Goal: Information Seeking & Learning: Learn about a topic

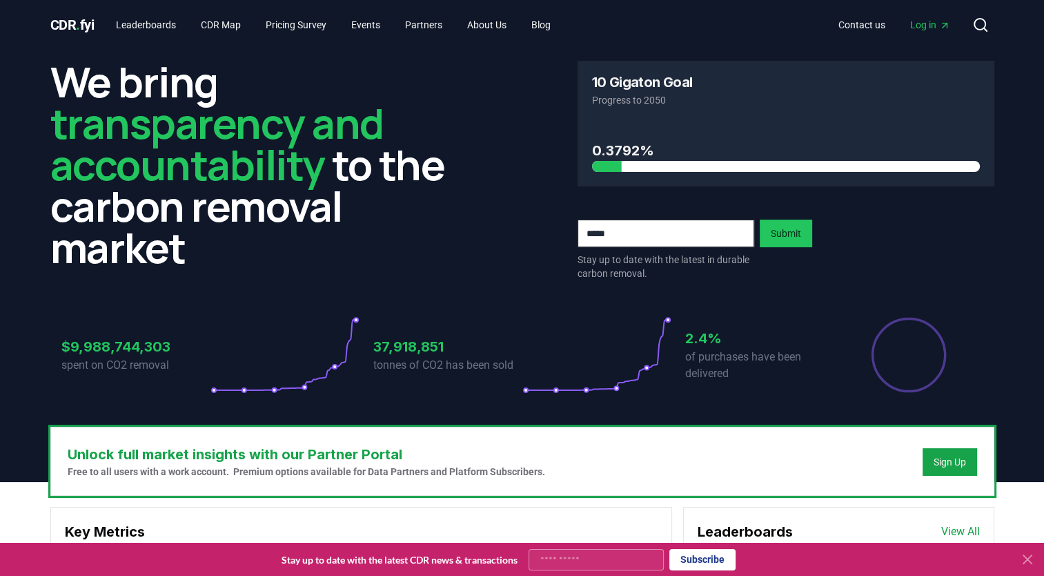
click at [931, 23] on span "Log in" at bounding box center [930, 25] width 40 height 14
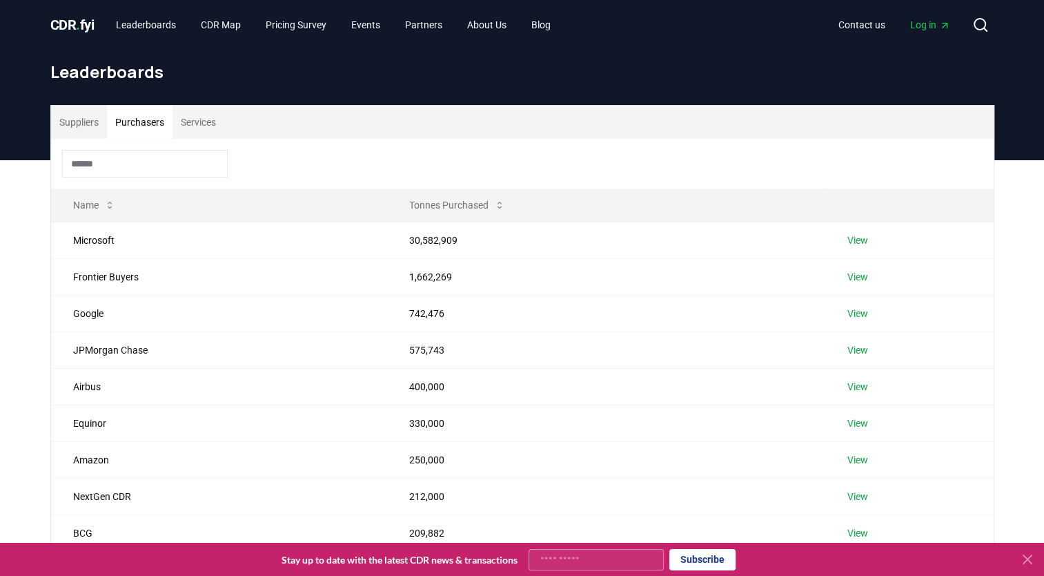
click at [135, 121] on button "Purchasers" at bounding box center [140, 122] width 66 height 33
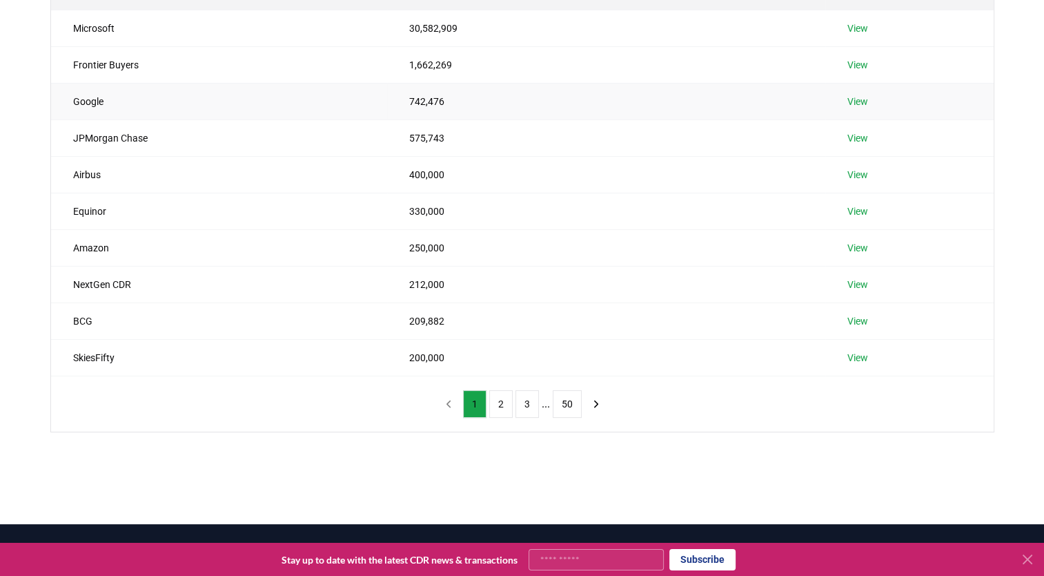
scroll to position [215, 0]
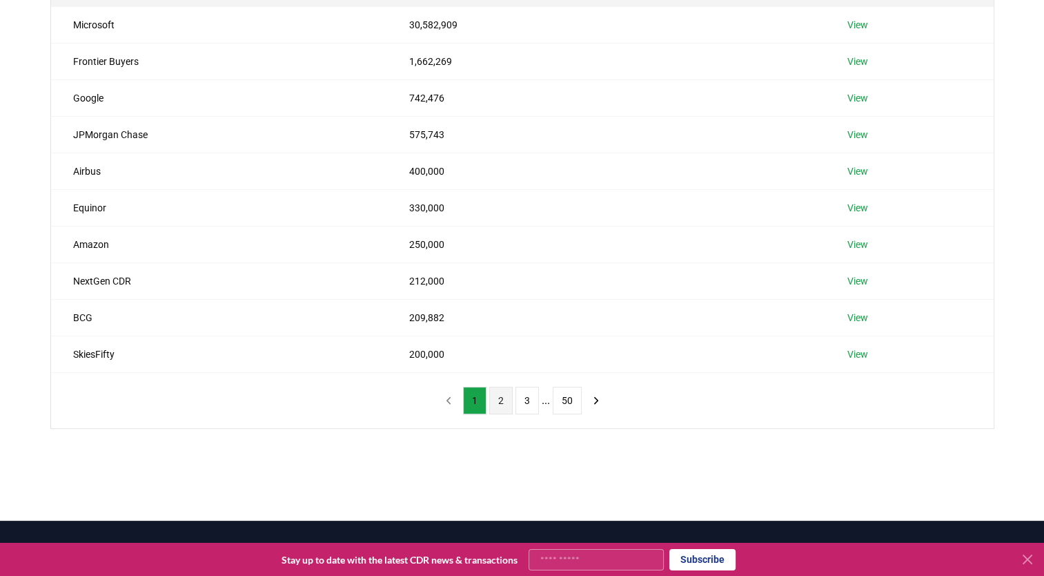
click at [499, 405] on button "2" at bounding box center [500, 401] width 23 height 28
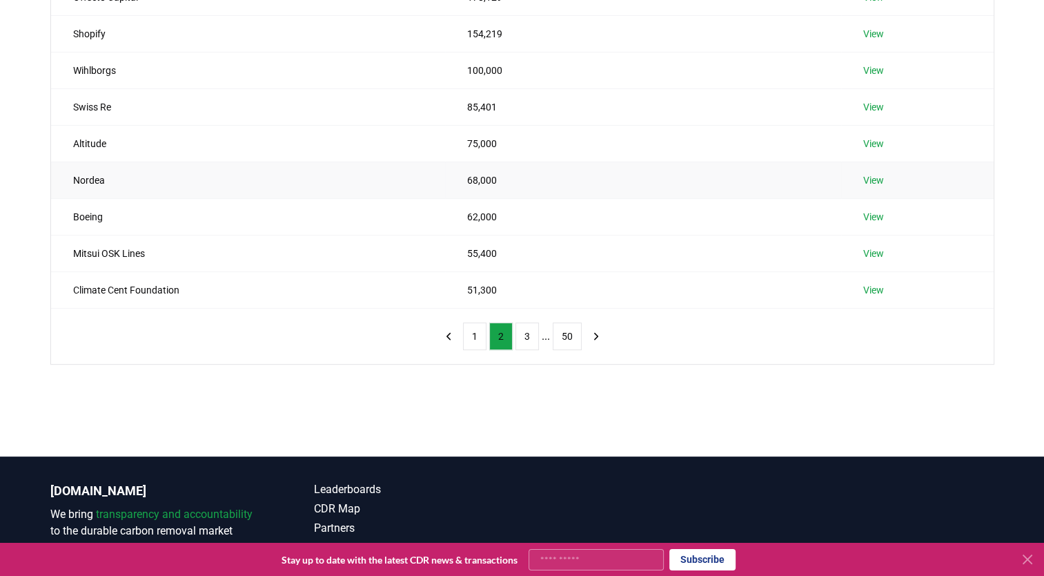
scroll to position [287, 0]
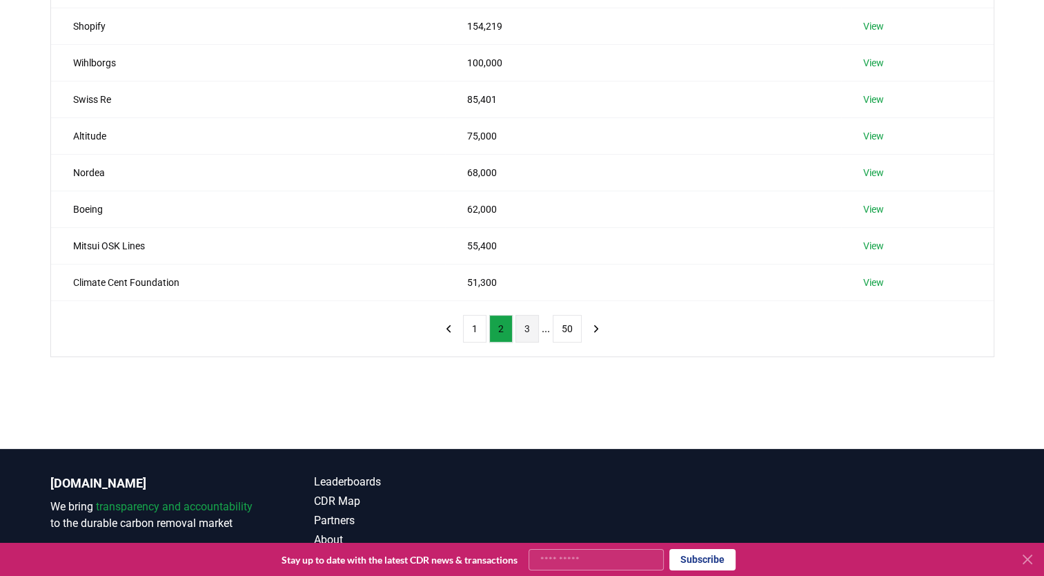
click at [536, 330] on button "3" at bounding box center [527, 329] width 23 height 28
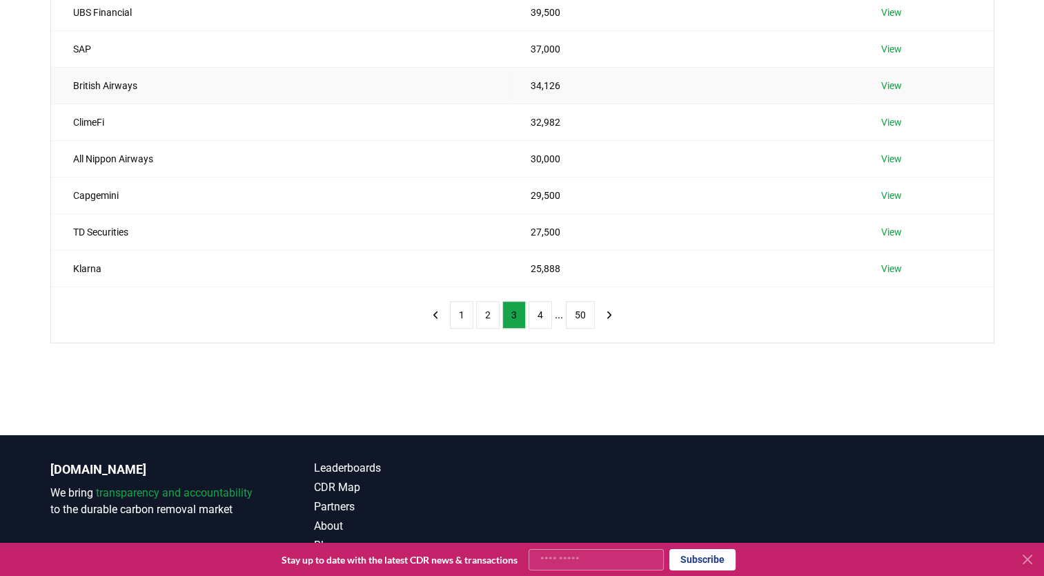
scroll to position [302, 0]
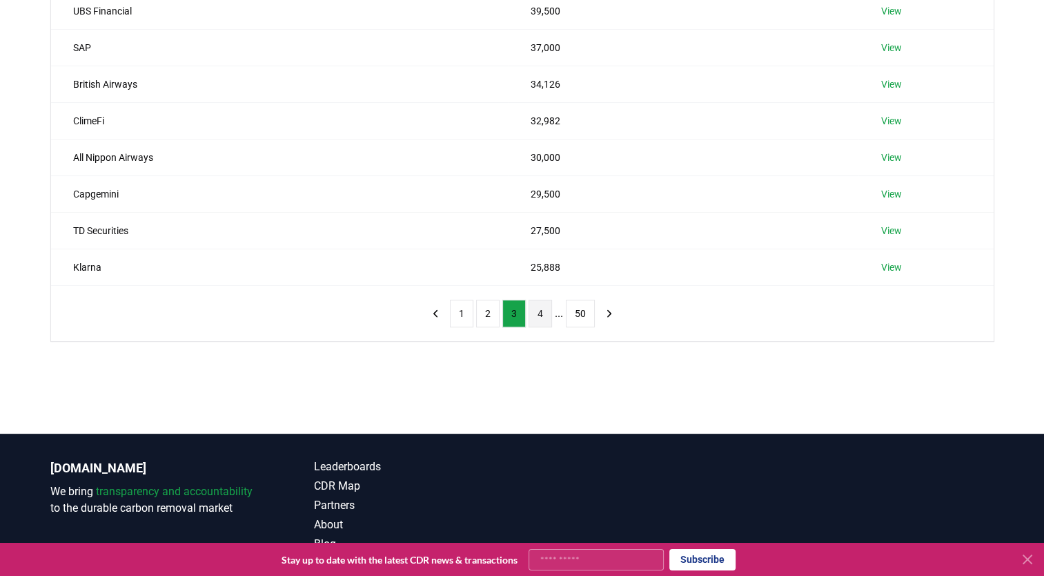
click at [538, 309] on button "4" at bounding box center [540, 314] width 23 height 28
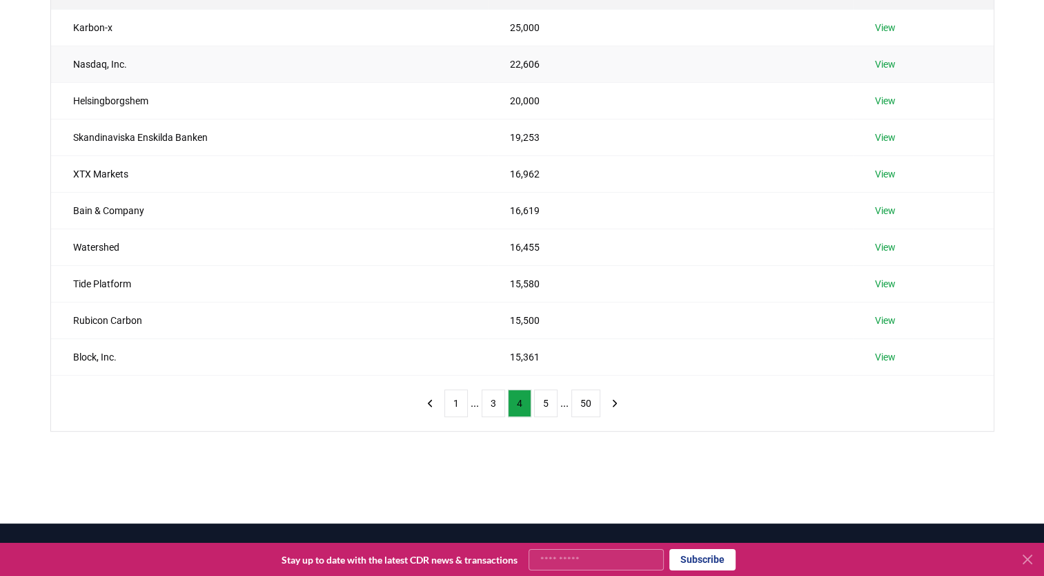
scroll to position [214, 0]
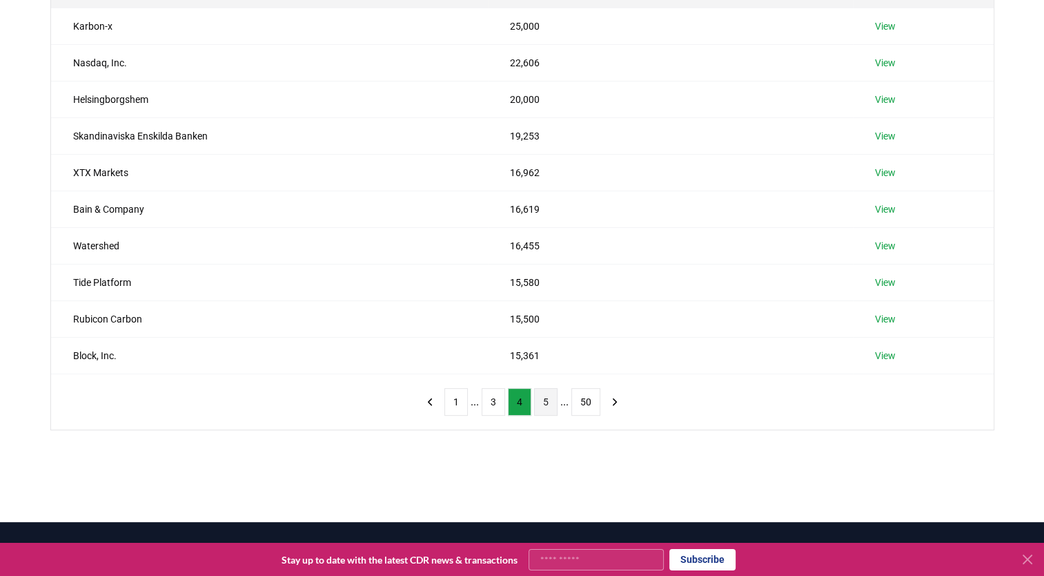
click at [542, 396] on button "5" at bounding box center [545, 402] width 23 height 28
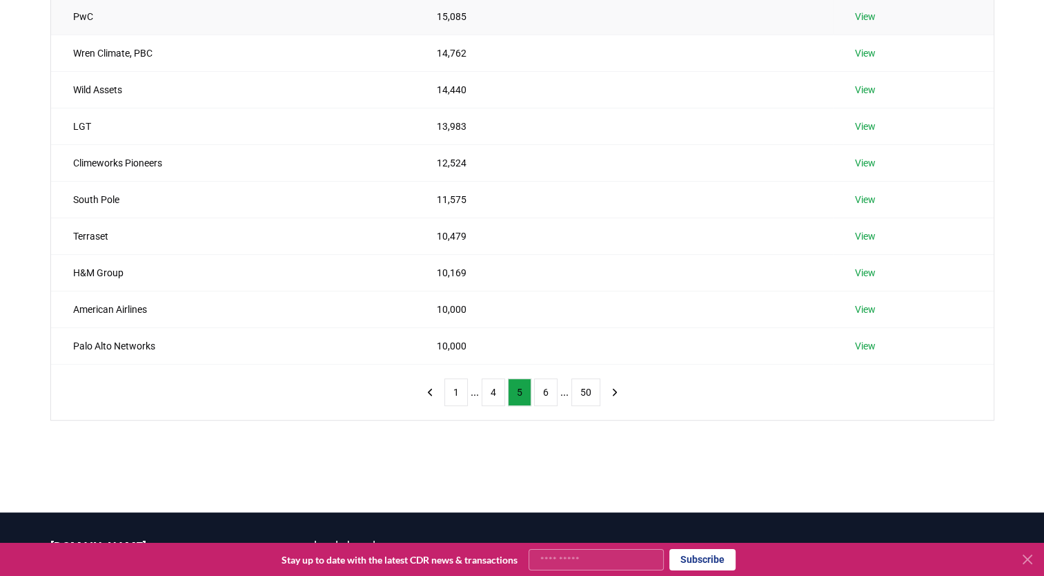
scroll to position [226, 0]
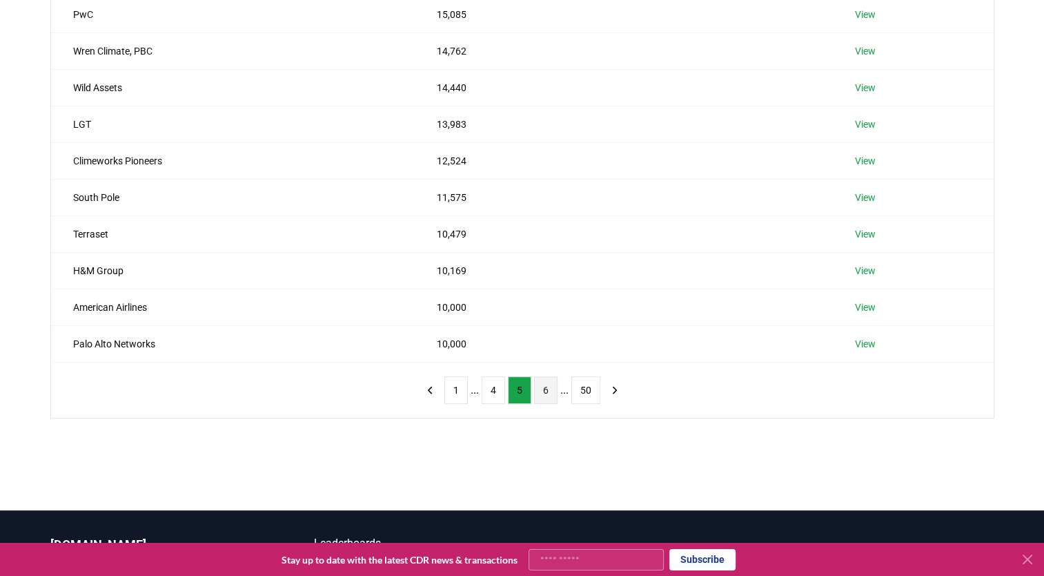
click at [544, 389] on button "6" at bounding box center [545, 390] width 23 height 28
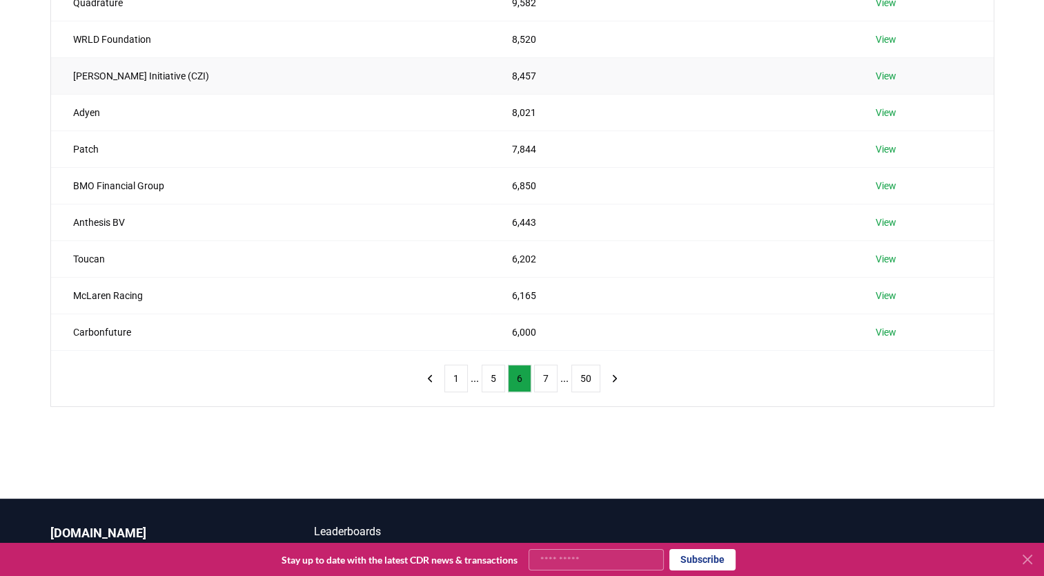
scroll to position [240, 0]
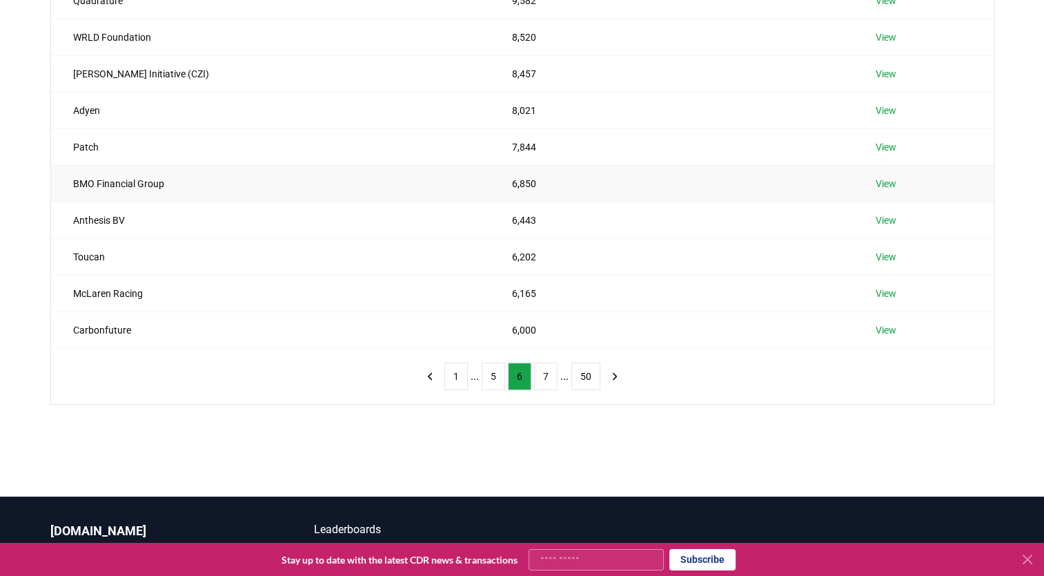
click at [155, 181] on td "BMO Financial Group" at bounding box center [270, 183] width 439 height 37
drag, startPoint x: 165, startPoint y: 188, endPoint x: 58, endPoint y: 178, distance: 107.4
click at [58, 178] on td "BMO Financial Group" at bounding box center [270, 183] width 439 height 37
copy td "BMO Financial Group"
click at [549, 378] on button "7" at bounding box center [545, 376] width 23 height 28
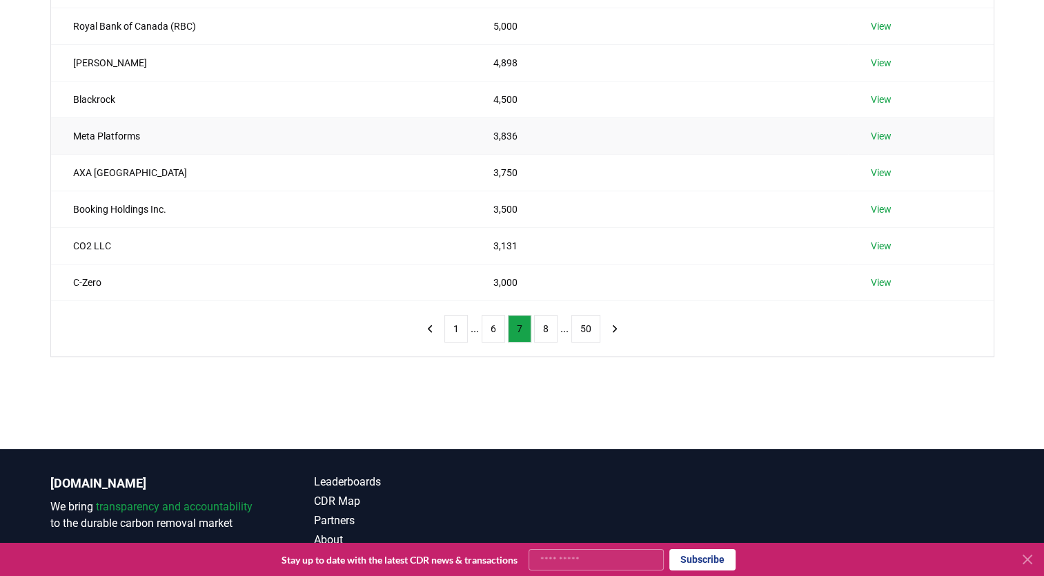
scroll to position [290, 0]
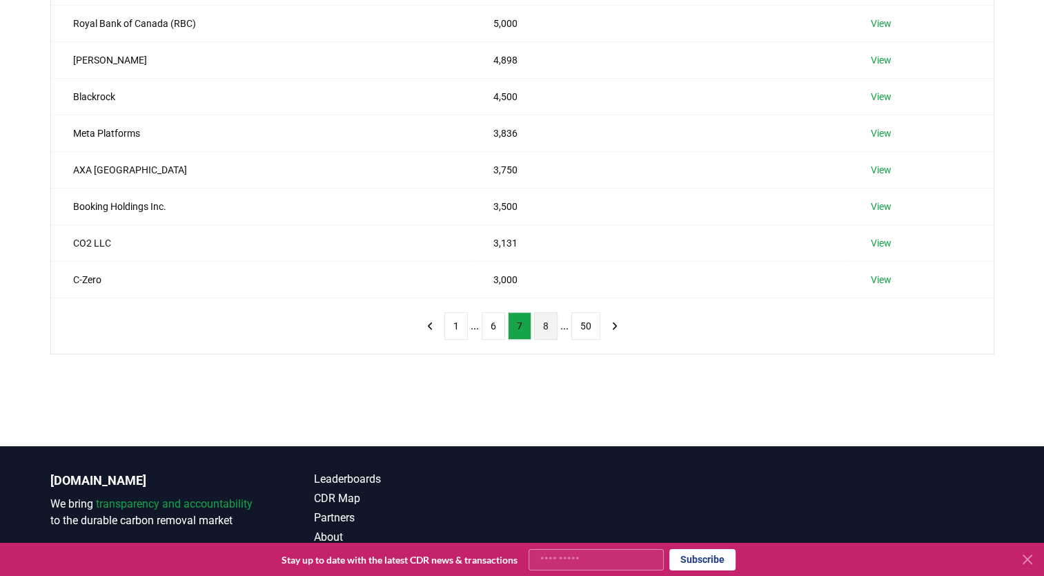
click at [544, 326] on button "8" at bounding box center [545, 326] width 23 height 28
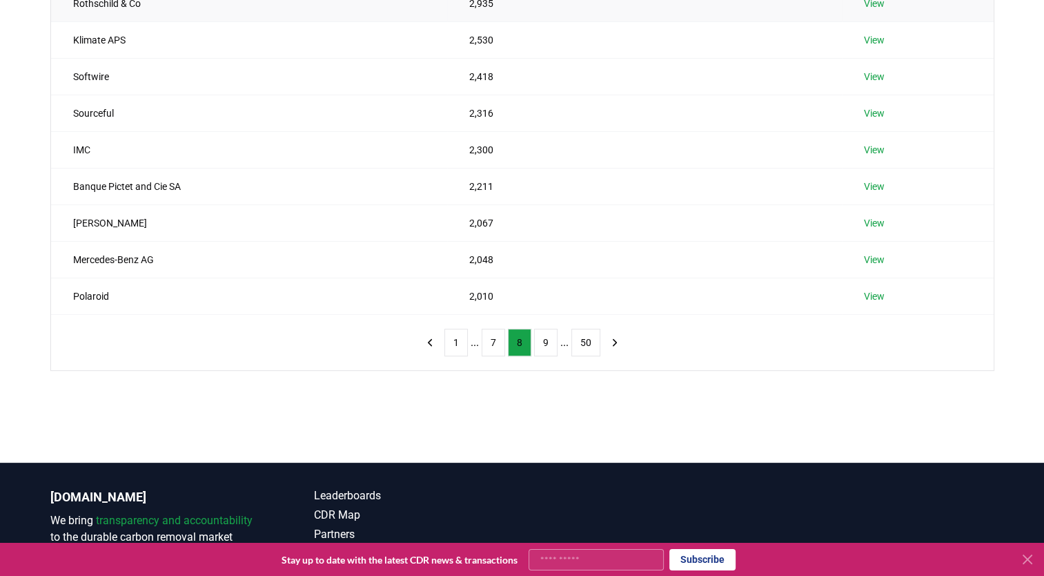
scroll to position [279, 0]
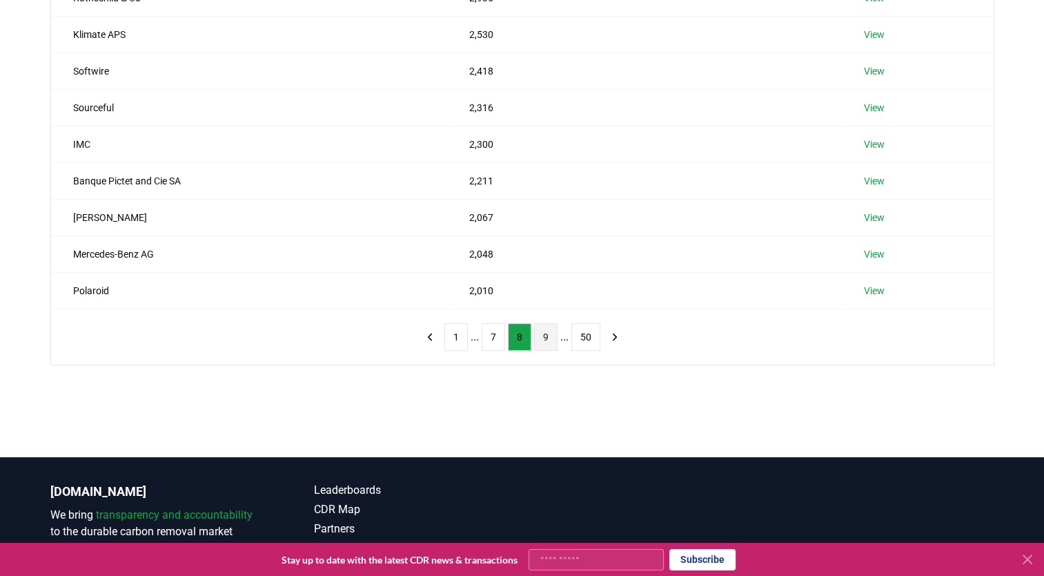
click at [544, 338] on button "9" at bounding box center [545, 337] width 23 height 28
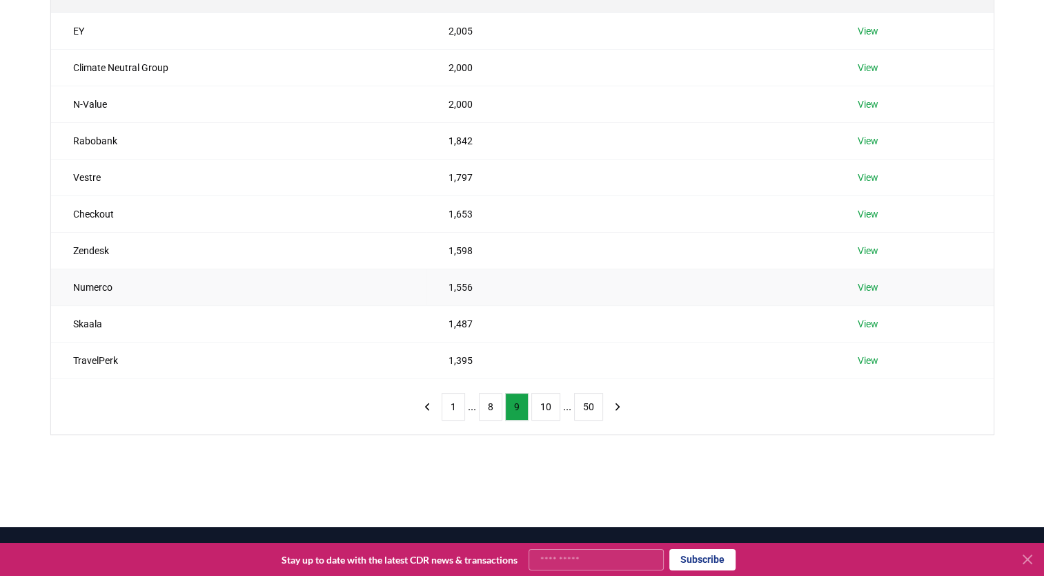
scroll to position [210, 0]
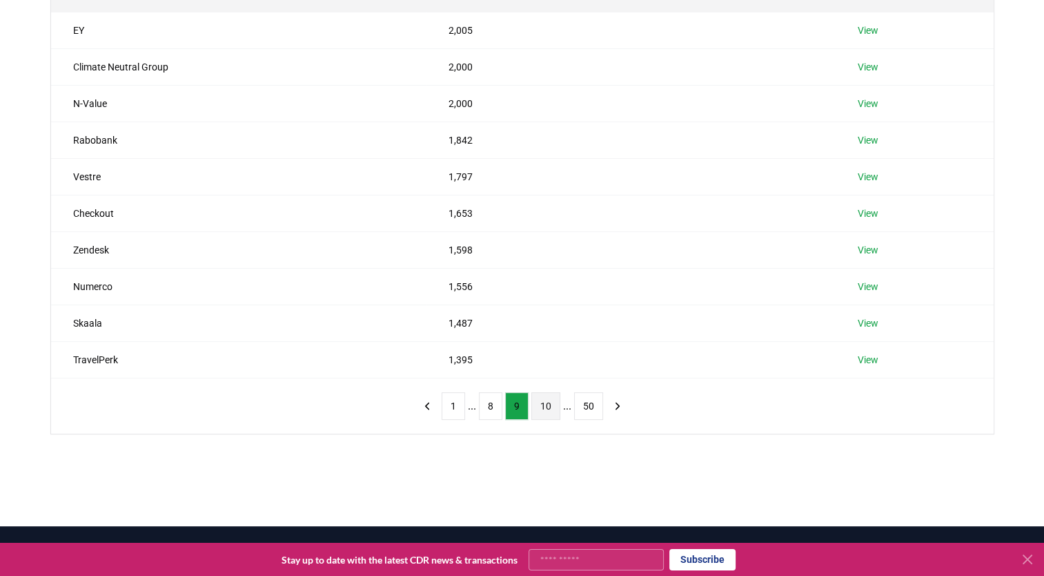
click at [553, 405] on button "10" at bounding box center [545, 406] width 29 height 28
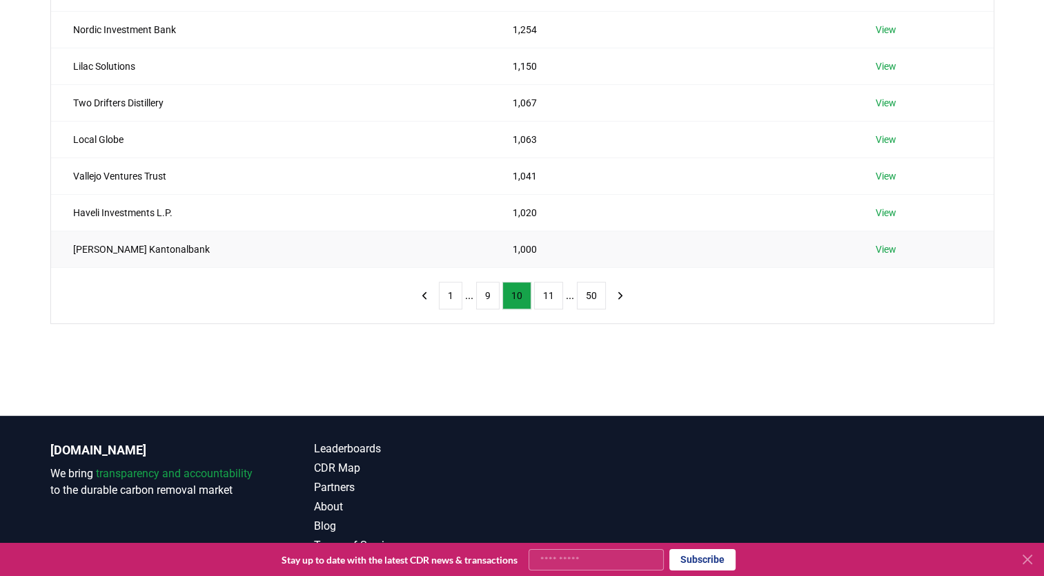
scroll to position [322, 0]
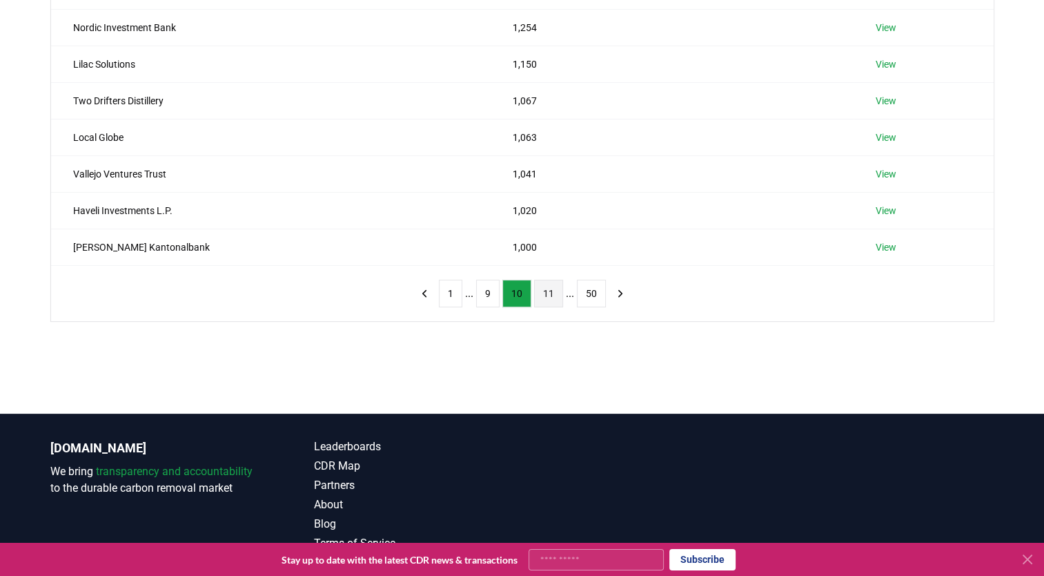
click at [547, 292] on button "11" at bounding box center [548, 294] width 29 height 28
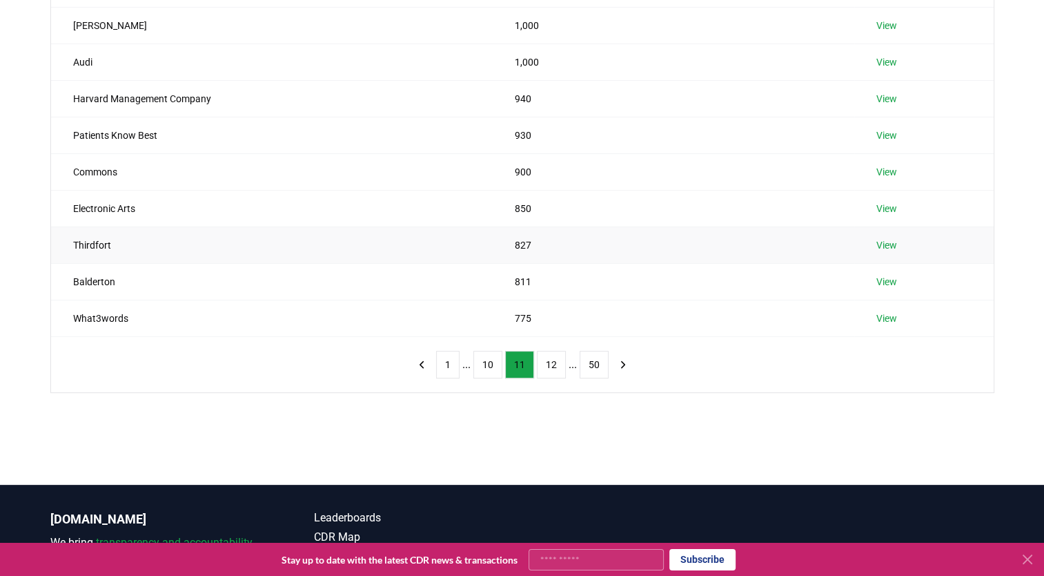
scroll to position [253, 0]
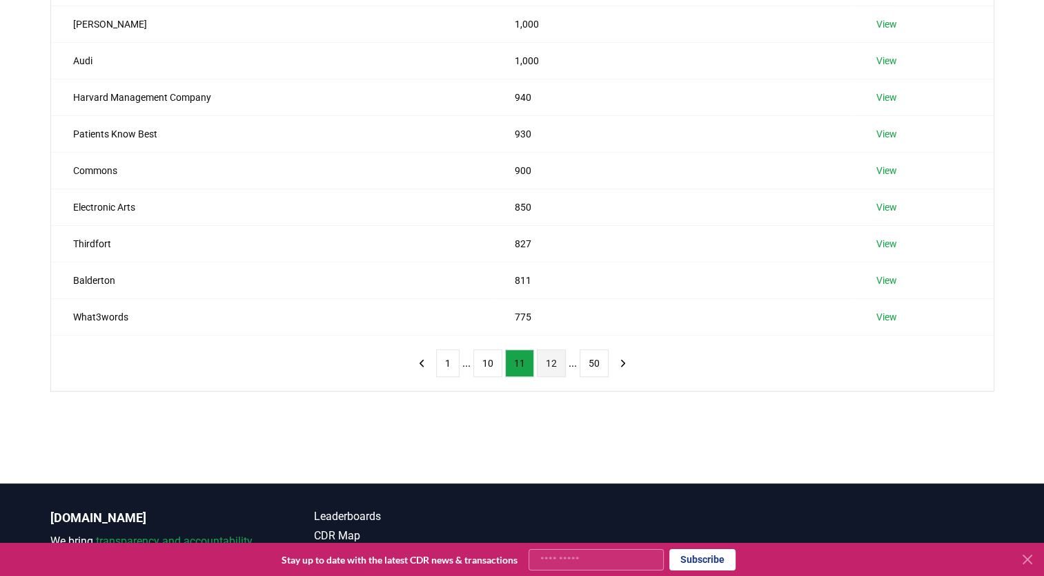
click at [551, 366] on button "12" at bounding box center [551, 363] width 29 height 28
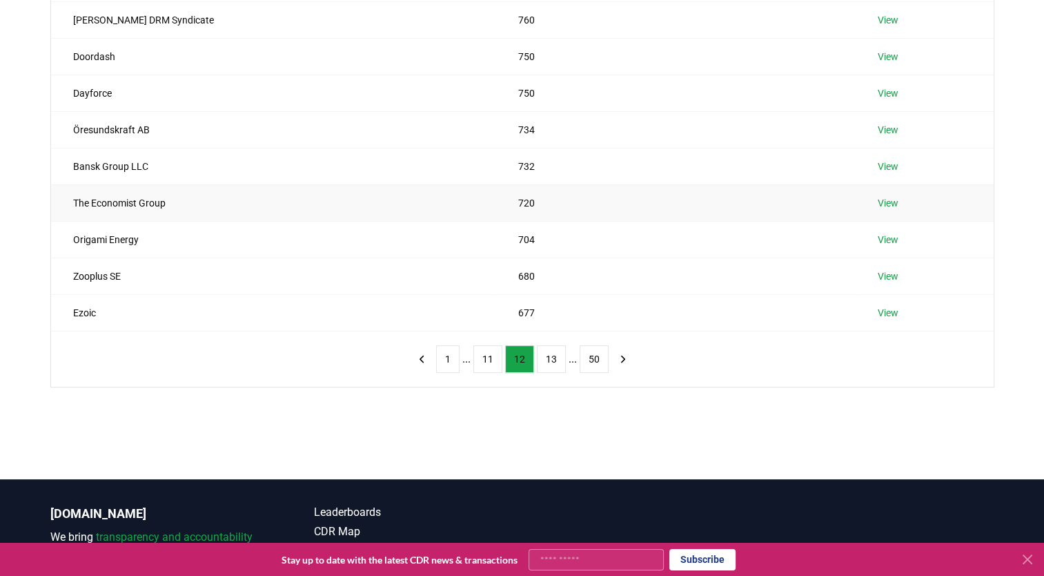
scroll to position [257, 0]
click at [547, 357] on button "13" at bounding box center [551, 359] width 29 height 28
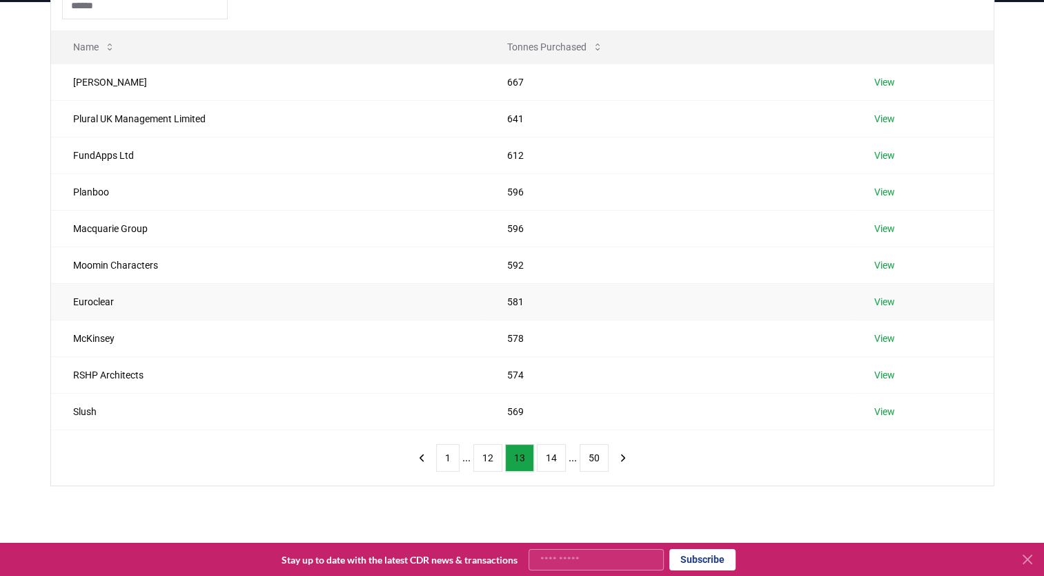
scroll to position [189, 0]
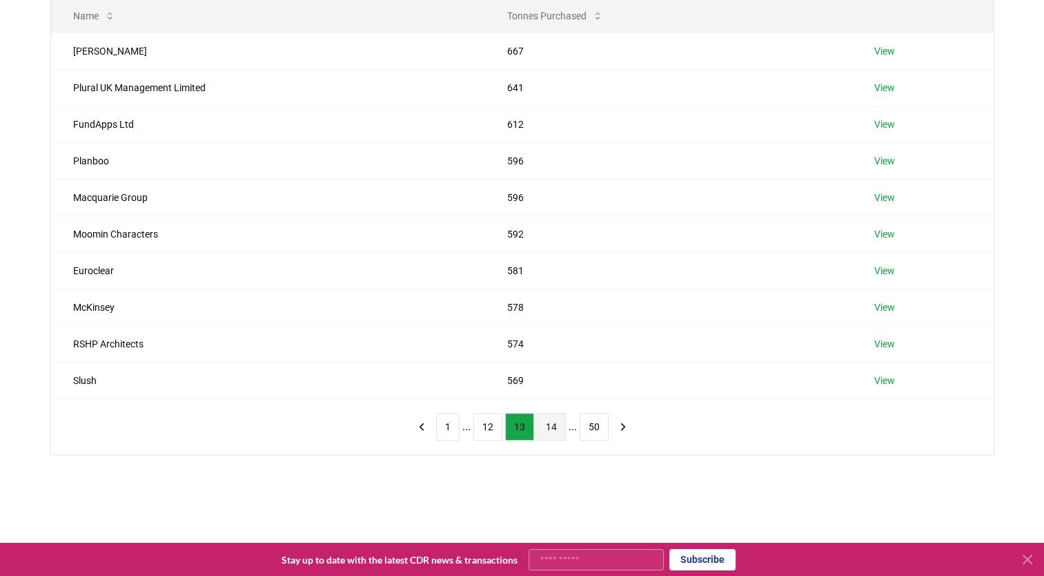
click at [549, 432] on button "14" at bounding box center [551, 427] width 29 height 28
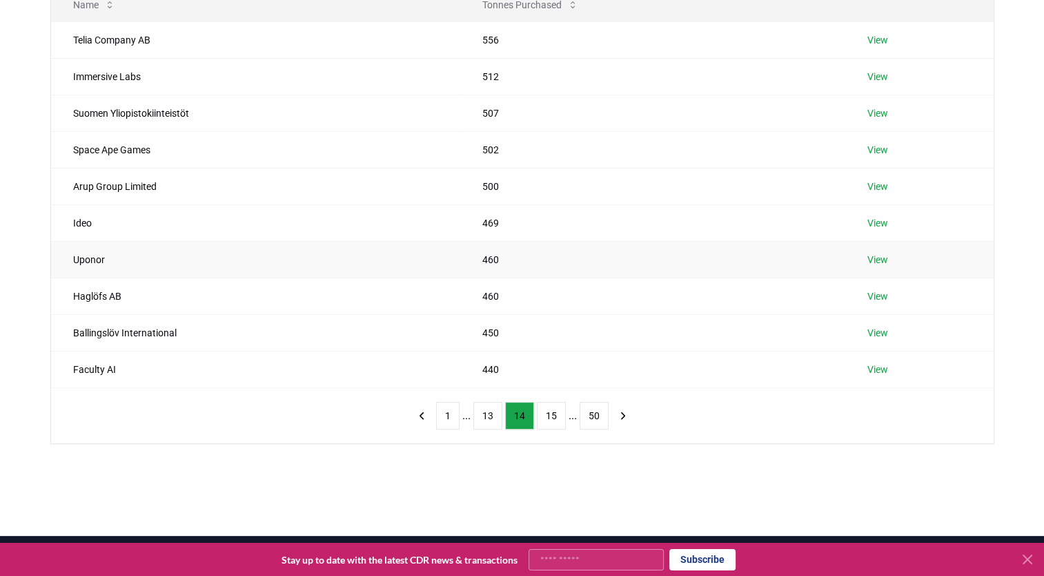
scroll to position [208, 0]
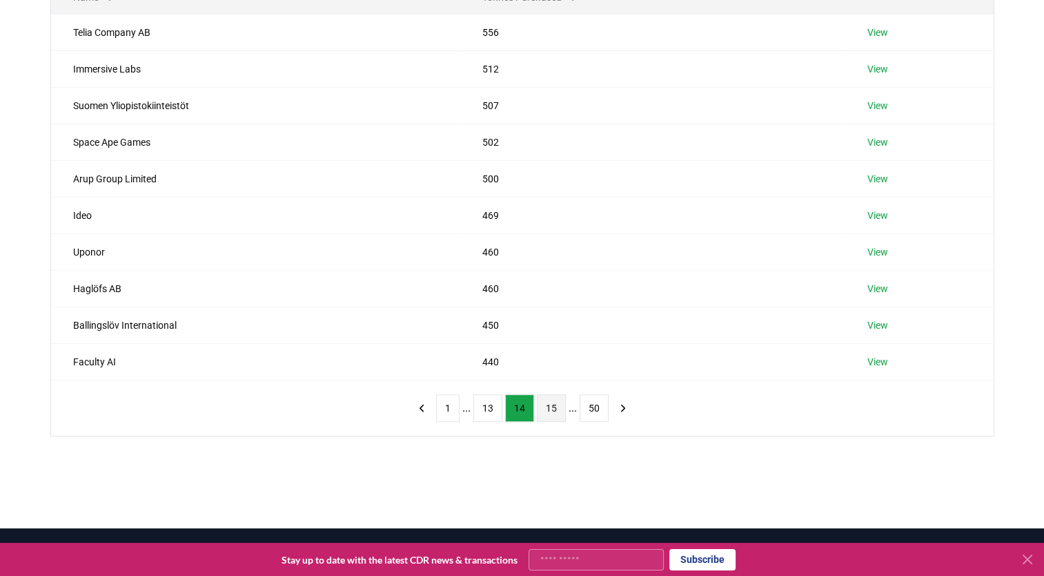
click at [541, 411] on button "15" at bounding box center [551, 408] width 29 height 28
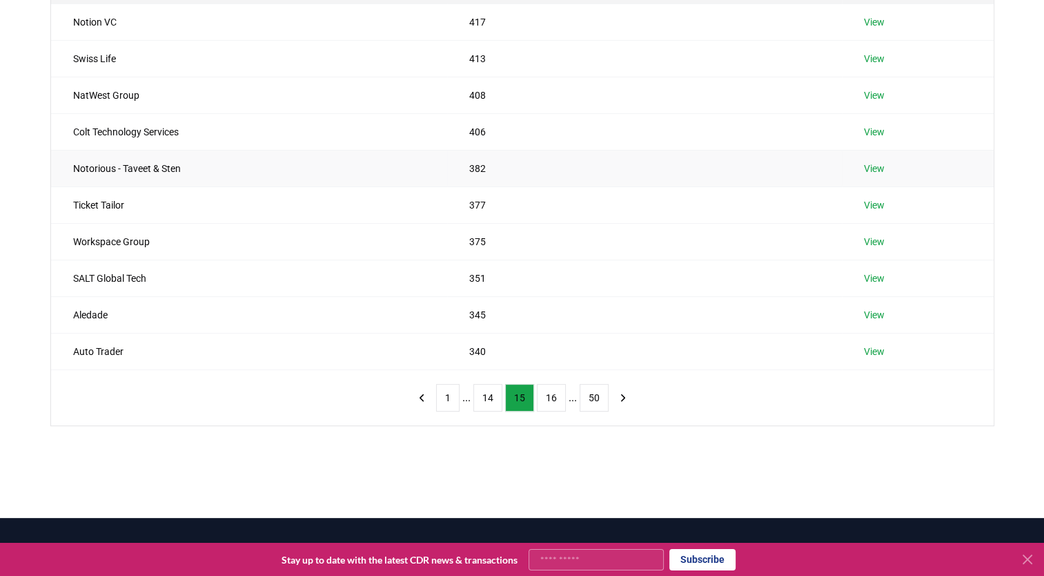
scroll to position [219, 0]
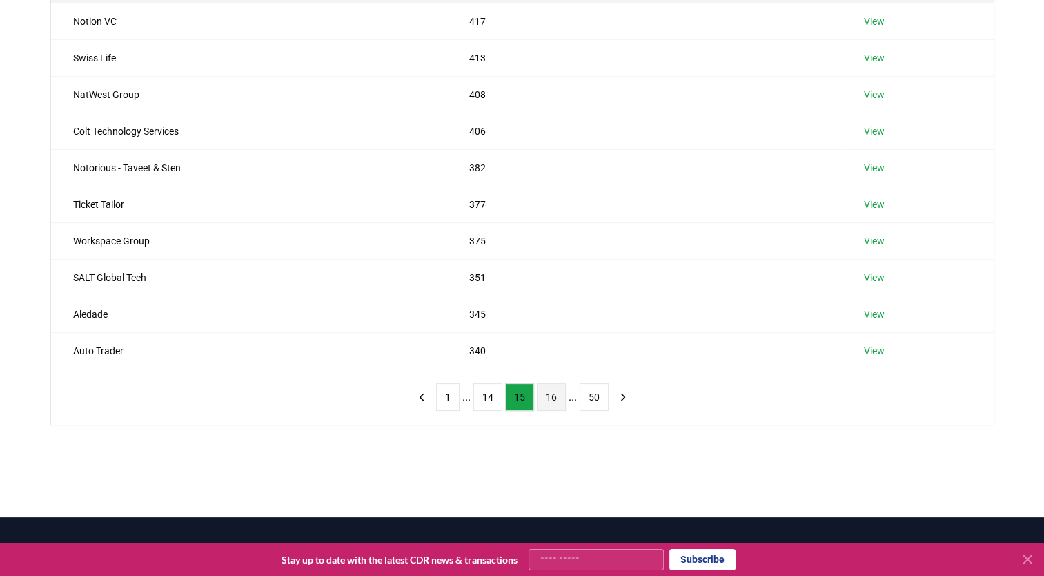
click at [555, 391] on button "16" at bounding box center [551, 397] width 29 height 28
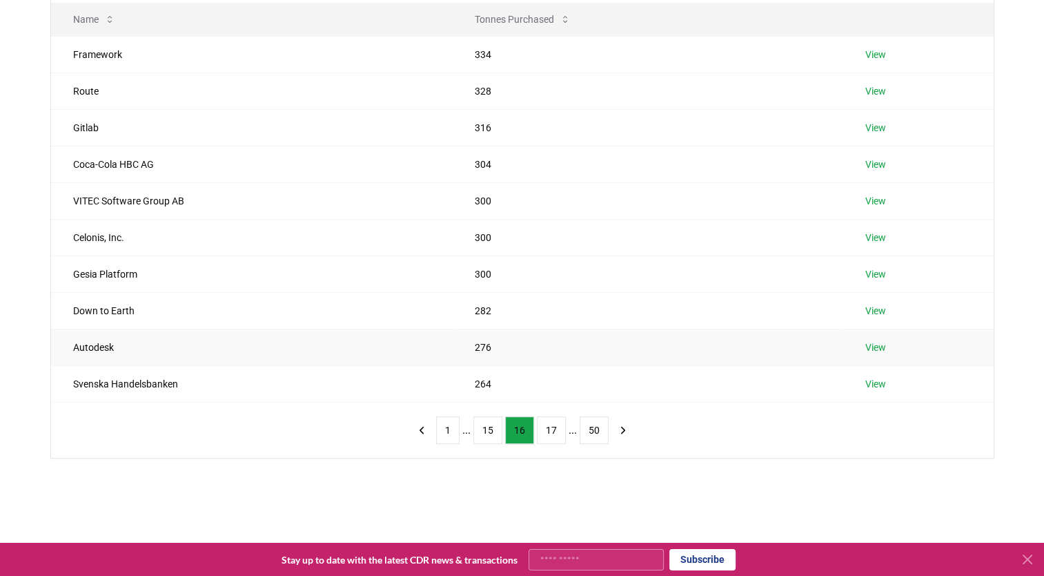
scroll to position [188, 0]
click at [498, 416] on button "15" at bounding box center [487, 428] width 29 height 28
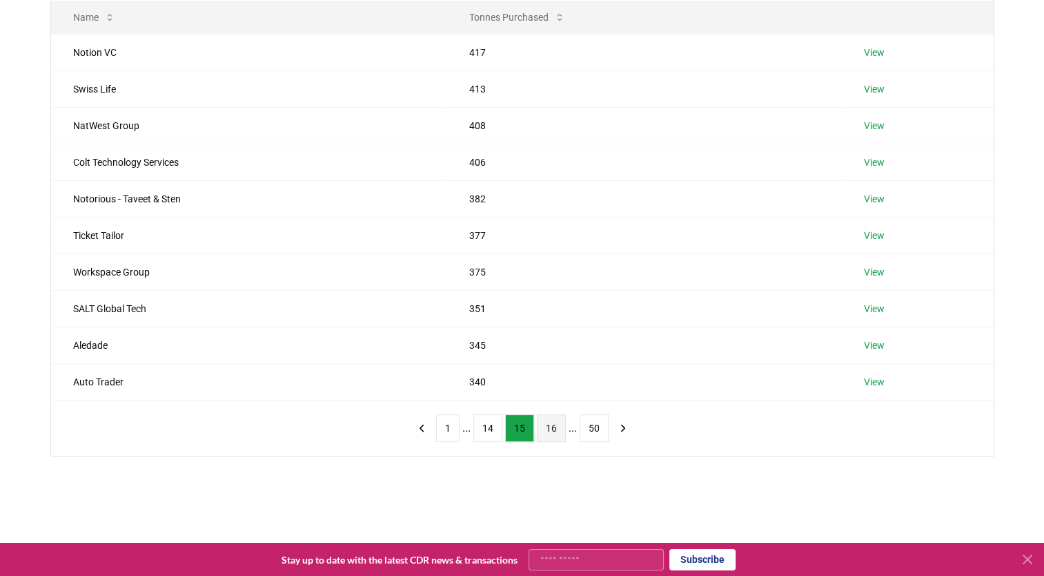
click at [556, 434] on button "16" at bounding box center [551, 428] width 29 height 28
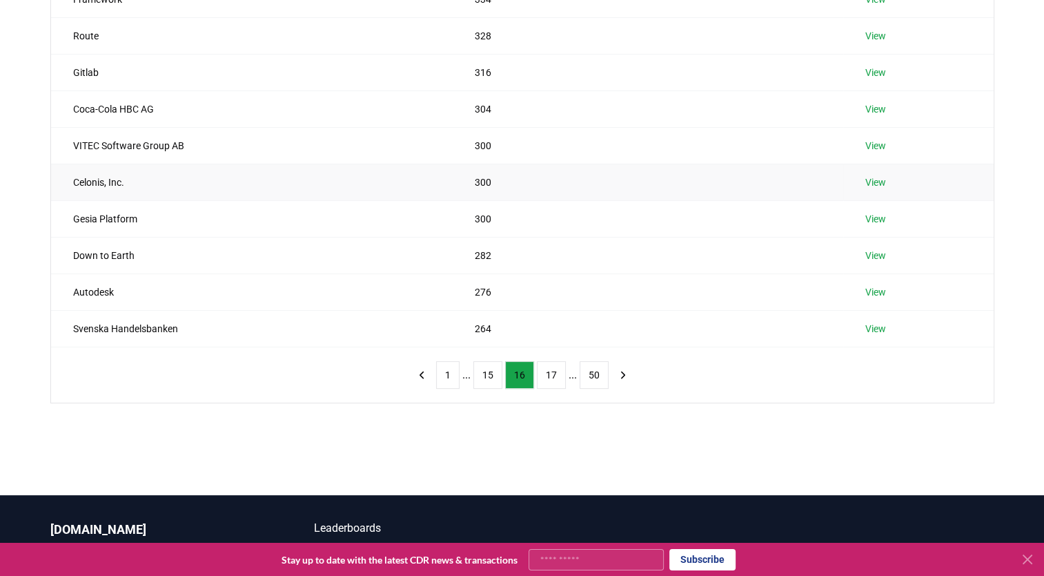
scroll to position [242, 0]
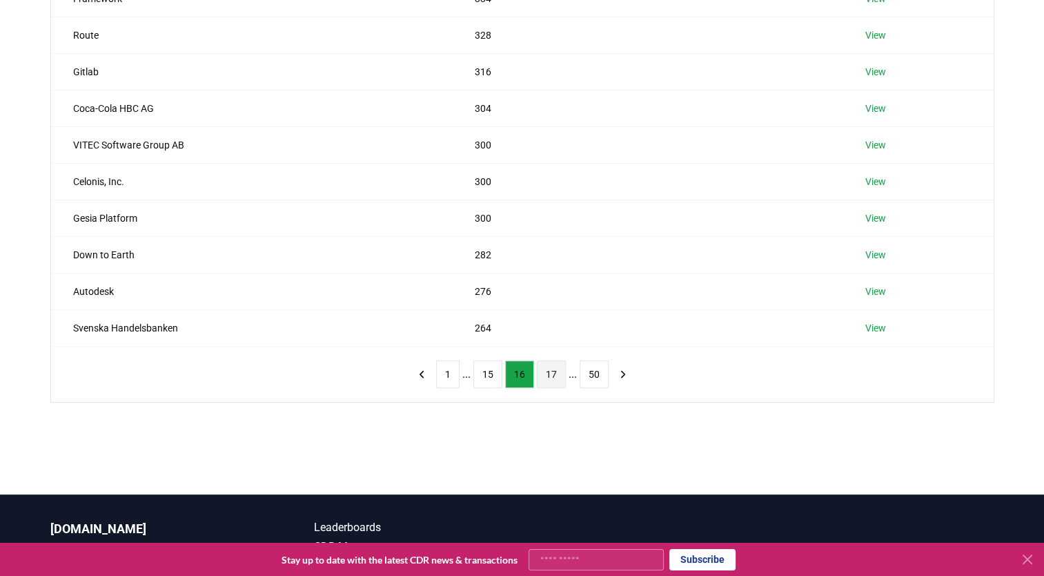
click at [552, 373] on button "17" at bounding box center [551, 374] width 29 height 28
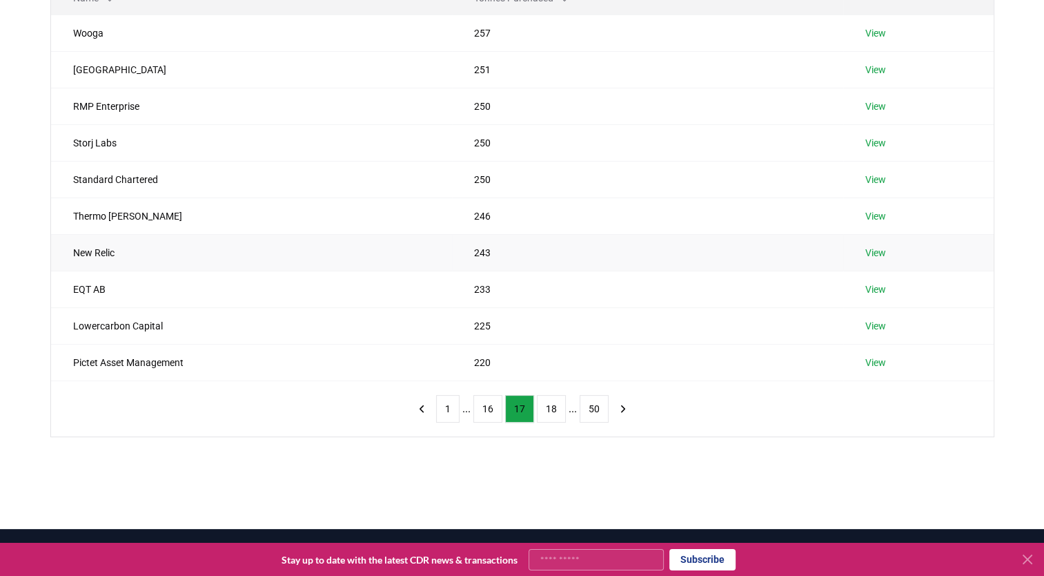
scroll to position [211, 0]
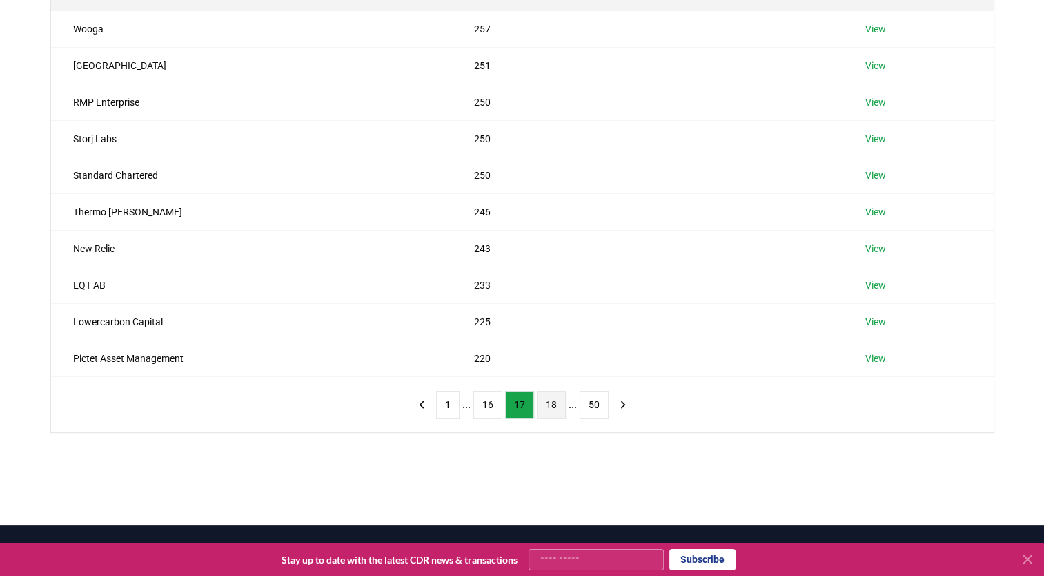
click at [558, 396] on button "18" at bounding box center [551, 405] width 29 height 28
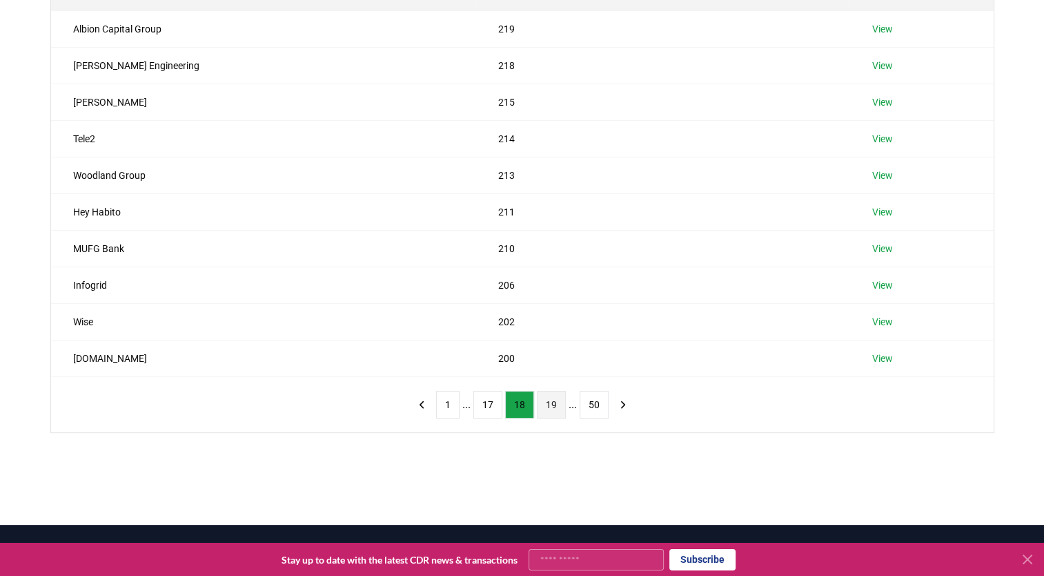
click at [549, 404] on button "19" at bounding box center [551, 405] width 29 height 28
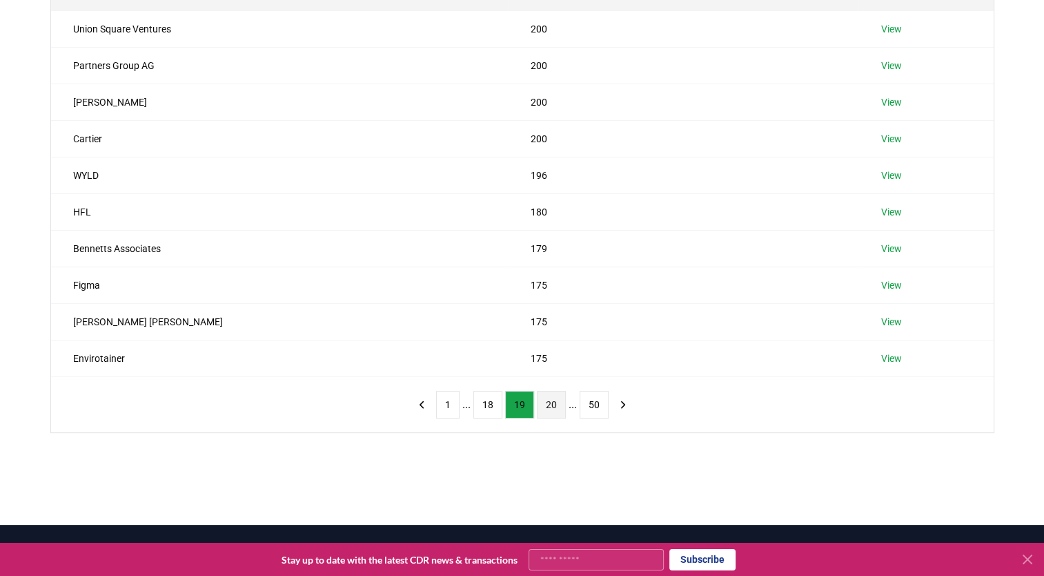
click at [549, 402] on button "20" at bounding box center [551, 405] width 29 height 28
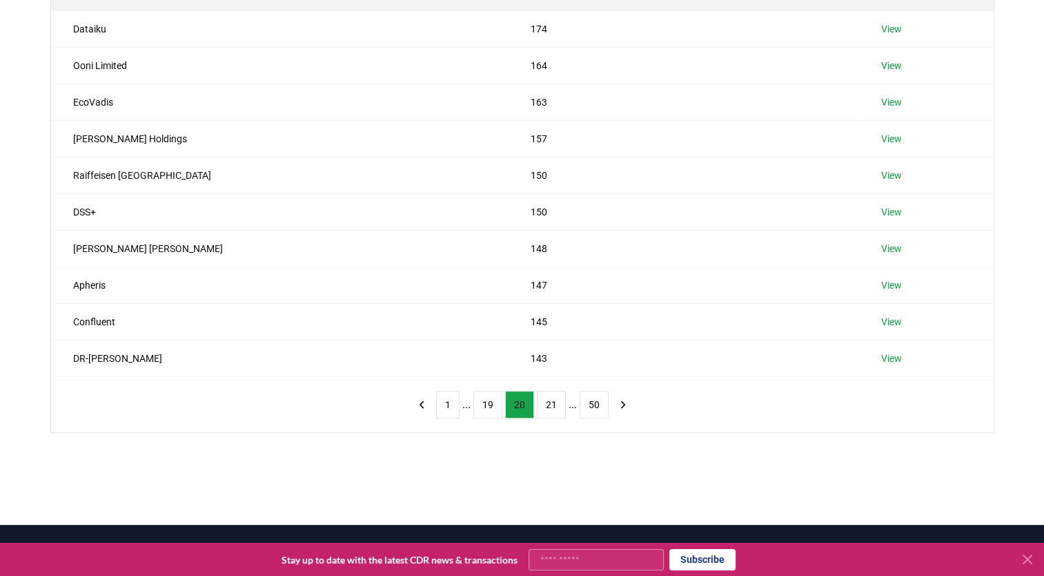
click at [549, 402] on button "21" at bounding box center [551, 405] width 29 height 28
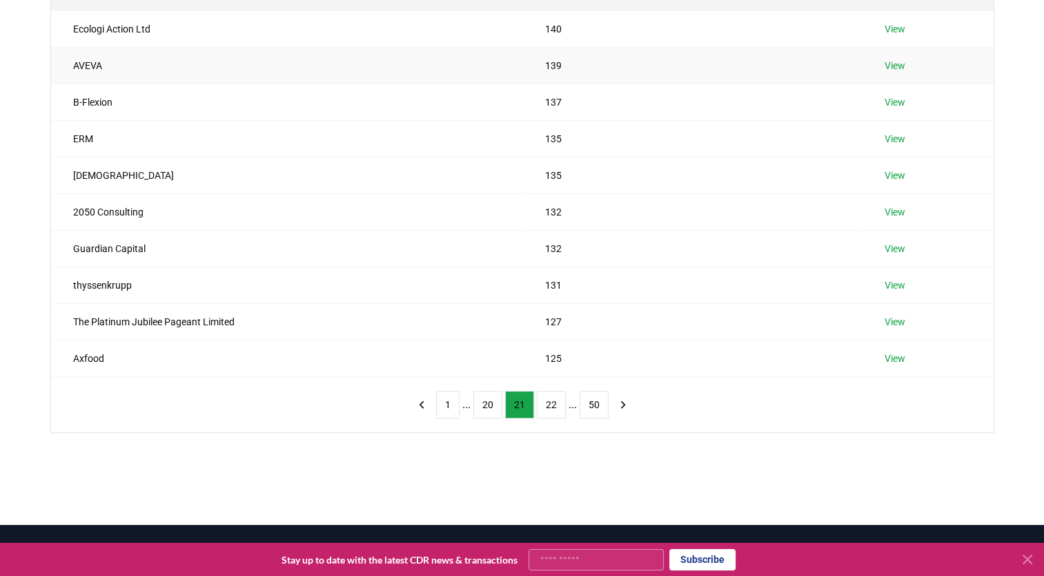
click at [902, 68] on link "View" at bounding box center [895, 66] width 21 height 14
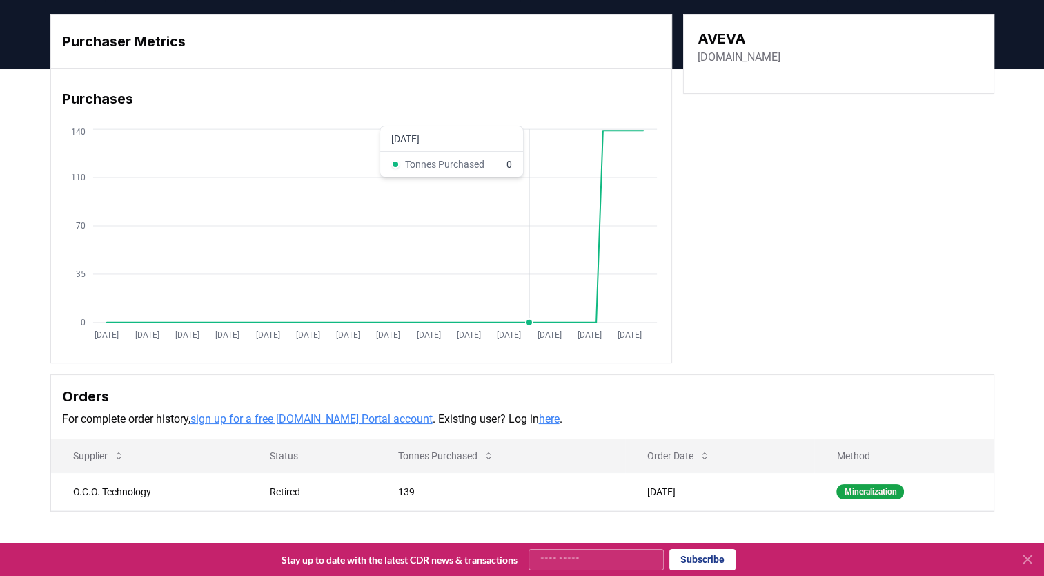
scroll to position [36, 0]
click at [121, 490] on td "O.C.O. Technology" at bounding box center [149, 491] width 197 height 38
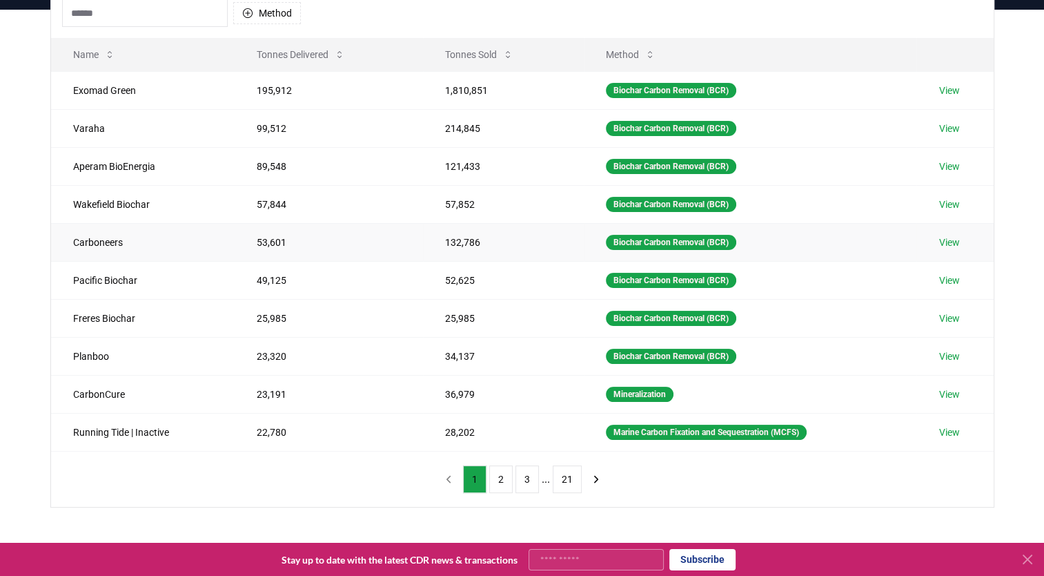
scroll to position [115, 0]
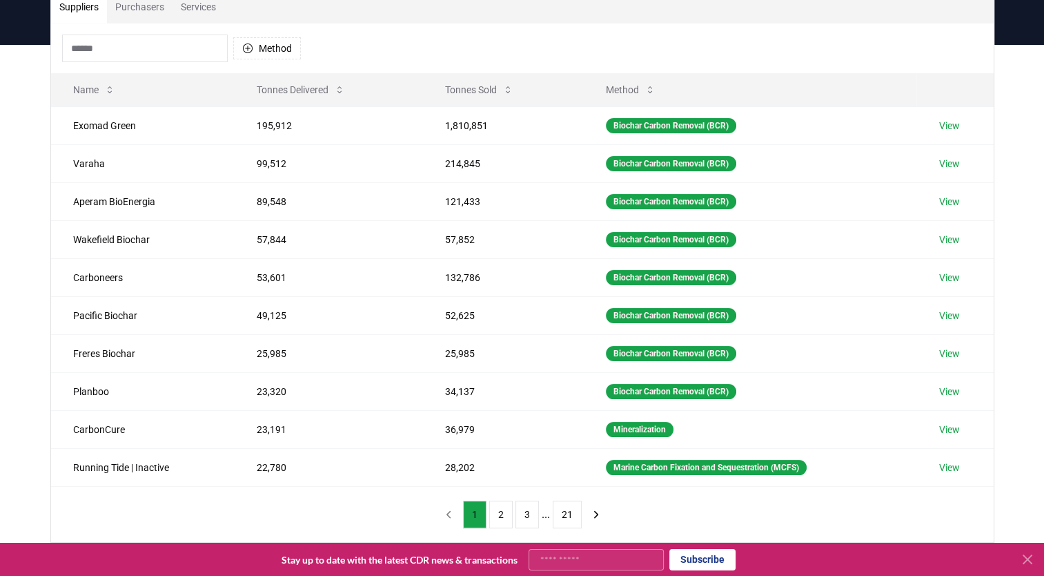
click at [170, 48] on input at bounding box center [145, 49] width 166 height 28
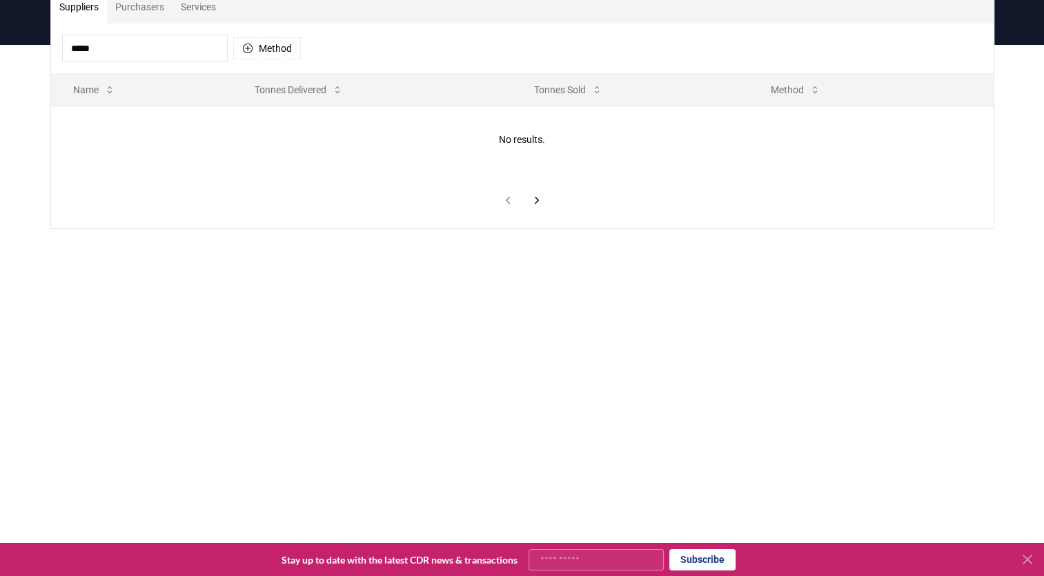
type input "*****"
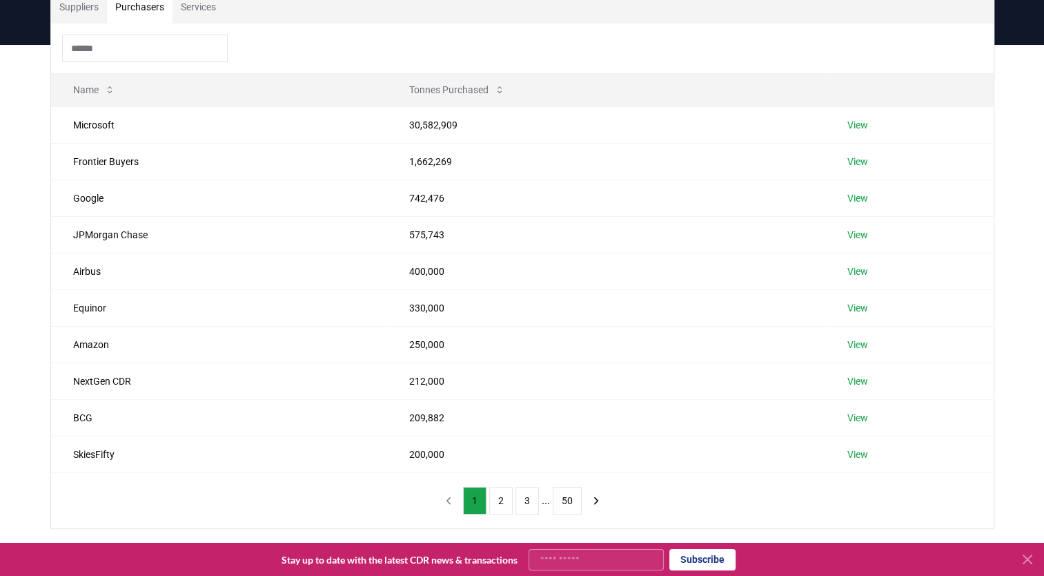
click at [155, 12] on button "Purchasers" at bounding box center [140, 6] width 66 height 33
click at [123, 39] on input at bounding box center [145, 49] width 166 height 28
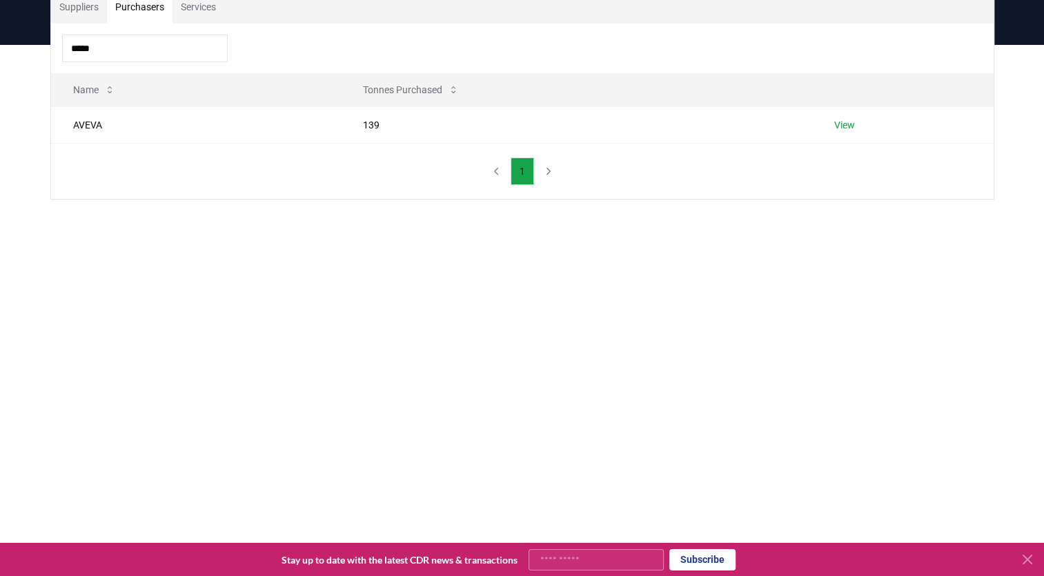
type input "*****"
click at [839, 124] on link "View" at bounding box center [844, 125] width 21 height 14
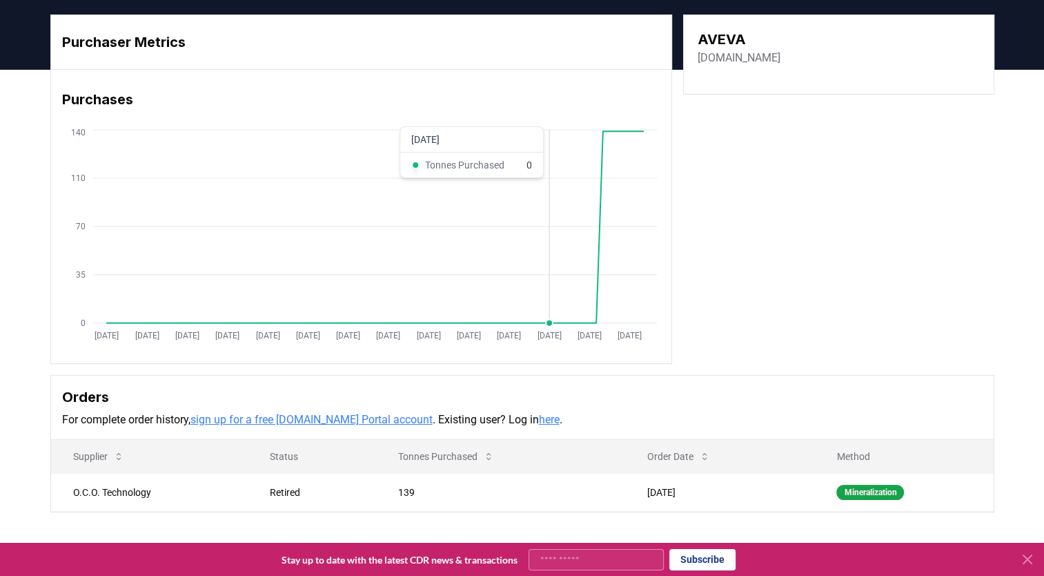
scroll to position [30, 0]
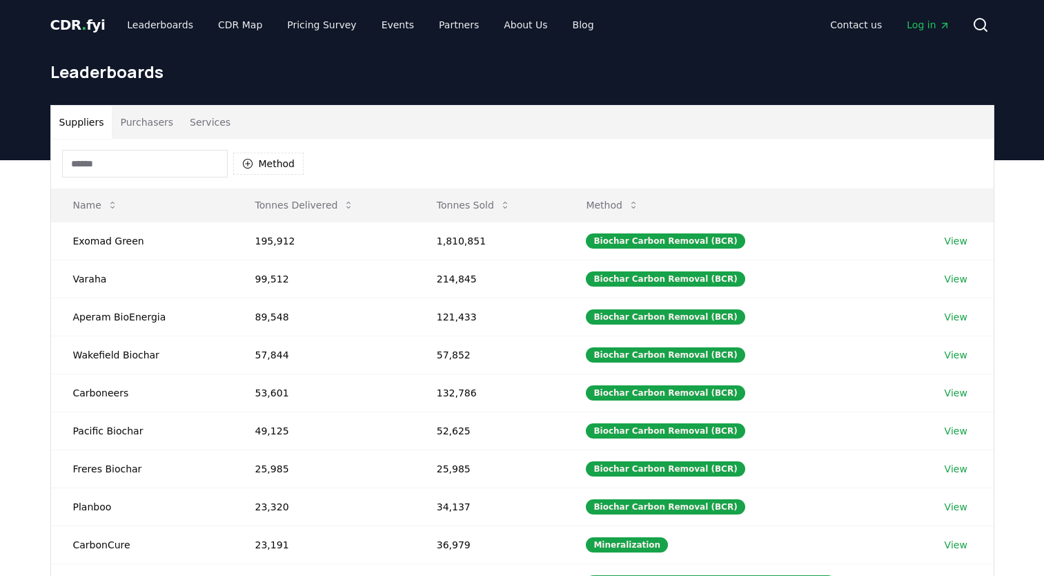
scroll to position [115, 0]
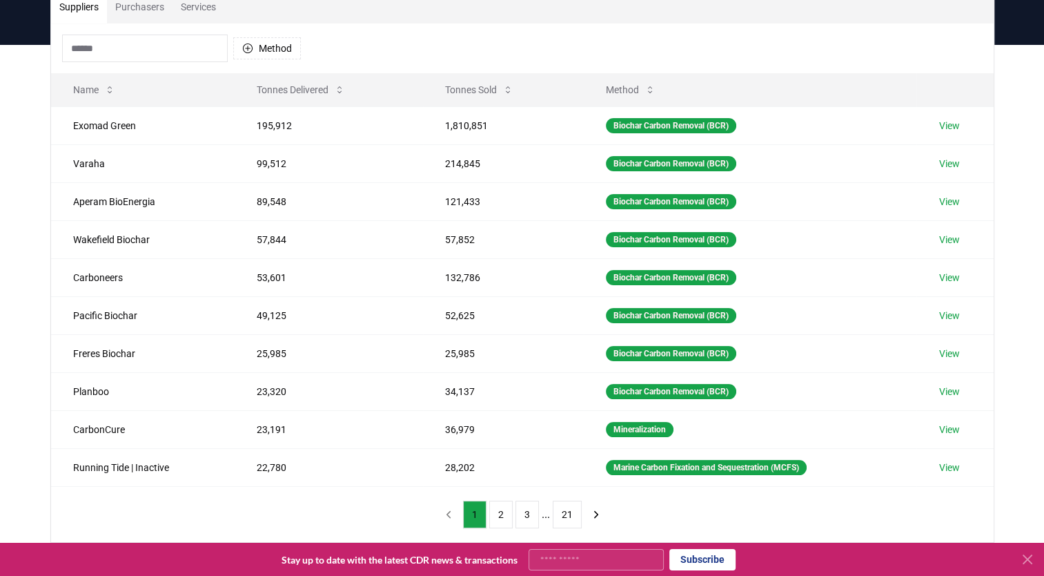
click at [132, 45] on input at bounding box center [145, 49] width 166 height 28
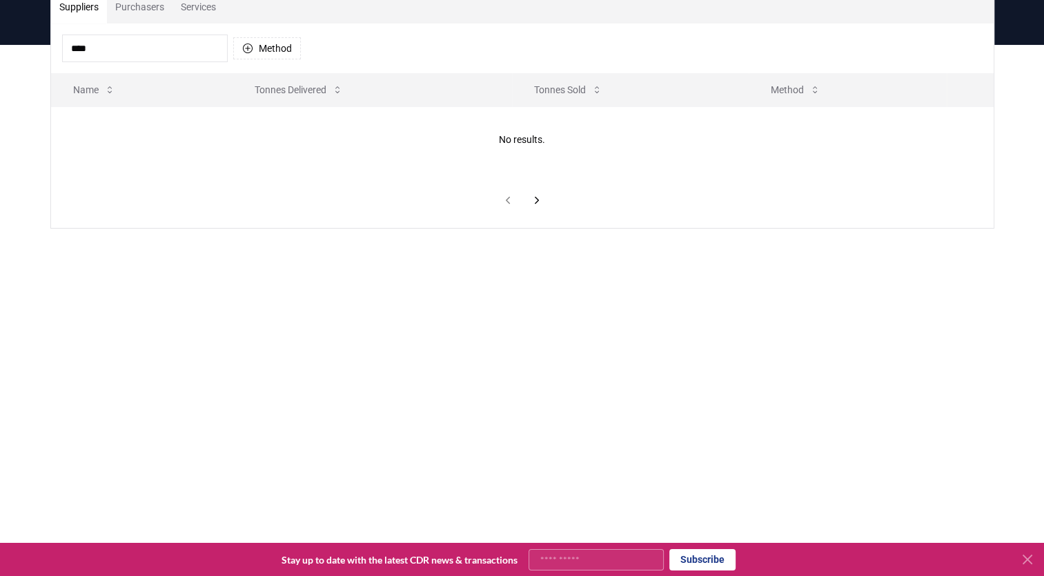
type input "*****"
click at [159, 12] on button "Purchasers" at bounding box center [140, 6] width 66 height 33
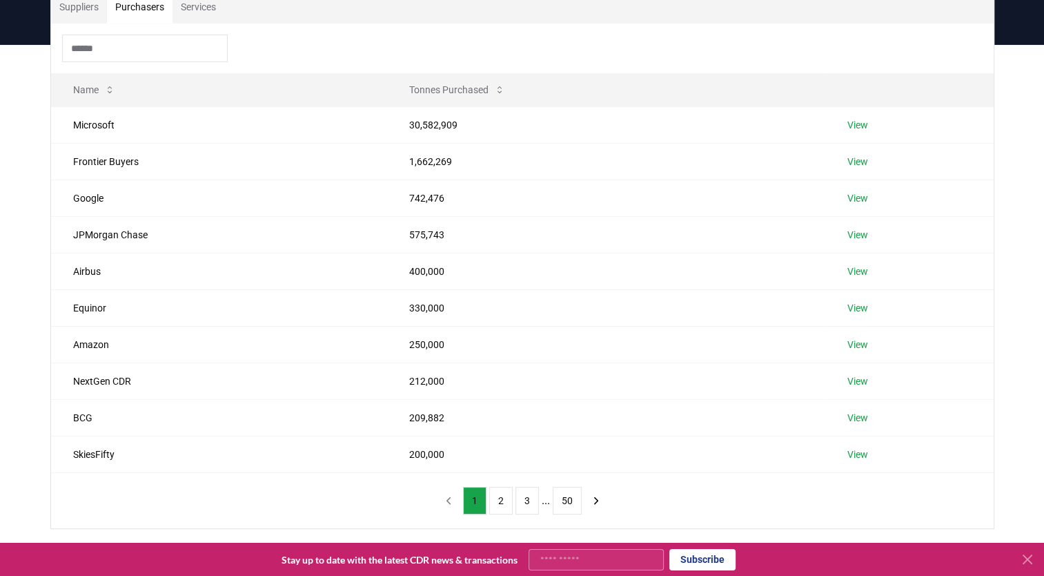
click at [147, 61] on input at bounding box center [145, 49] width 166 height 28
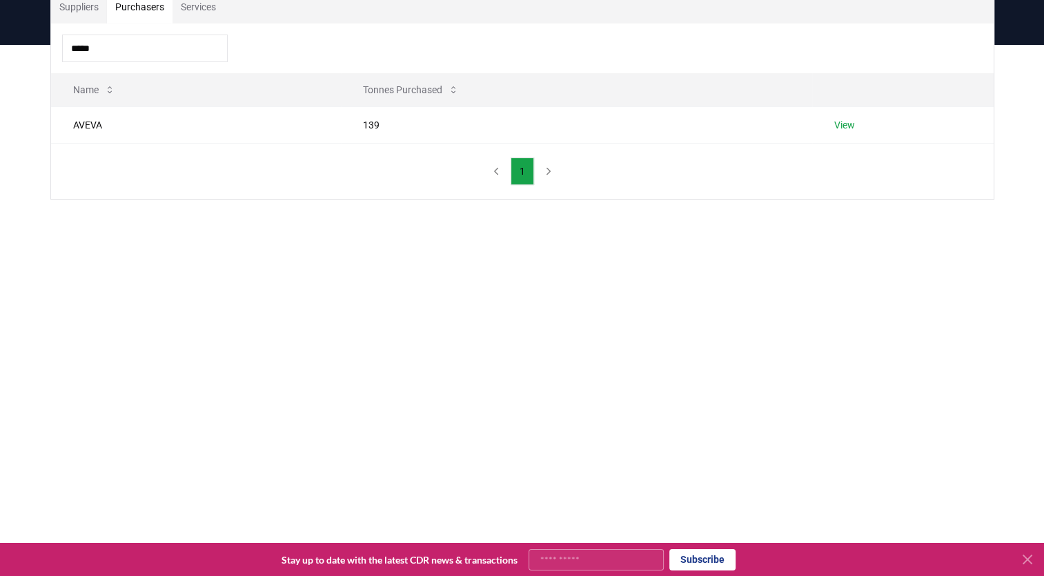
type input "*****"
click at [851, 124] on link "View" at bounding box center [844, 125] width 21 height 14
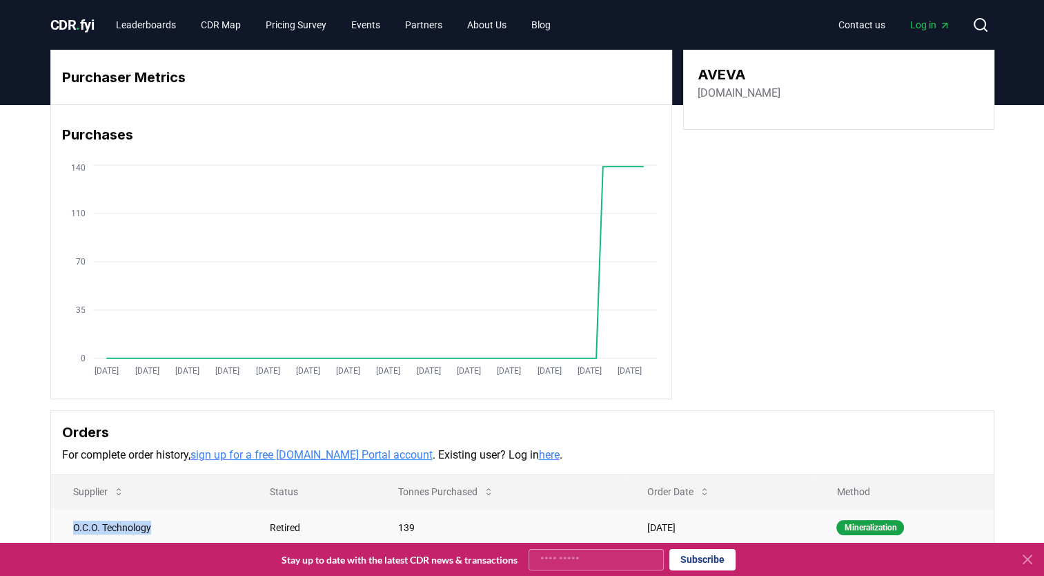
drag, startPoint x: 153, startPoint y: 532, endPoint x: 68, endPoint y: 523, distance: 85.4
click at [68, 523] on td "O.C.O. Technology" at bounding box center [149, 527] width 197 height 38
copy td "O.C.O. Technology"
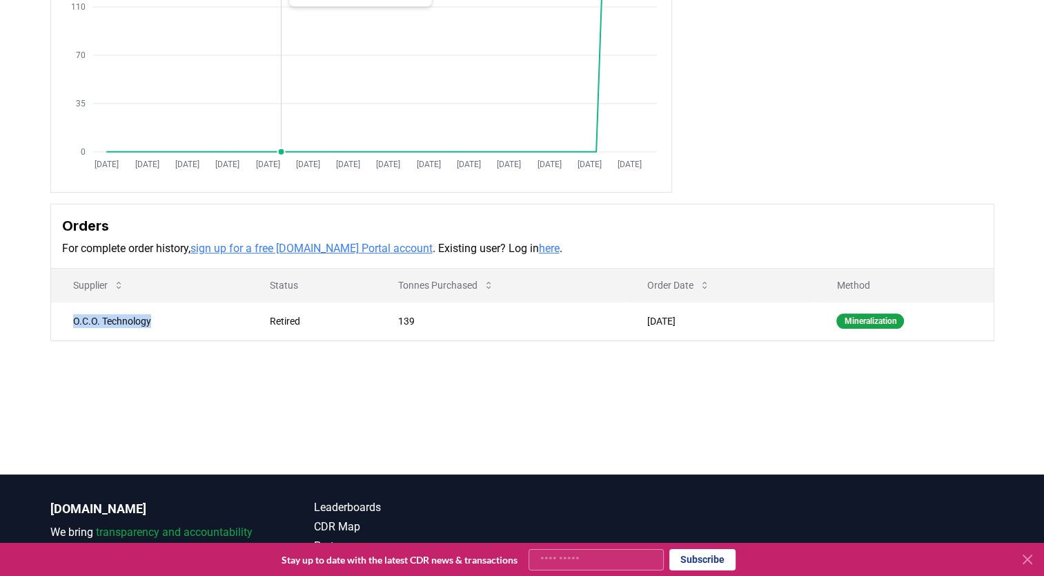
scroll to position [306, 0]
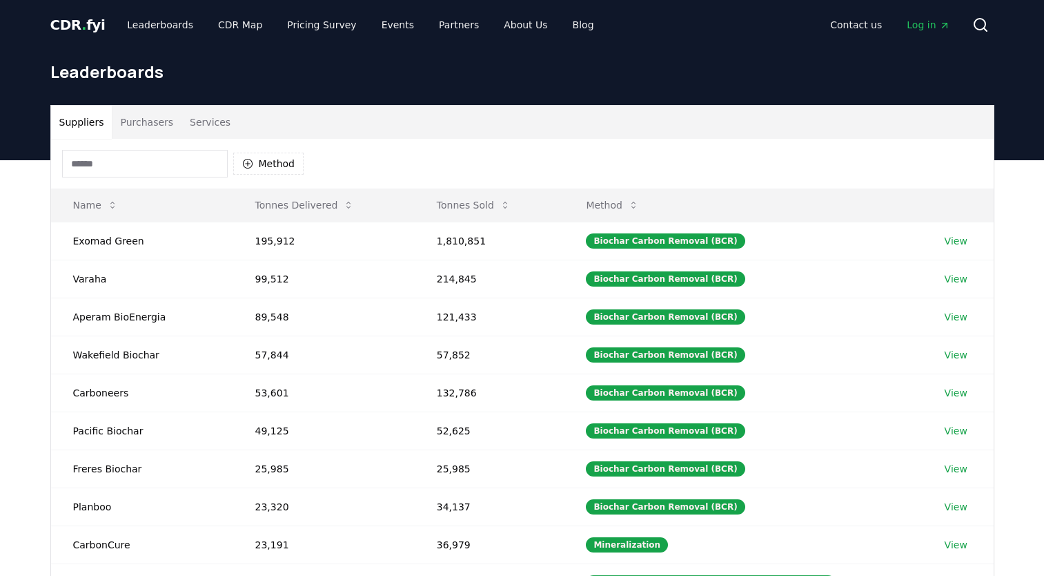
scroll to position [362, 0]
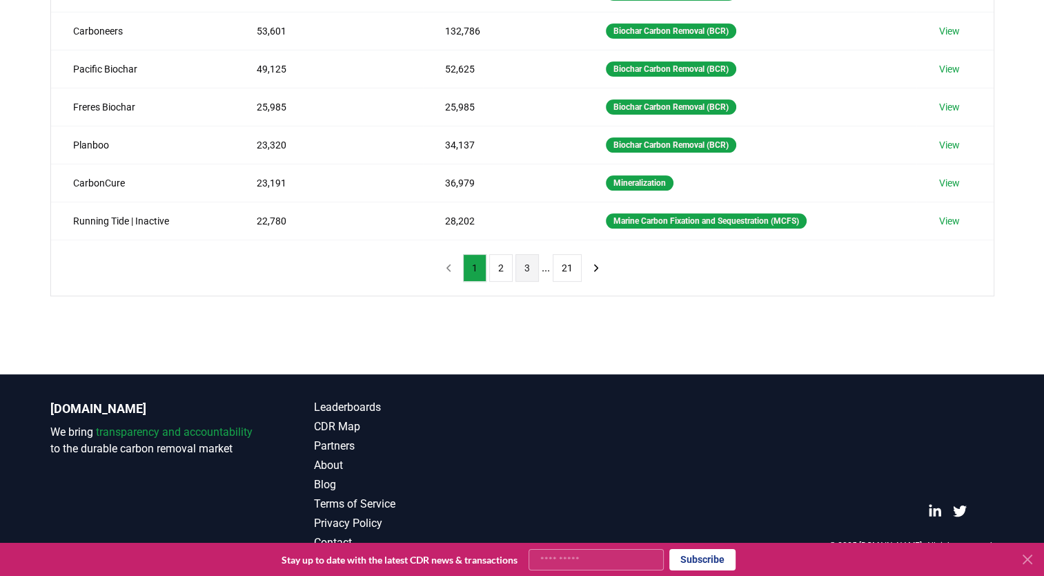
click at [533, 266] on button "3" at bounding box center [527, 268] width 23 height 28
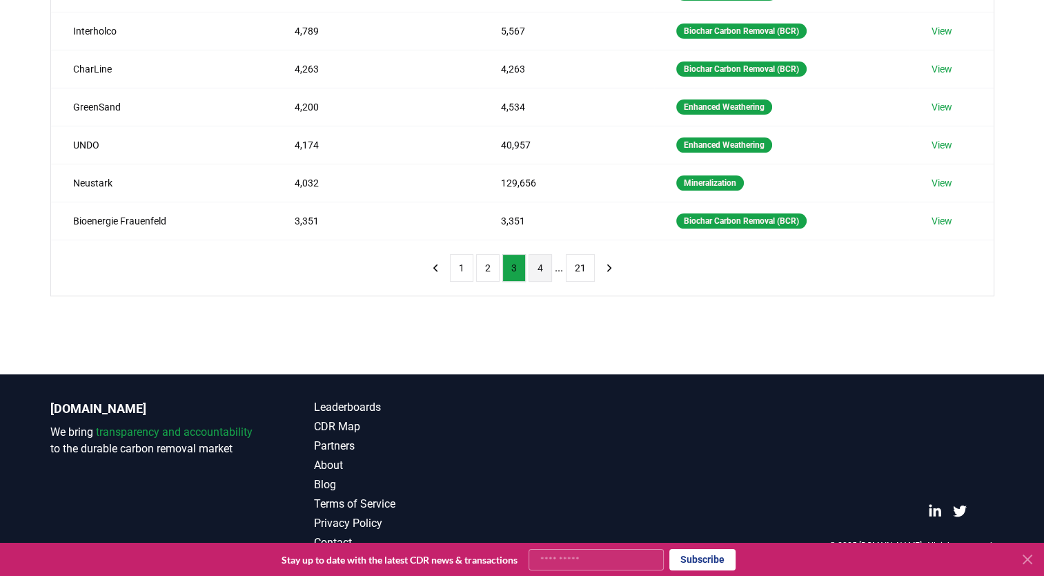
click at [547, 273] on button "4" at bounding box center [540, 268] width 23 height 28
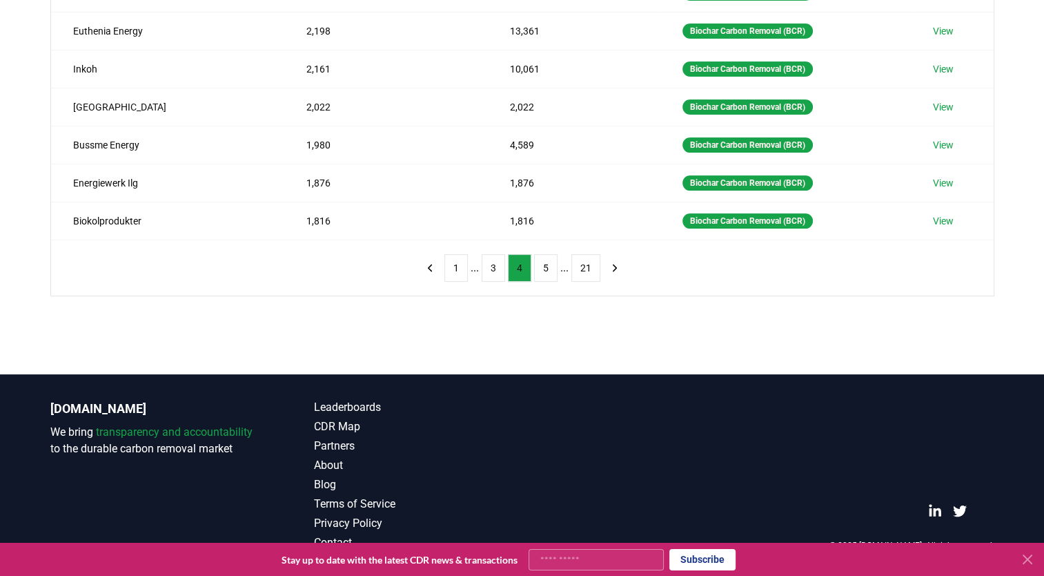
click at [547, 273] on button "5" at bounding box center [545, 268] width 23 height 28
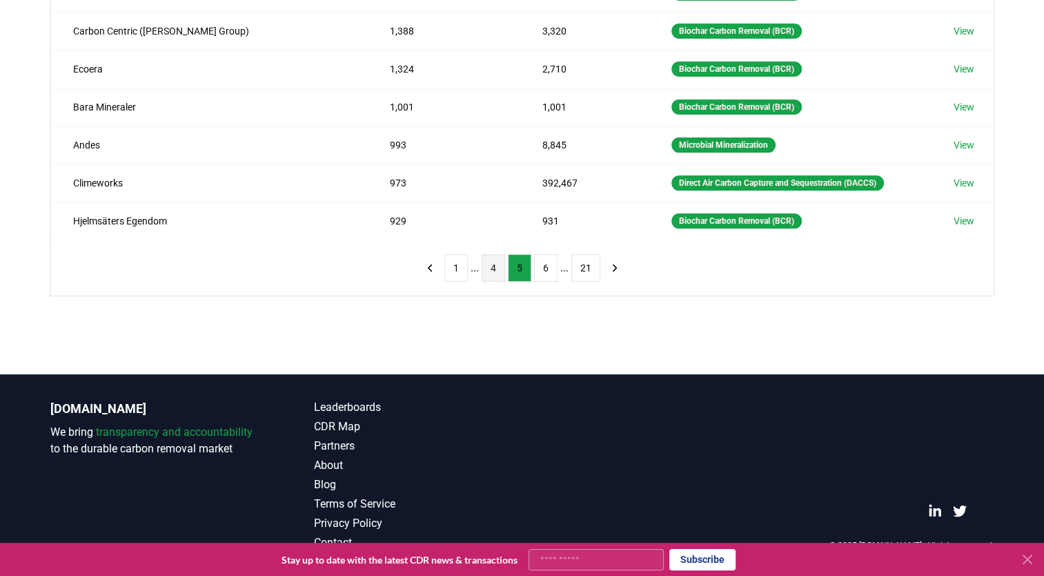
click at [547, 273] on button "6" at bounding box center [545, 268] width 23 height 28
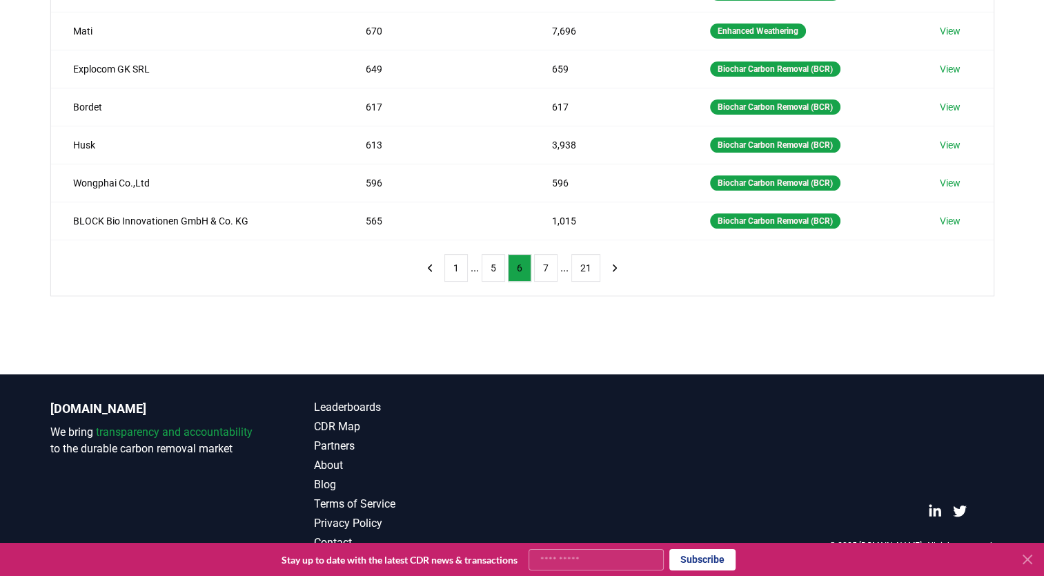
click at [547, 273] on button "7" at bounding box center [545, 268] width 23 height 28
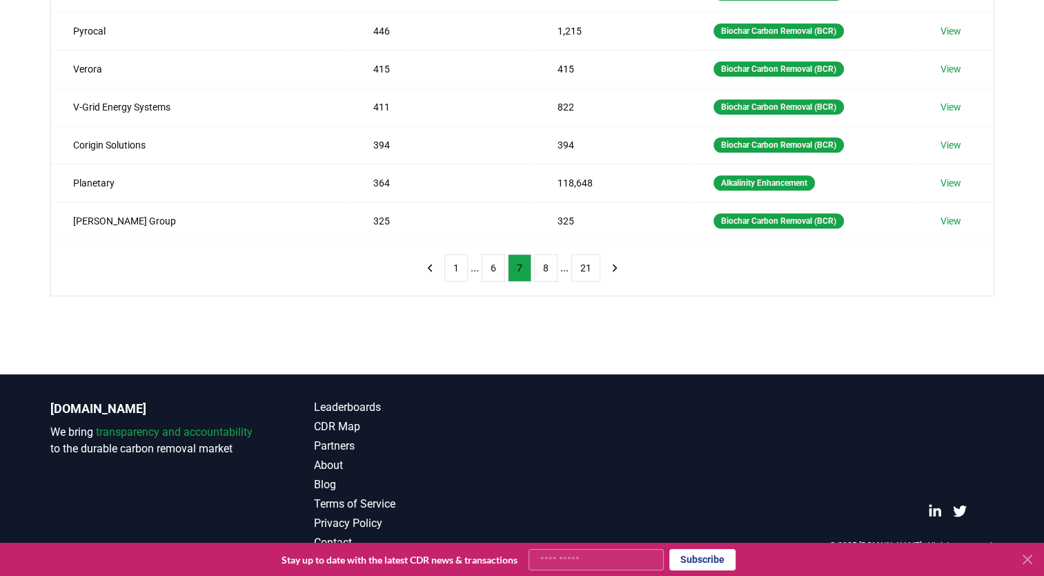
click at [547, 273] on button "8" at bounding box center [545, 268] width 23 height 28
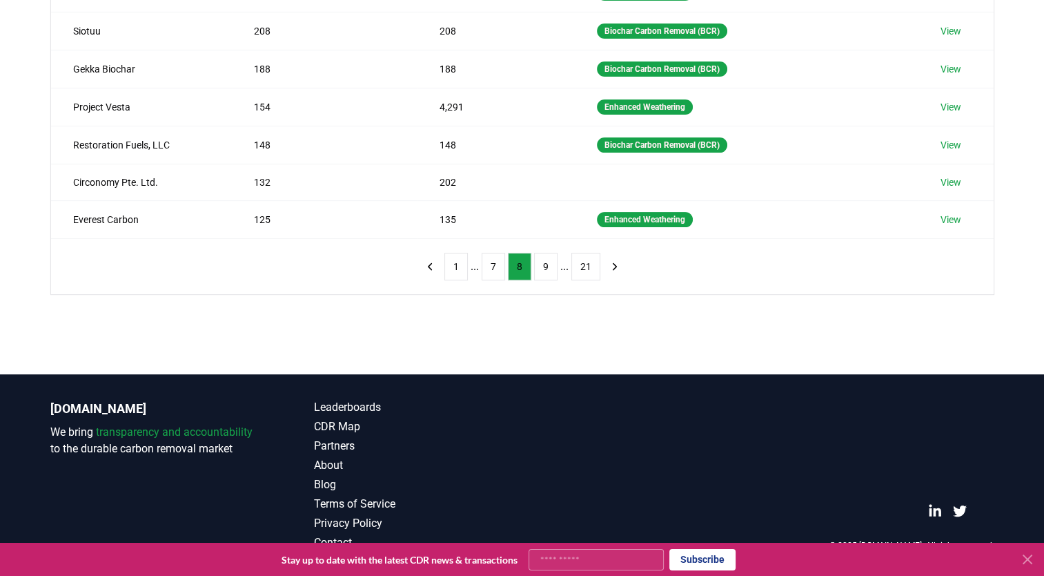
click at [547, 273] on button "9" at bounding box center [545, 267] width 23 height 28
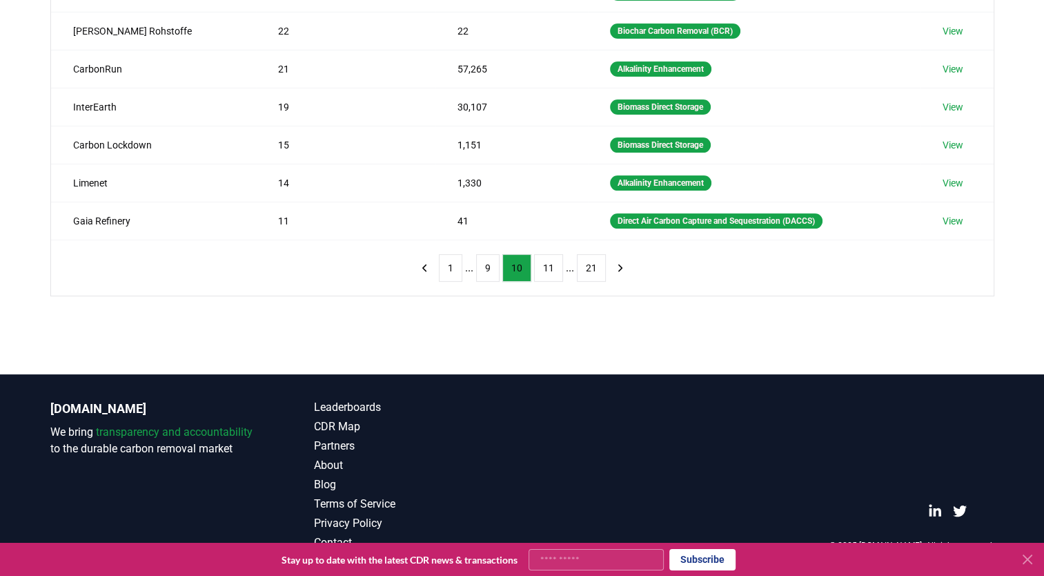
click at [547, 273] on button "11" at bounding box center [548, 268] width 29 height 28
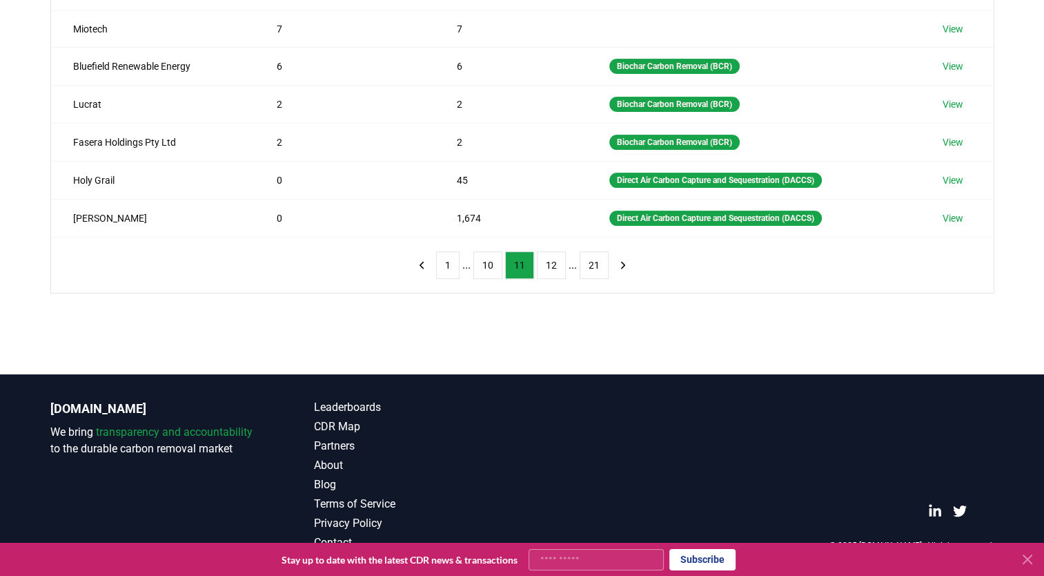
click at [547, 273] on button "12" at bounding box center [551, 265] width 29 height 28
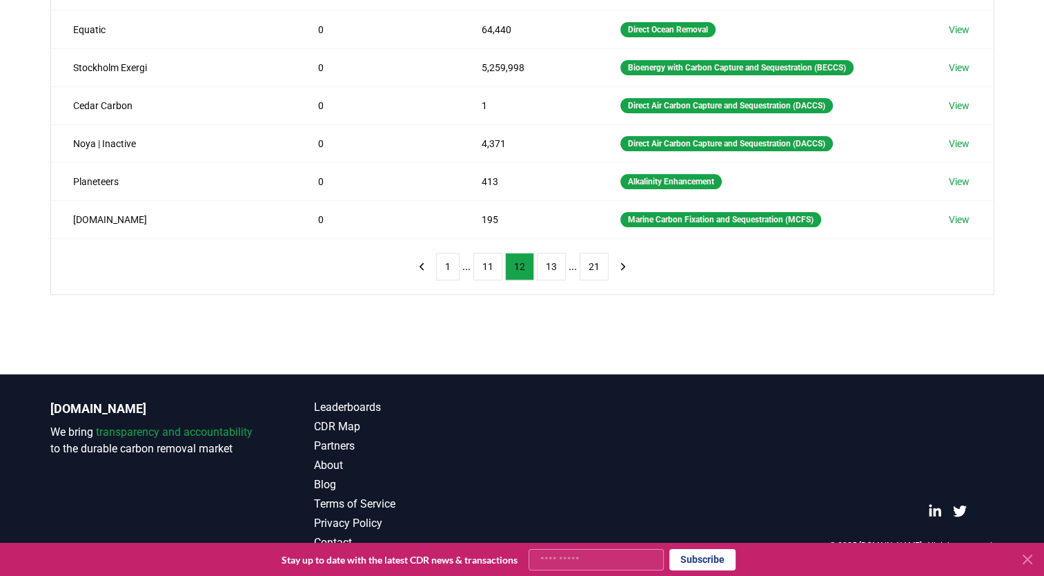
click at [547, 273] on button "13" at bounding box center [551, 267] width 29 height 28
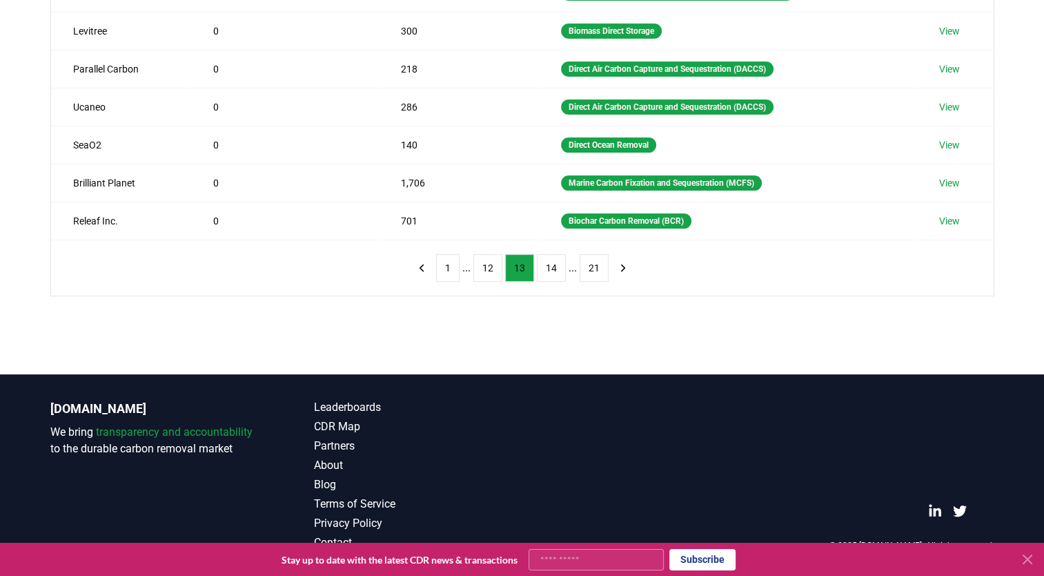
click at [547, 273] on button "14" at bounding box center [551, 268] width 29 height 28
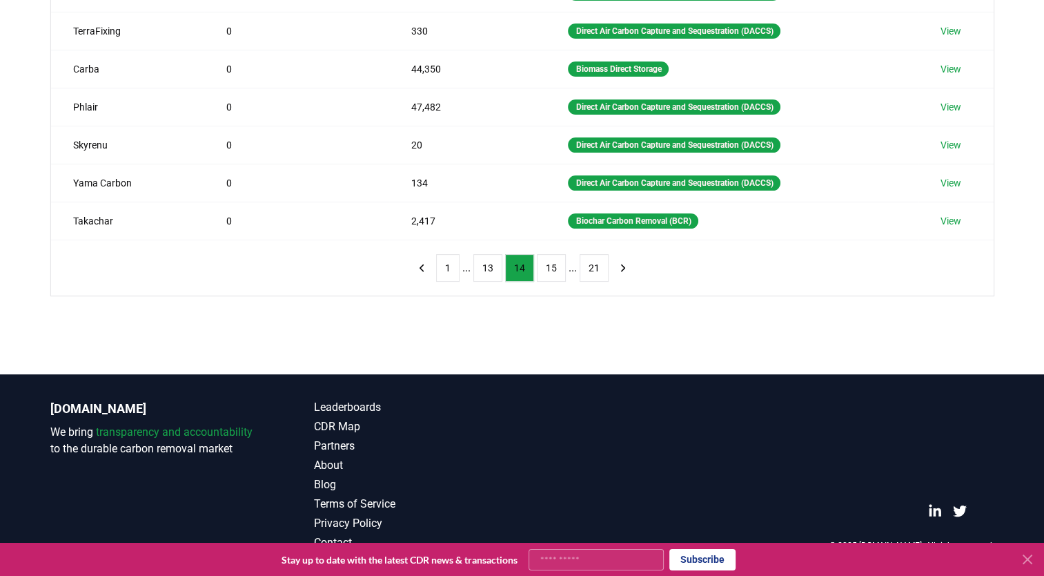
click at [547, 273] on button "15" at bounding box center [551, 268] width 29 height 28
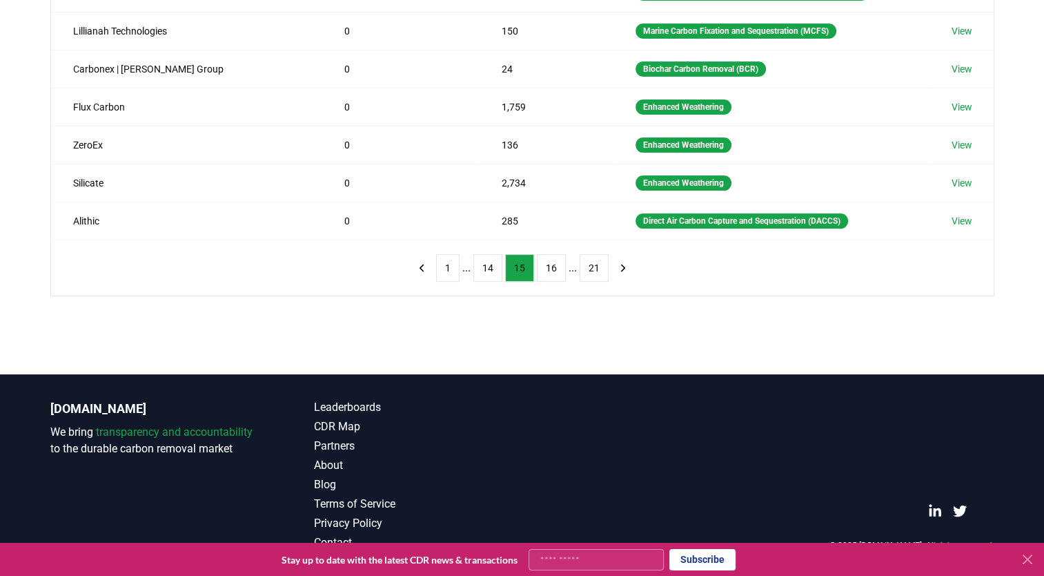
click at [547, 273] on button "16" at bounding box center [551, 268] width 29 height 28
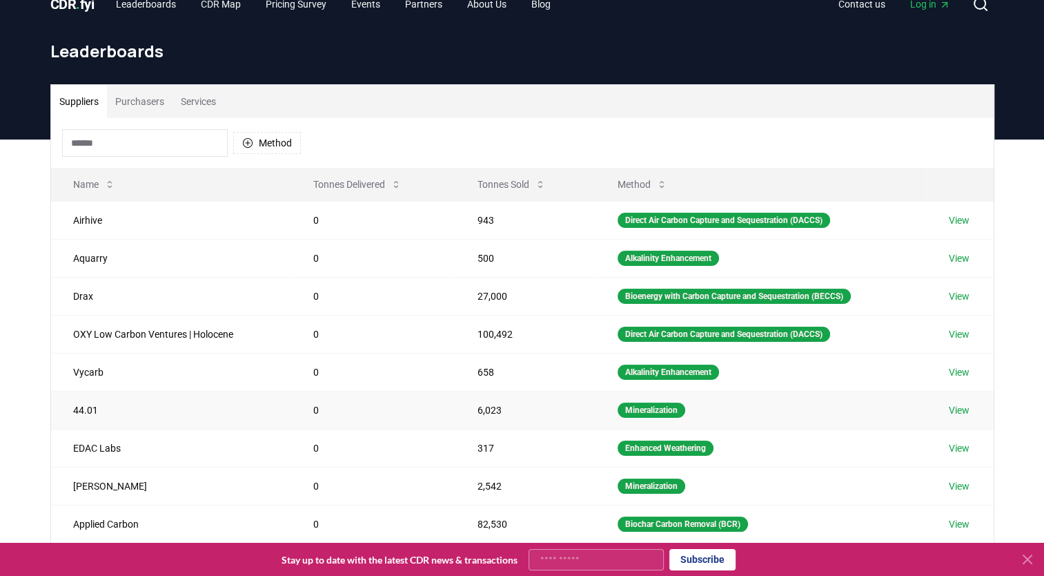
scroll to position [0, 0]
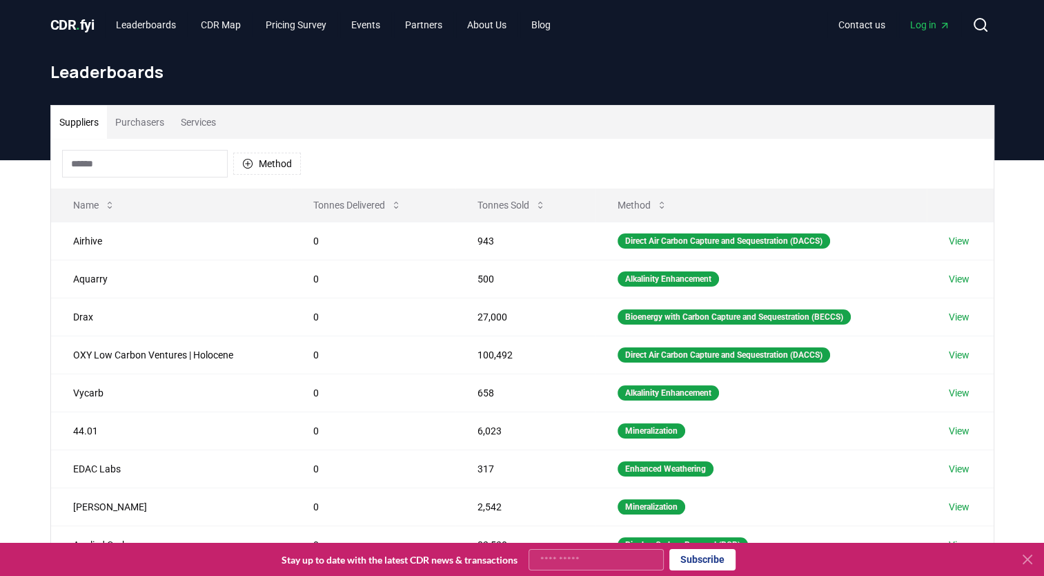
click at [144, 124] on button "Purchasers" at bounding box center [140, 122] width 66 height 33
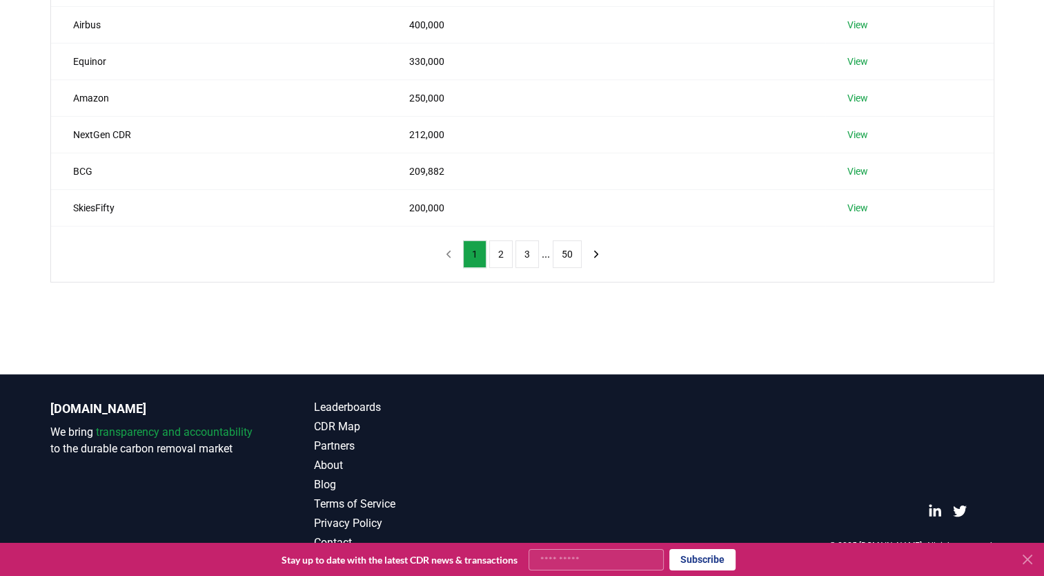
scroll to position [361, 0]
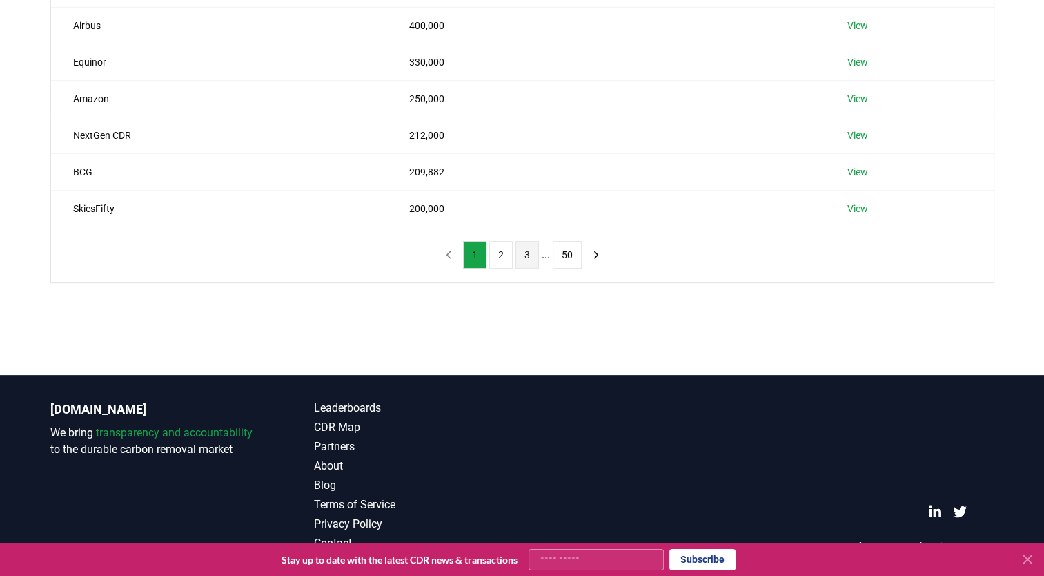
click at [530, 249] on button "3" at bounding box center [527, 255] width 23 height 28
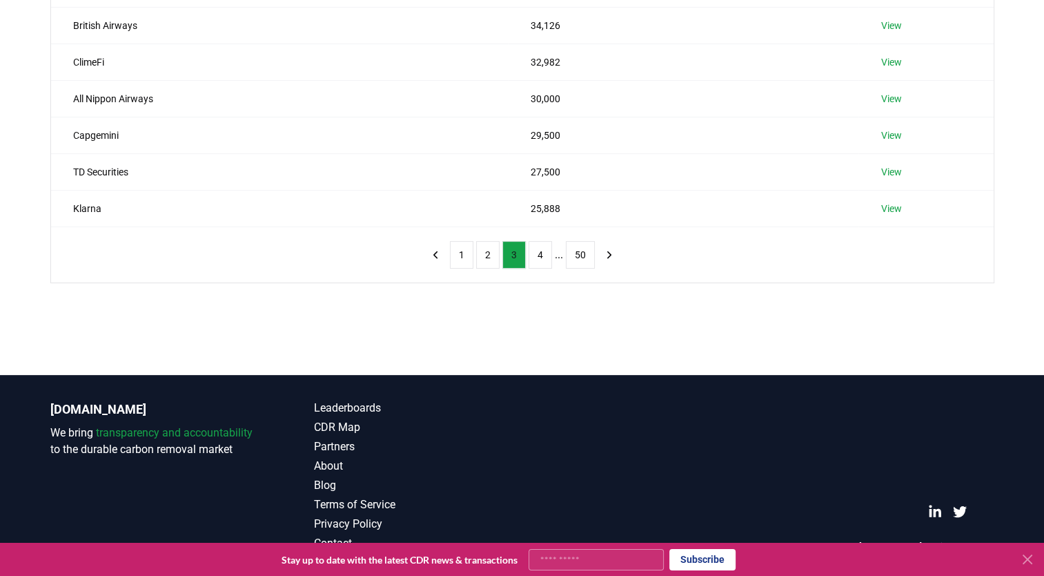
click at [530, 249] on button "4" at bounding box center [540, 255] width 23 height 28
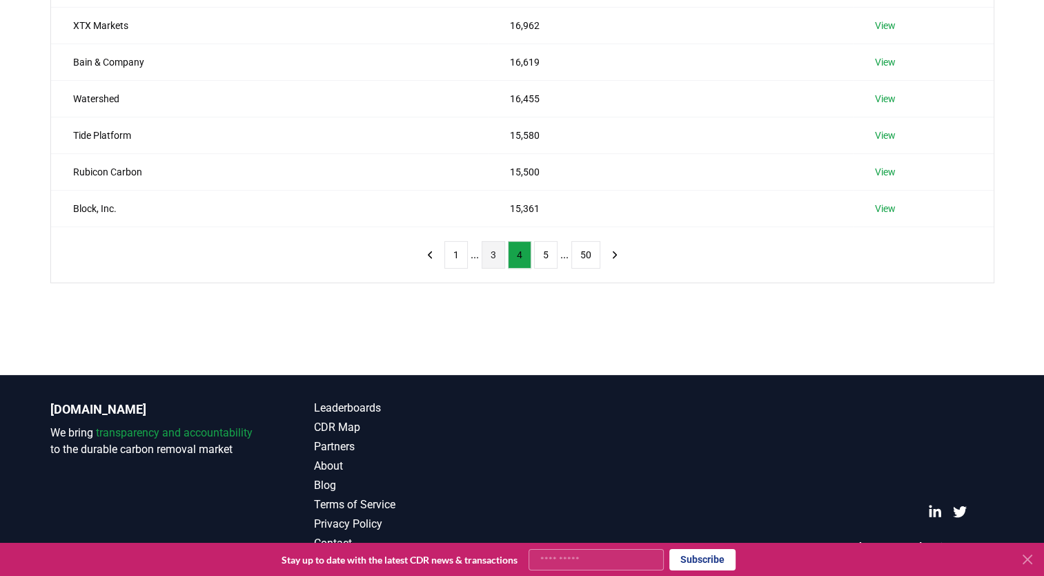
click at [530, 249] on button "4" at bounding box center [519, 255] width 23 height 28
click at [543, 253] on button "5" at bounding box center [545, 255] width 23 height 28
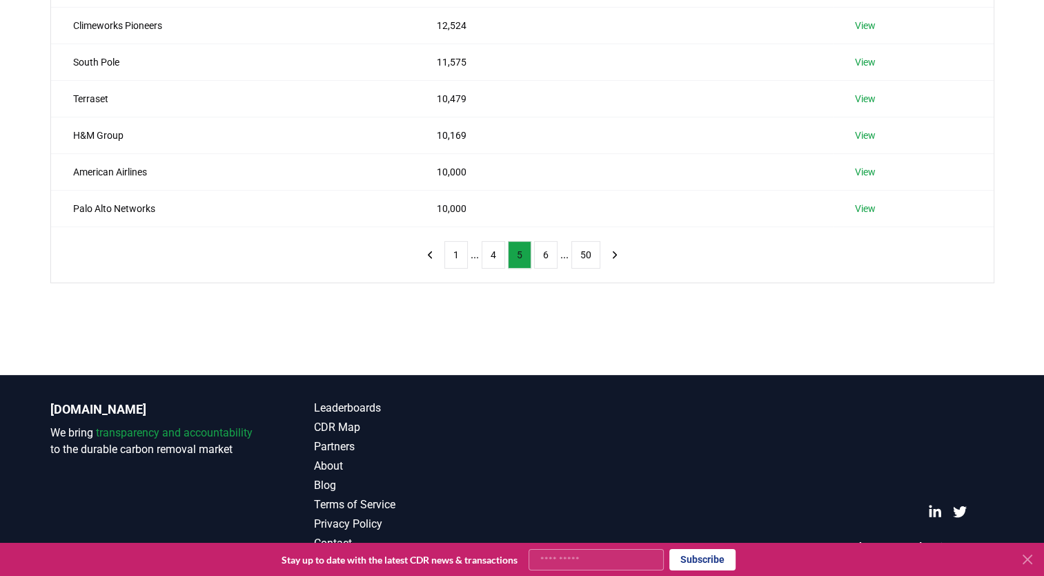
click at [543, 253] on button "6" at bounding box center [545, 255] width 23 height 28
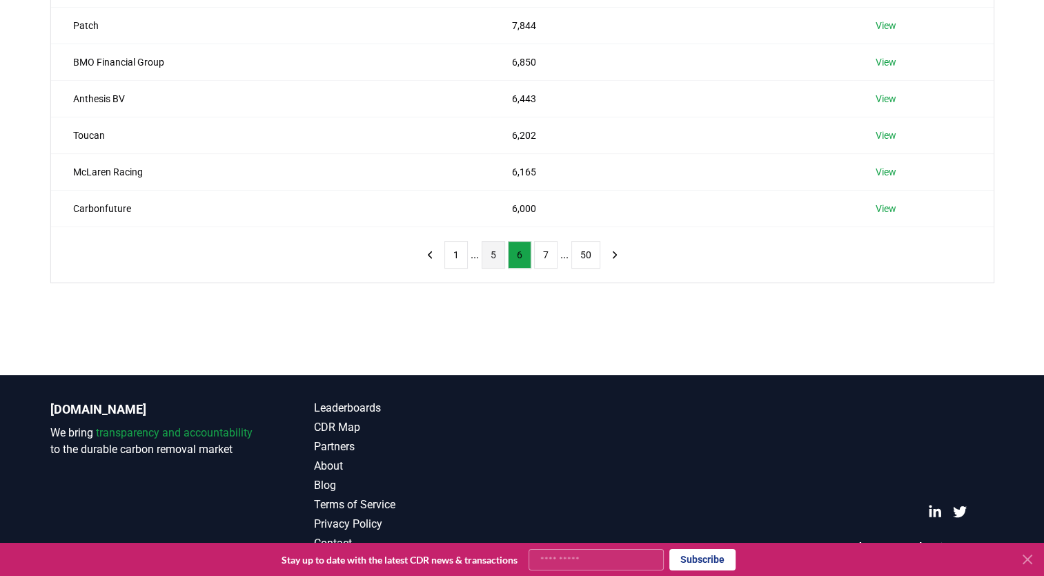
click at [543, 253] on button "7" at bounding box center [545, 255] width 23 height 28
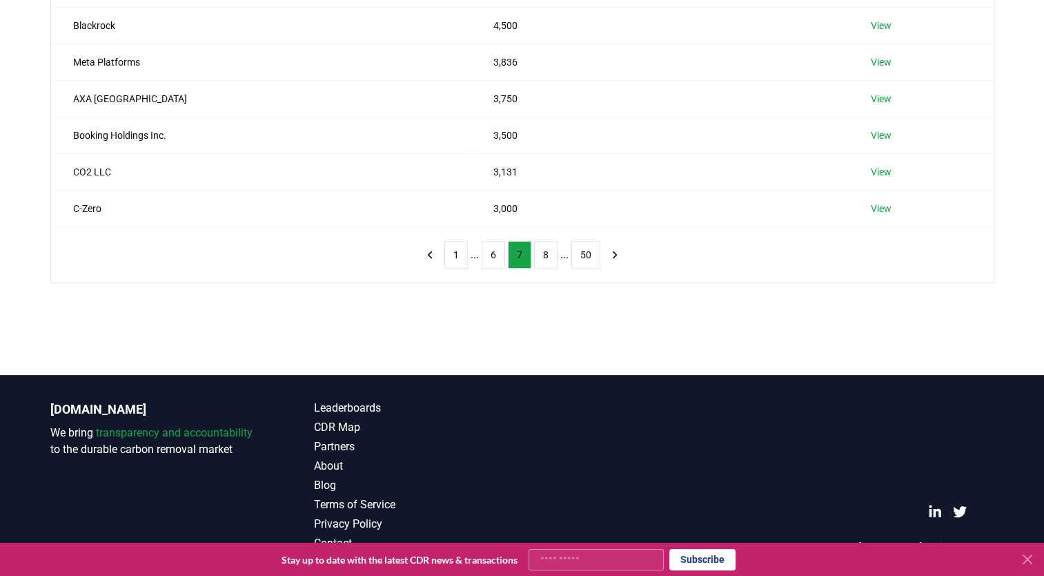
click at [543, 253] on button "8" at bounding box center [545, 255] width 23 height 28
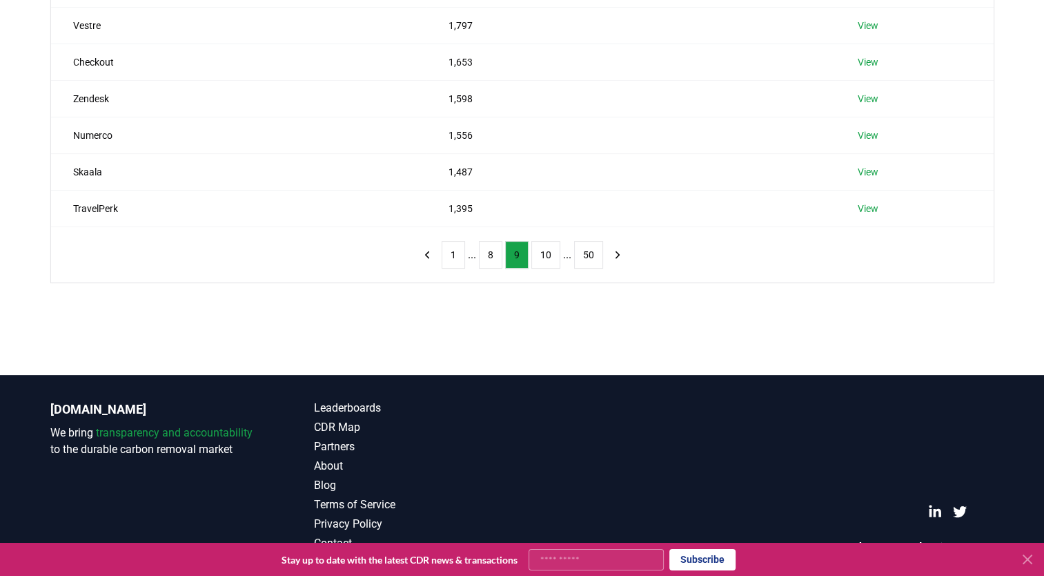
click at [543, 253] on button "10" at bounding box center [545, 255] width 29 height 28
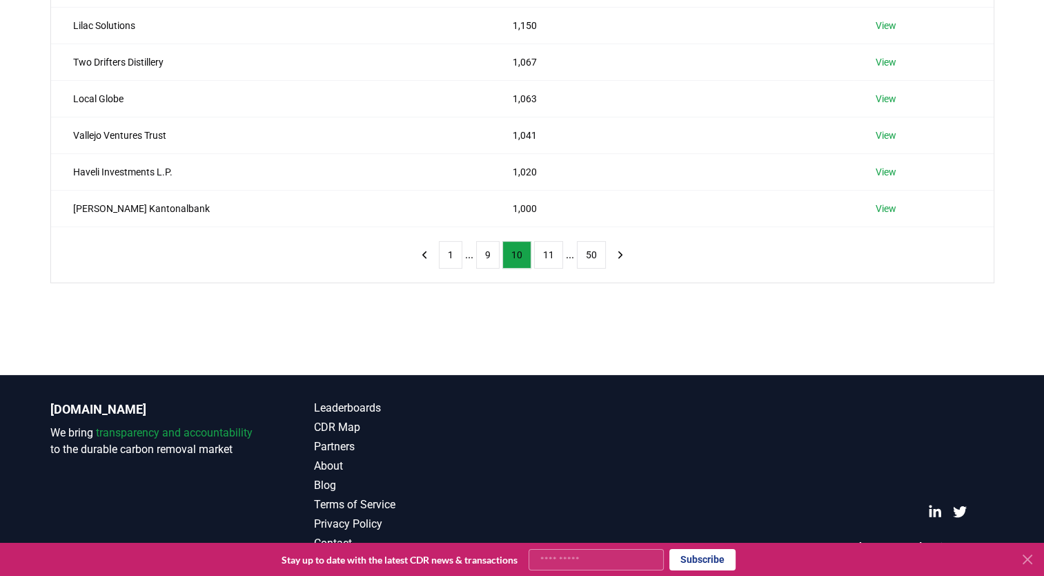
click at [543, 253] on button "11" at bounding box center [548, 255] width 29 height 28
click at [543, 253] on button "13" at bounding box center [551, 255] width 29 height 28
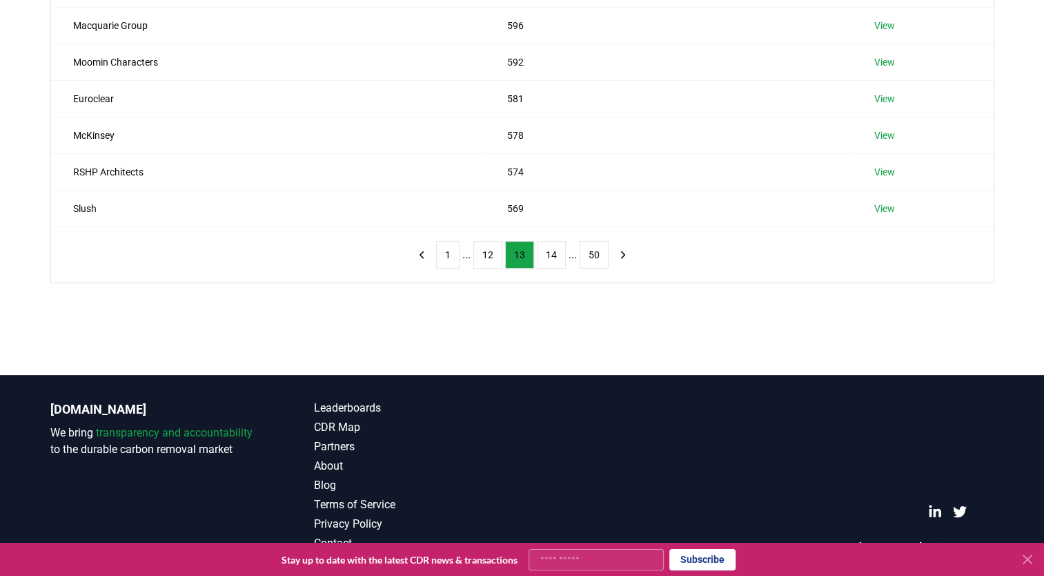
click at [543, 253] on button "14" at bounding box center [551, 255] width 29 height 28
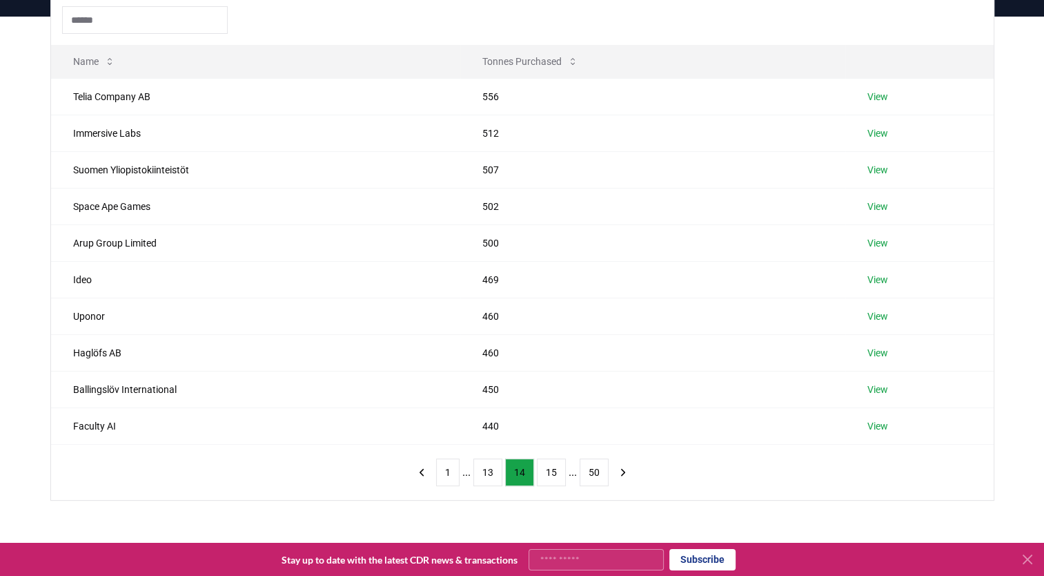
scroll to position [166, 0]
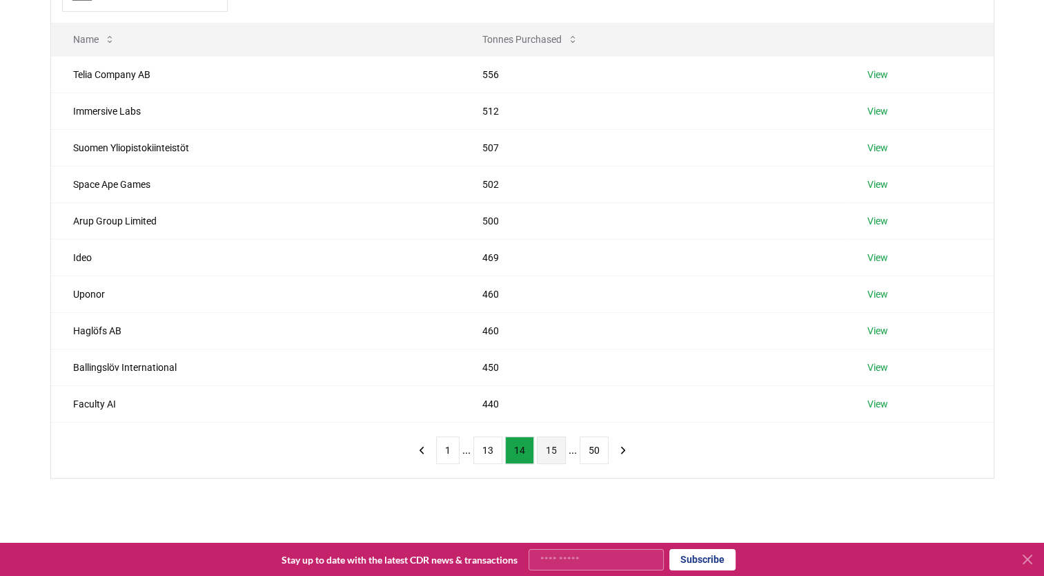
click at [550, 445] on button "15" at bounding box center [551, 450] width 29 height 28
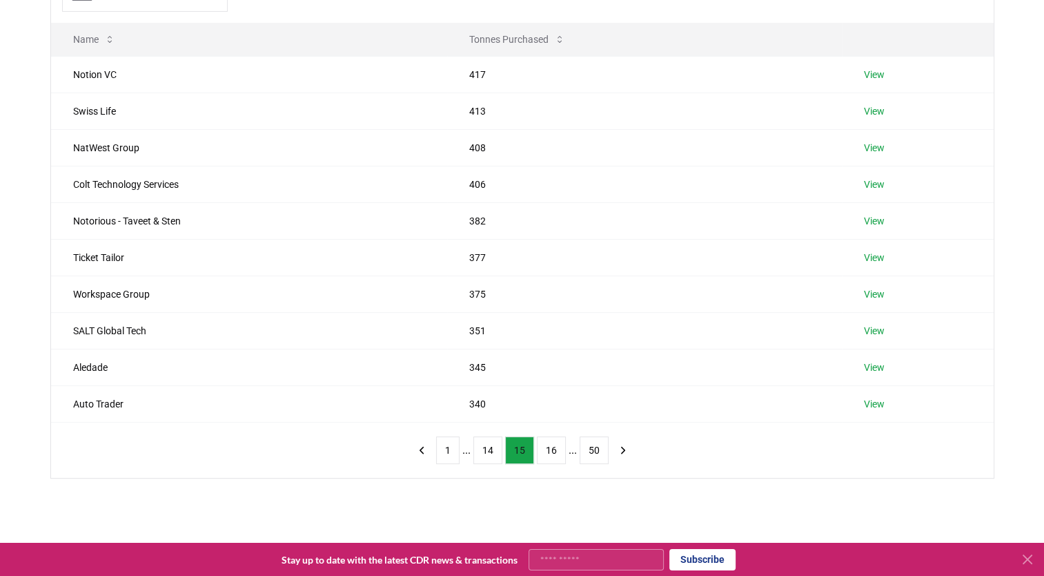
click at [550, 445] on button "16" at bounding box center [551, 450] width 29 height 28
click at [550, 445] on button "17" at bounding box center [551, 450] width 29 height 28
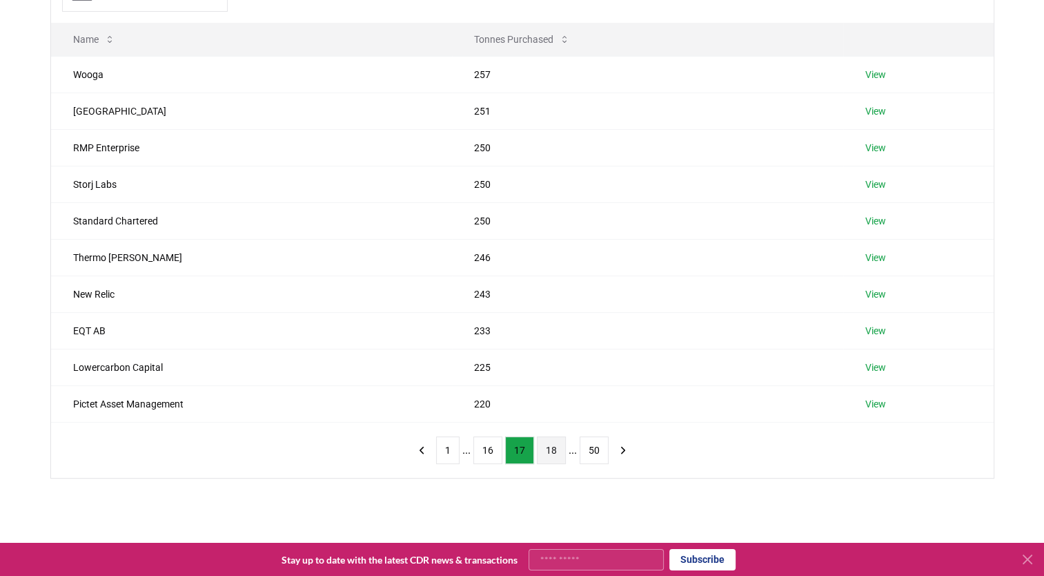
click at [550, 445] on button "18" at bounding box center [551, 450] width 29 height 28
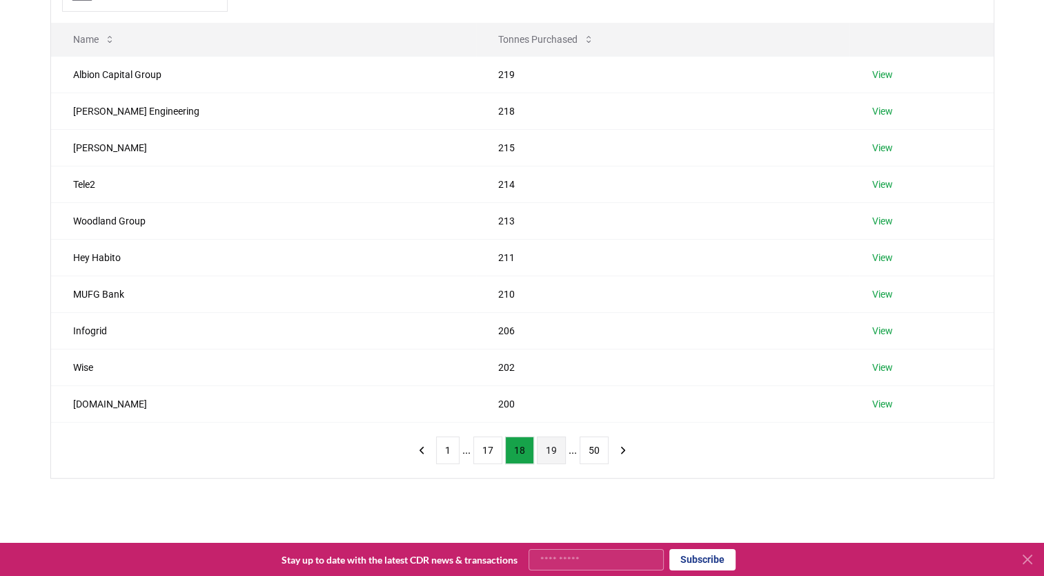
click at [550, 446] on button "19" at bounding box center [551, 450] width 29 height 28
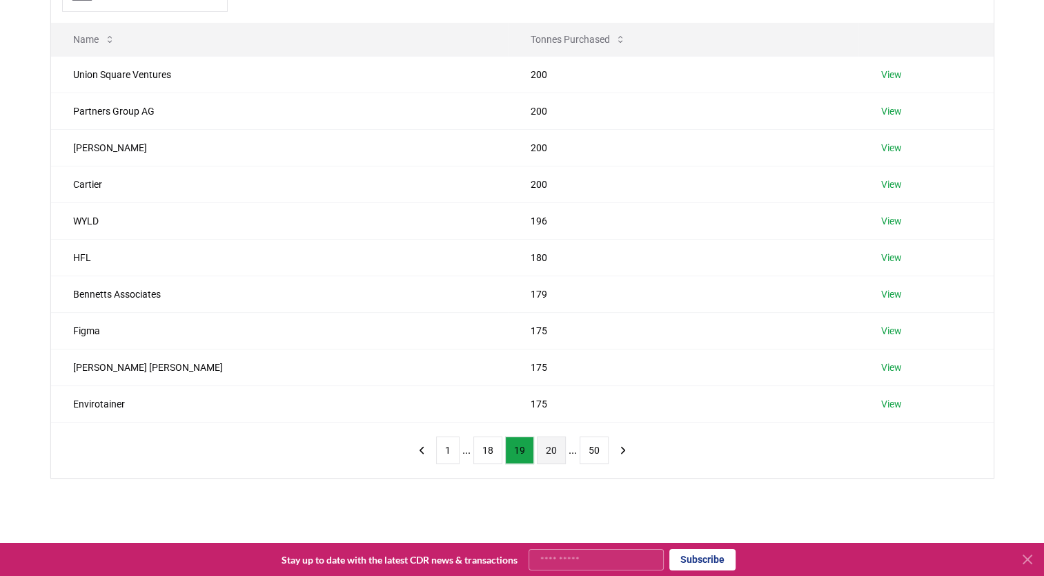
click at [550, 449] on button "20" at bounding box center [551, 450] width 29 height 28
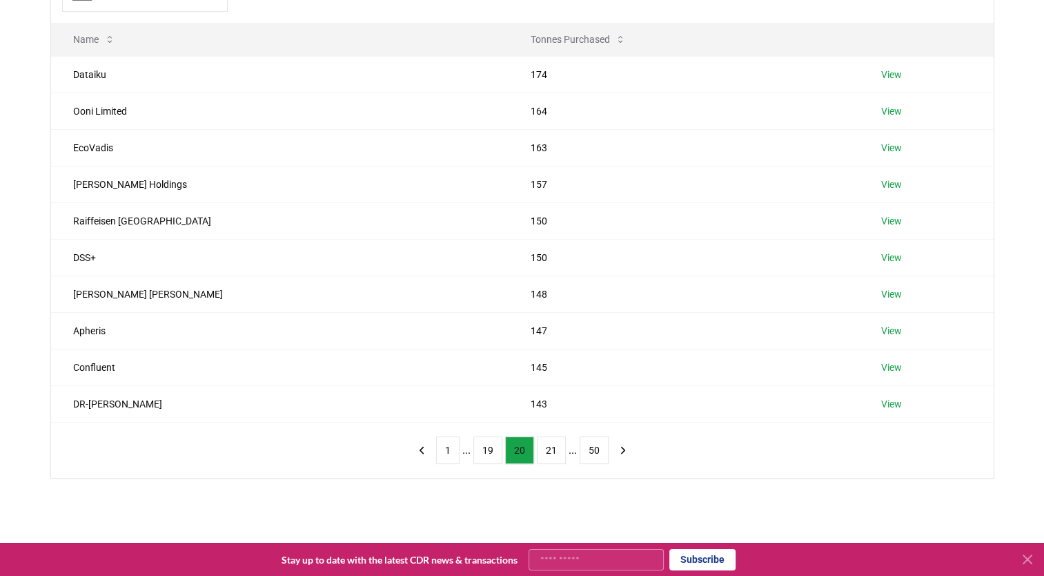
click at [550, 449] on button "21" at bounding box center [551, 450] width 29 height 28
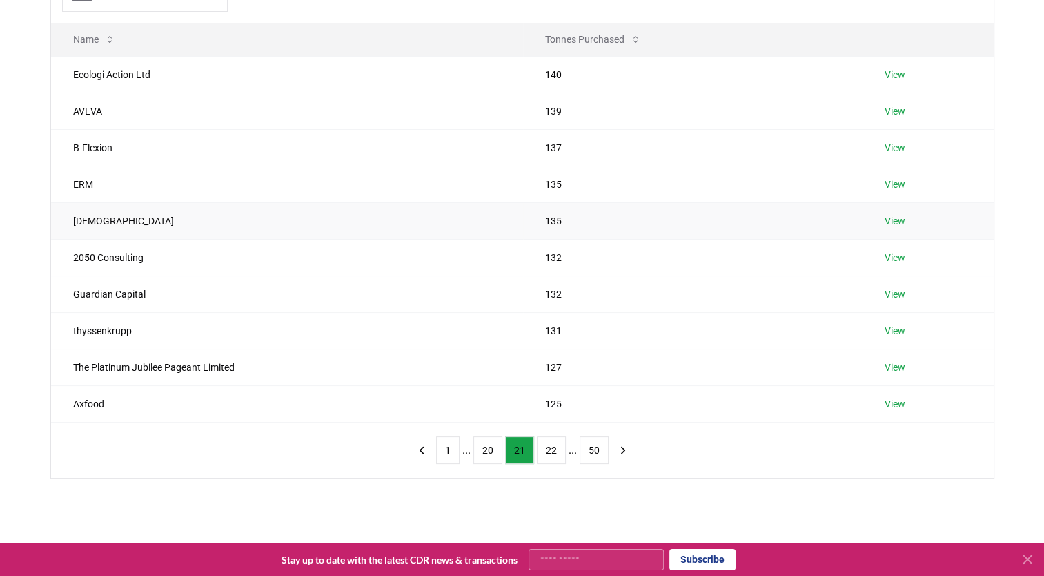
scroll to position [170, 0]
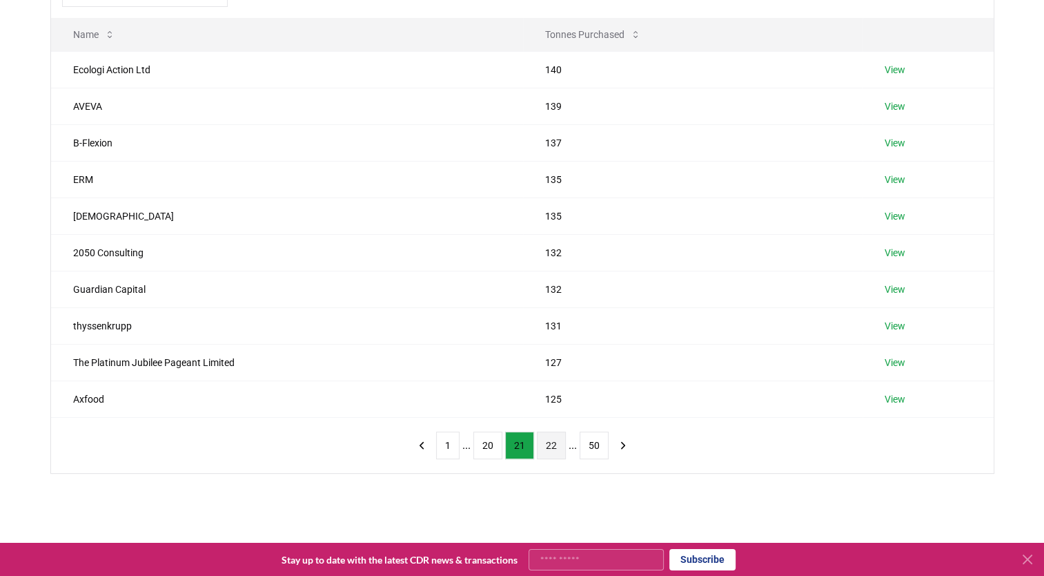
click at [547, 443] on button "22" at bounding box center [551, 445] width 29 height 28
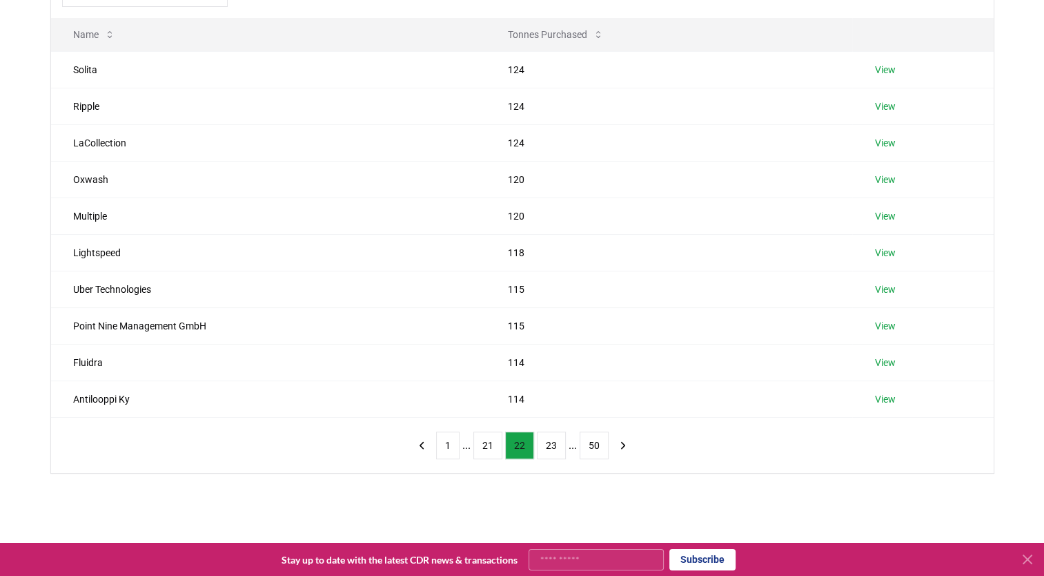
click at [547, 443] on button "23" at bounding box center [551, 445] width 29 height 28
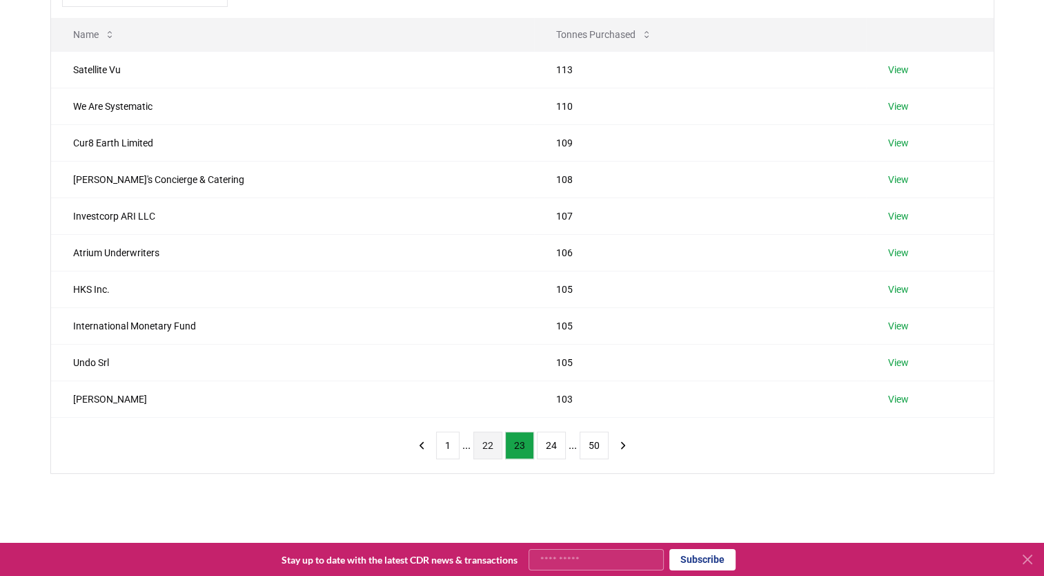
click at [547, 443] on button "24" at bounding box center [551, 445] width 29 height 28
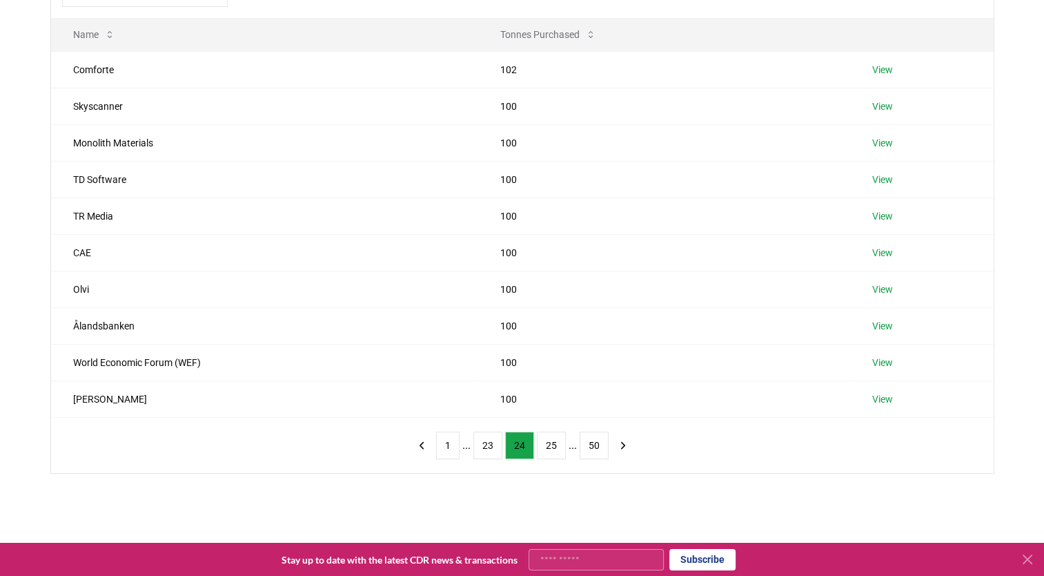
click at [547, 443] on button "25" at bounding box center [551, 445] width 29 height 28
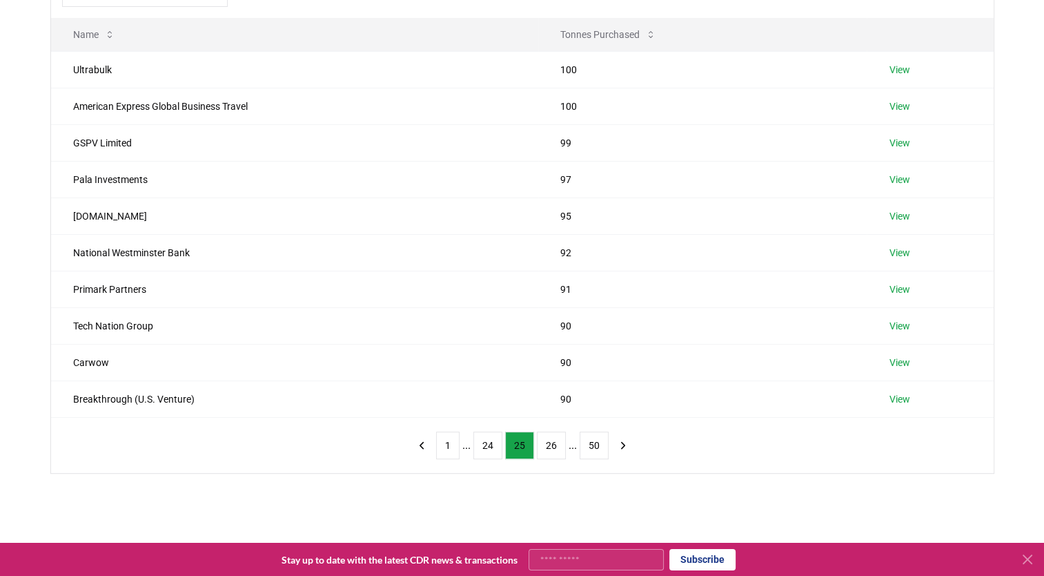
click at [547, 443] on button "26" at bounding box center [551, 445] width 29 height 28
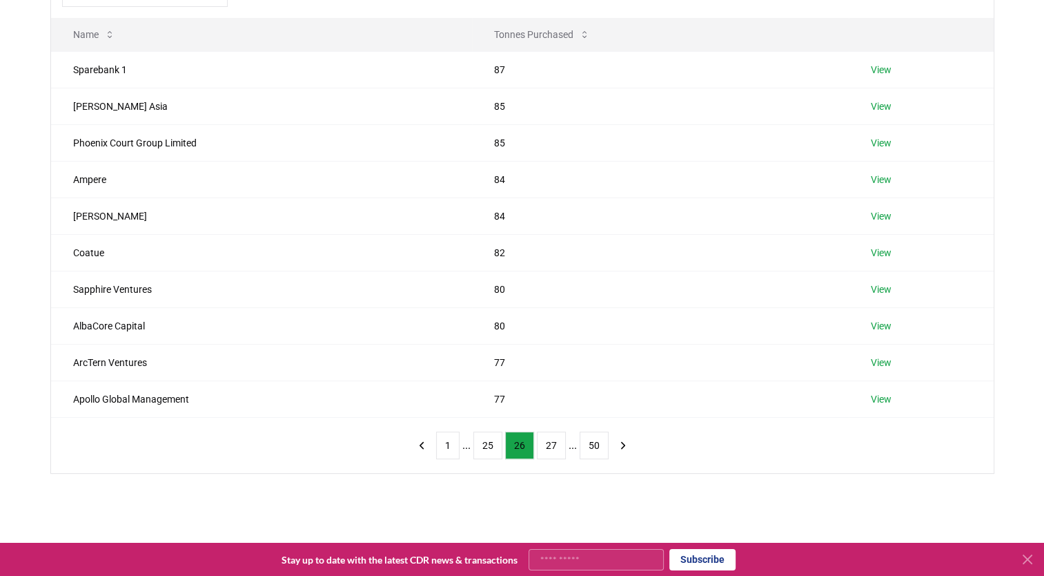
click at [547, 443] on button "27" at bounding box center [551, 445] width 29 height 28
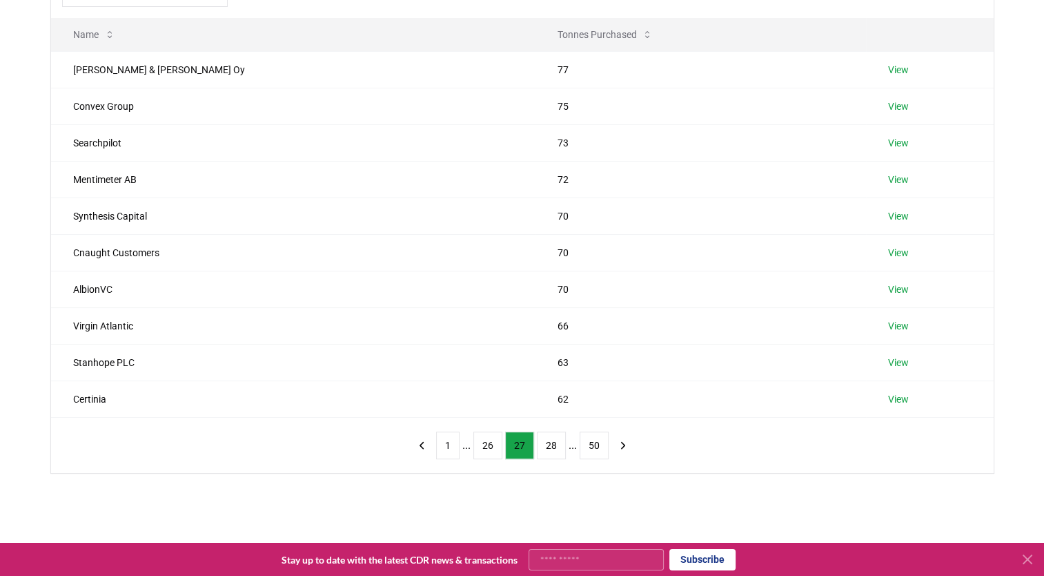
click at [547, 443] on button "28" at bounding box center [551, 445] width 29 height 28
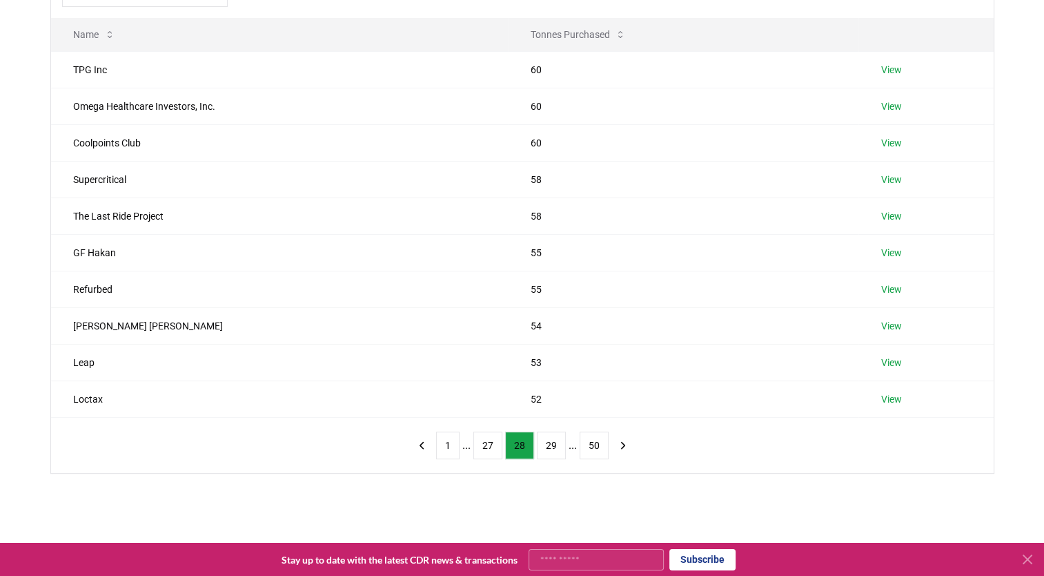
click at [547, 443] on button "29" at bounding box center [551, 445] width 29 height 28
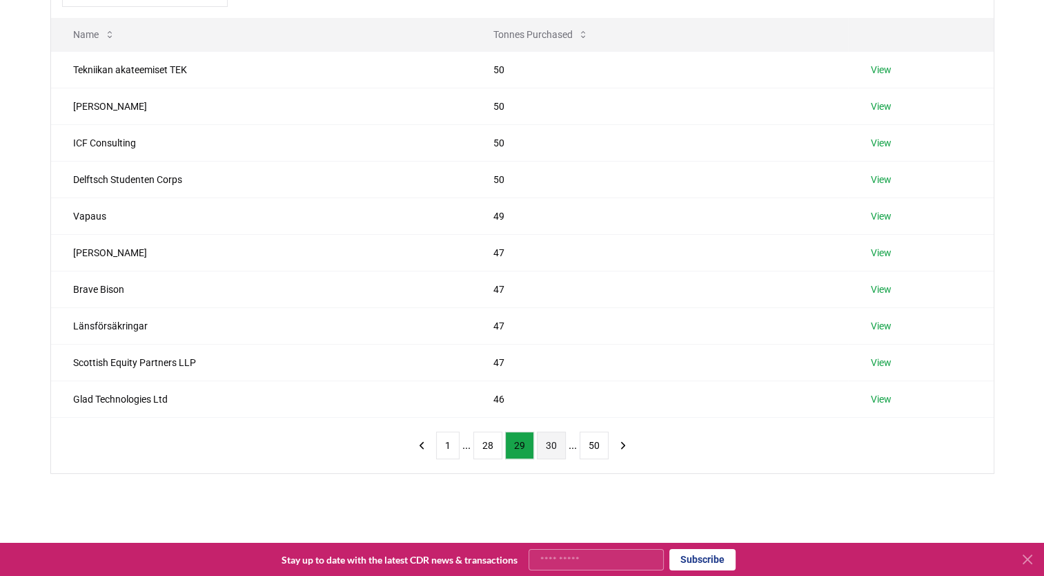
click at [547, 444] on button "30" at bounding box center [551, 445] width 29 height 28
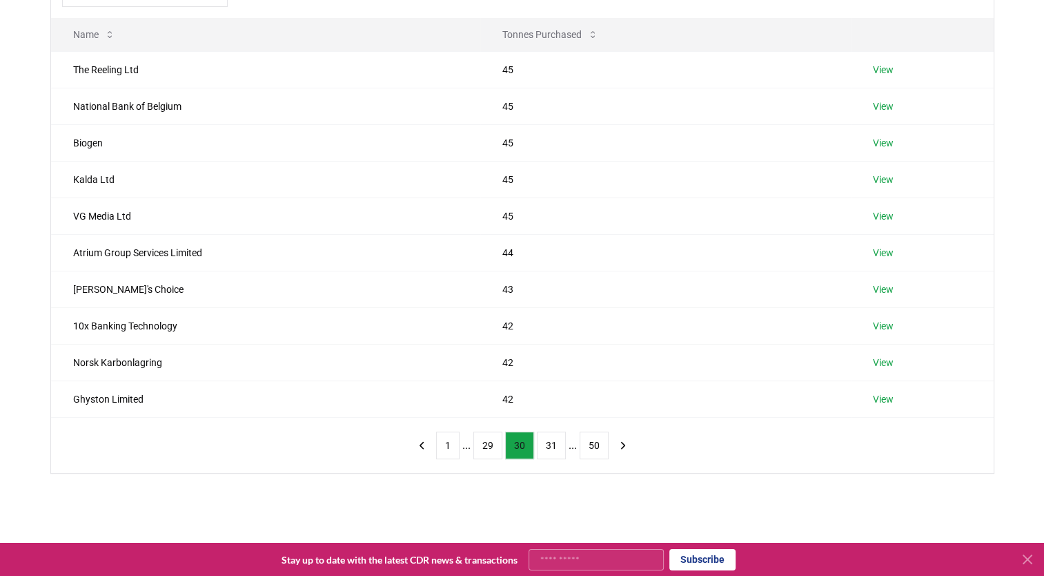
click at [547, 444] on button "31" at bounding box center [551, 445] width 29 height 28
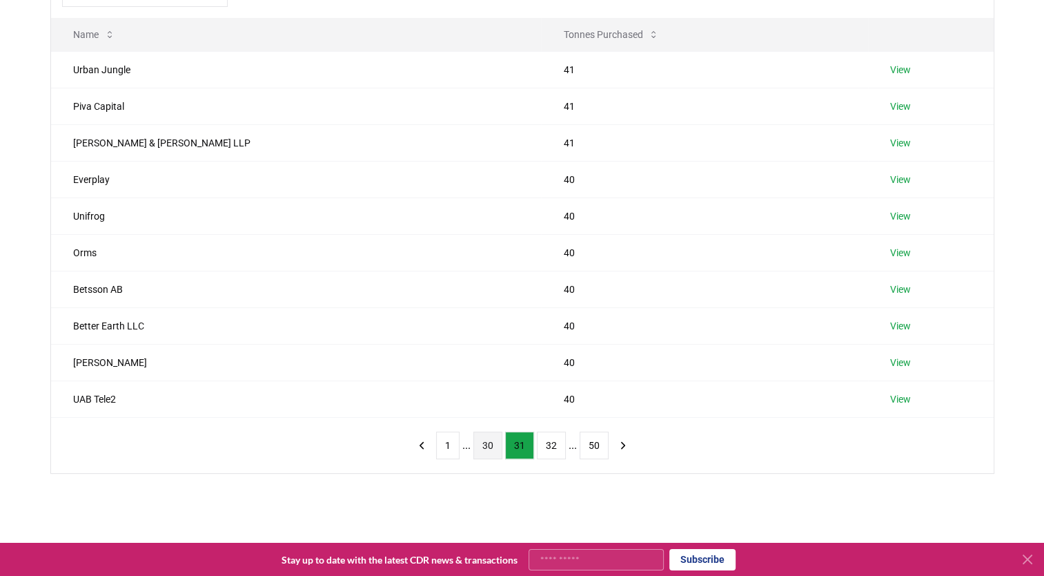
click at [547, 444] on button "32" at bounding box center [551, 445] width 29 height 28
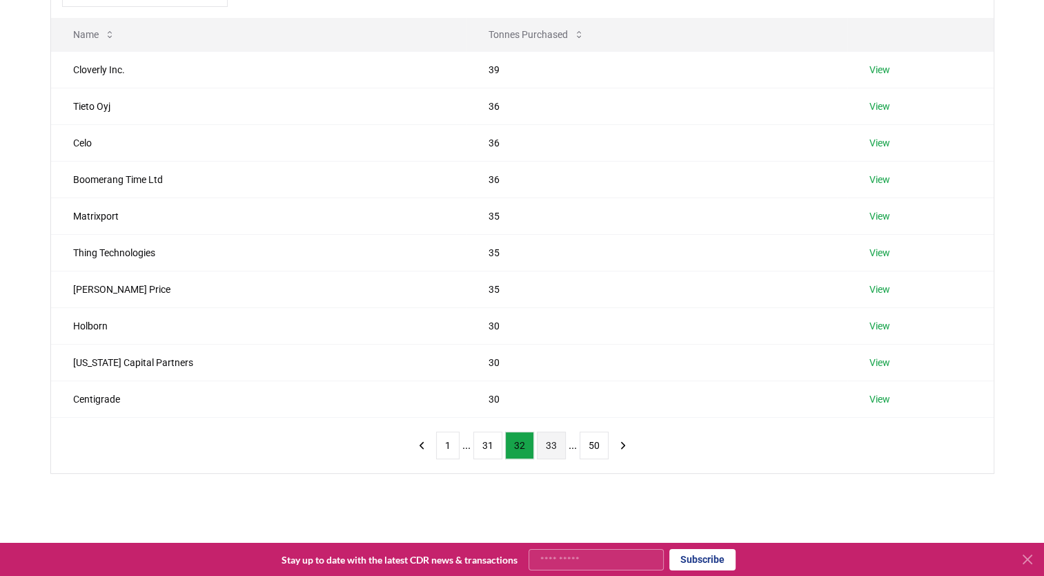
click at [547, 444] on button "33" at bounding box center [551, 445] width 29 height 28
click at [549, 444] on button "34" at bounding box center [551, 445] width 29 height 28
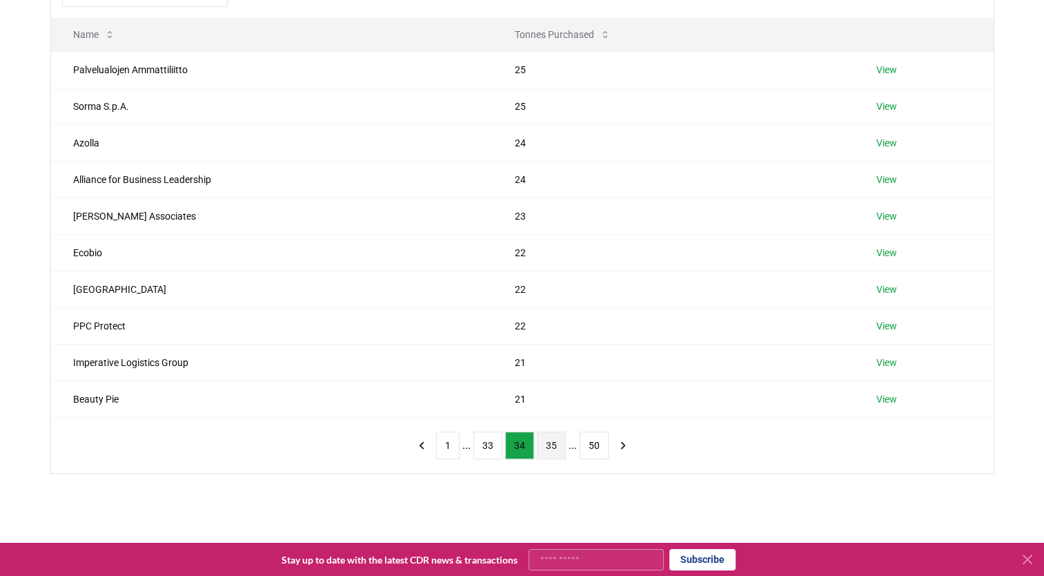
click at [551, 446] on button "35" at bounding box center [551, 445] width 29 height 28
click at [551, 446] on button "36" at bounding box center [551, 445] width 29 height 28
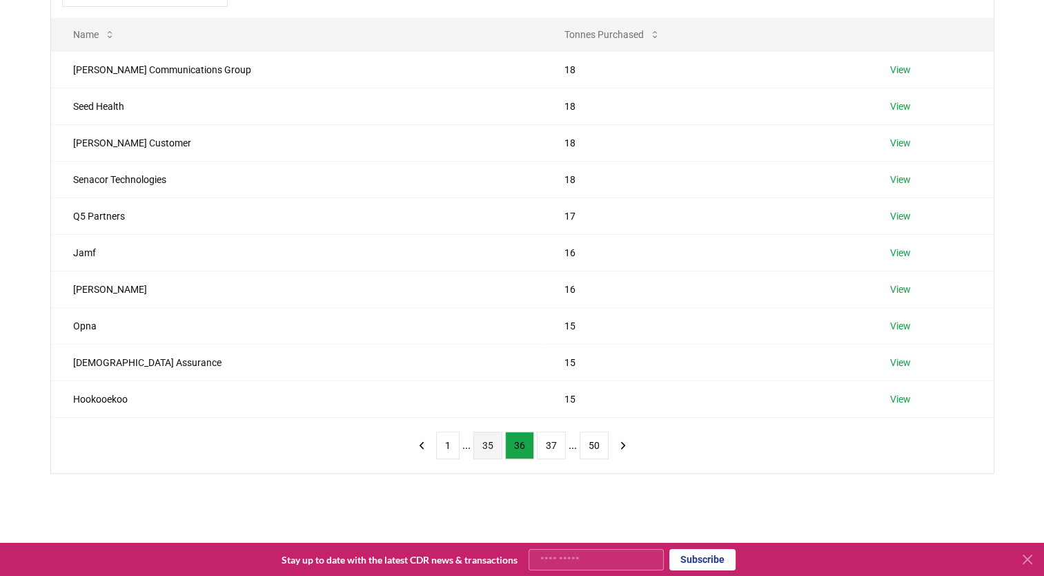
click at [551, 446] on button "37" at bounding box center [551, 445] width 29 height 28
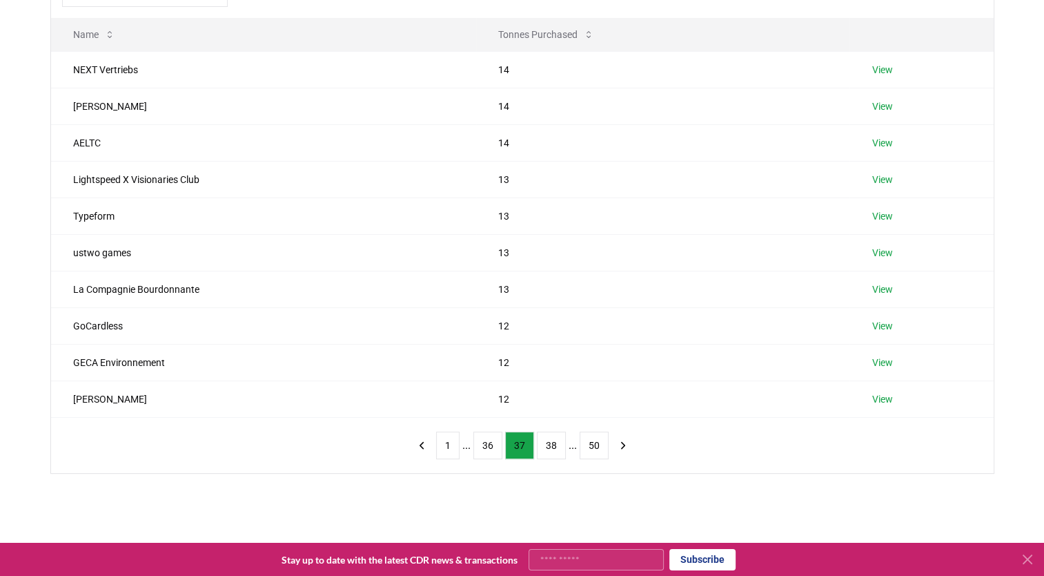
click at [551, 446] on button "38" at bounding box center [551, 445] width 29 height 28
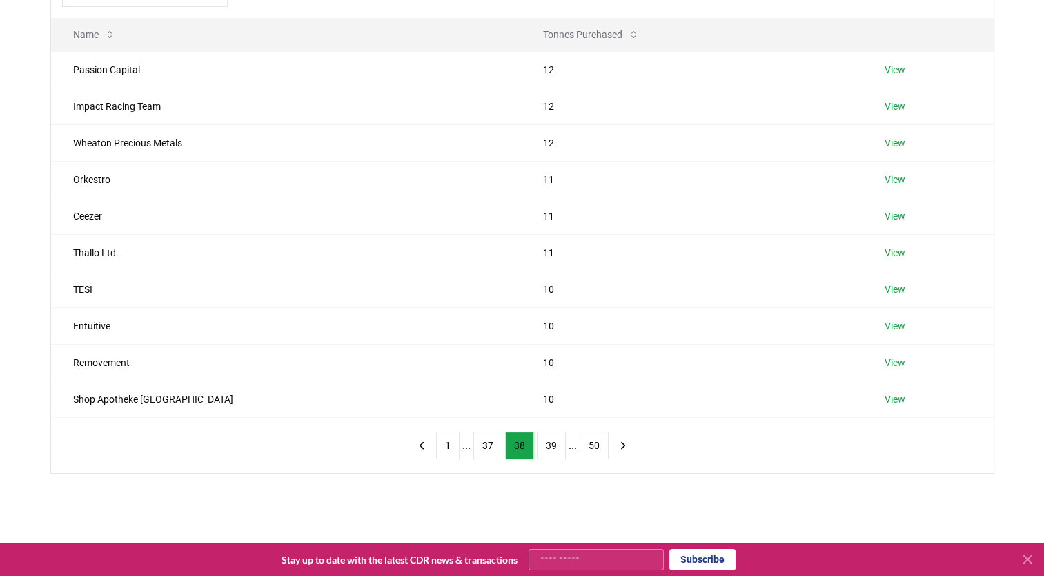
click at [551, 446] on button "39" at bounding box center [551, 445] width 29 height 28
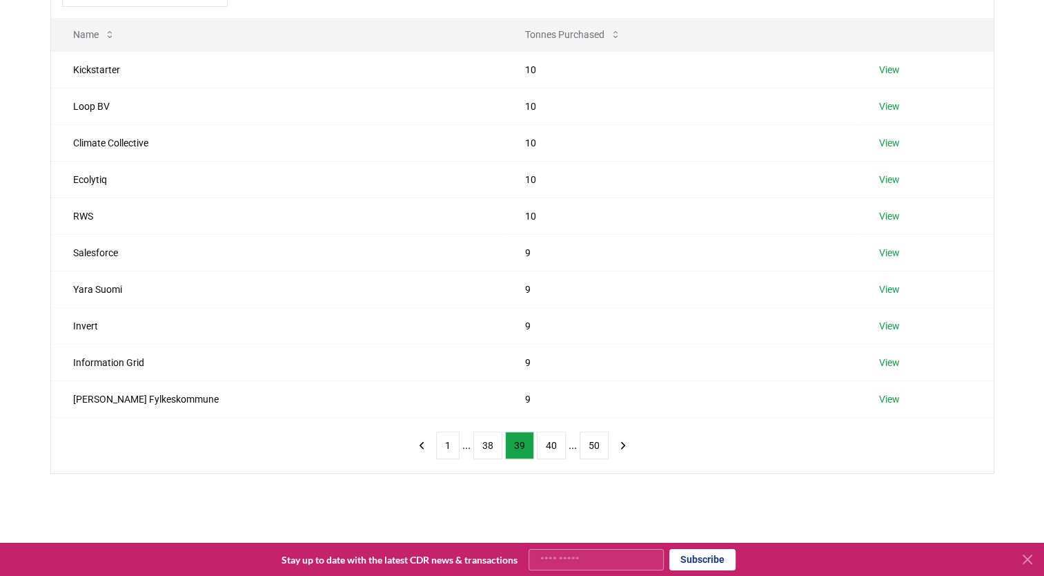
click at [551, 446] on button "40" at bounding box center [551, 445] width 29 height 28
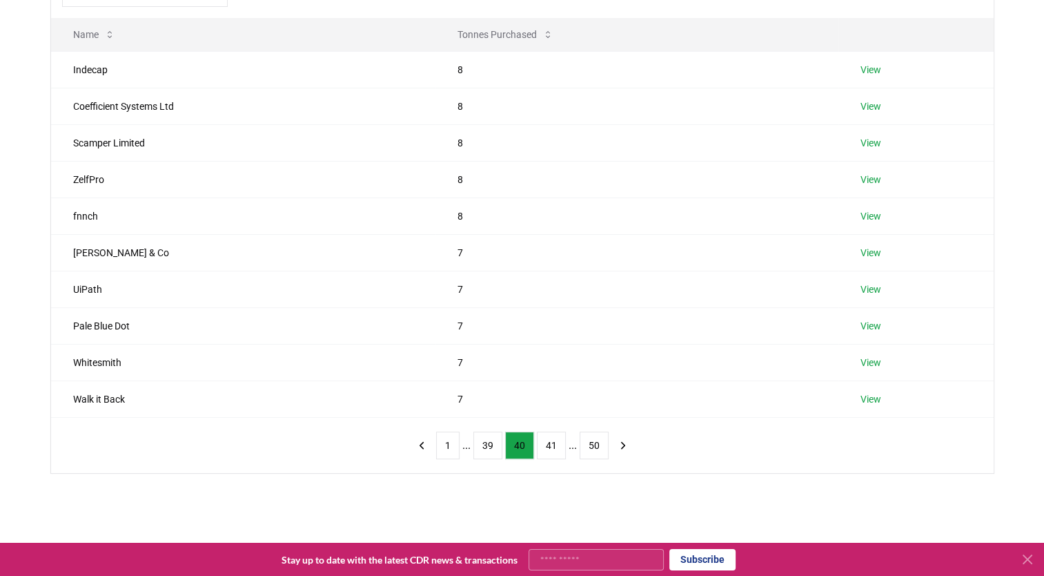
click at [551, 446] on button "41" at bounding box center [551, 445] width 29 height 28
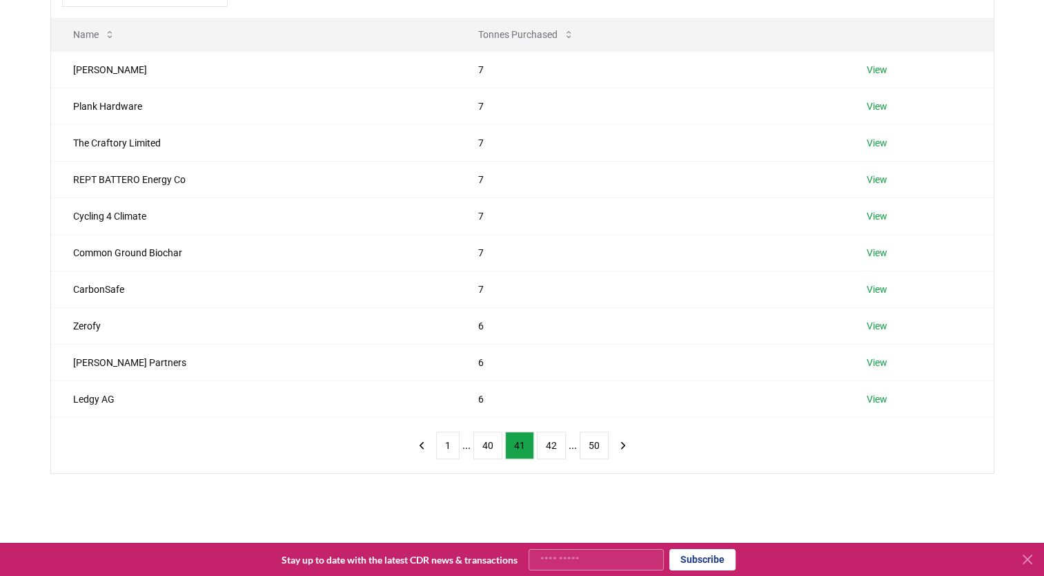
click at [551, 446] on button "42" at bounding box center [551, 445] width 29 height 28
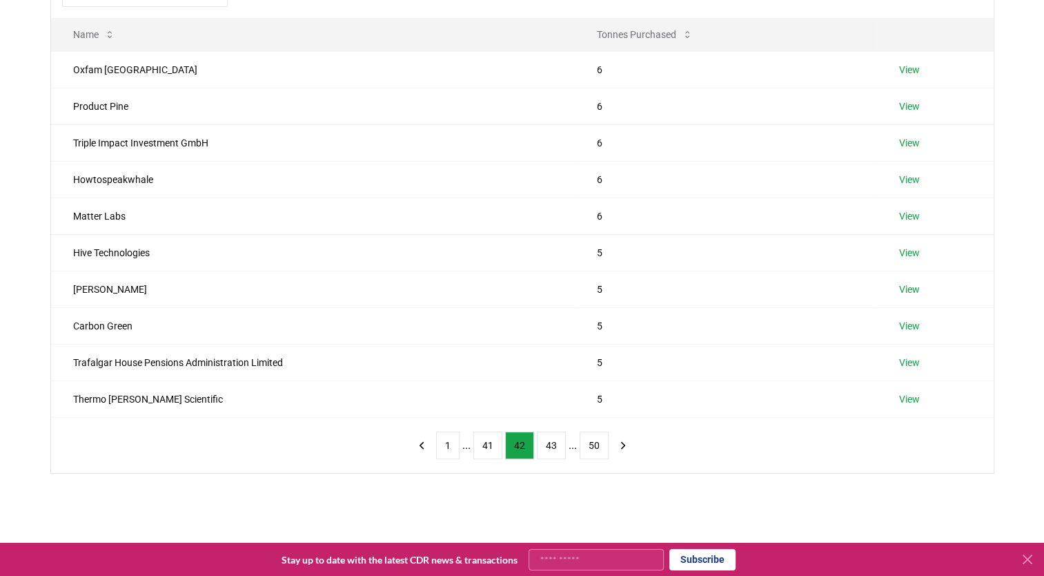
click at [551, 446] on button "43" at bounding box center [551, 445] width 29 height 28
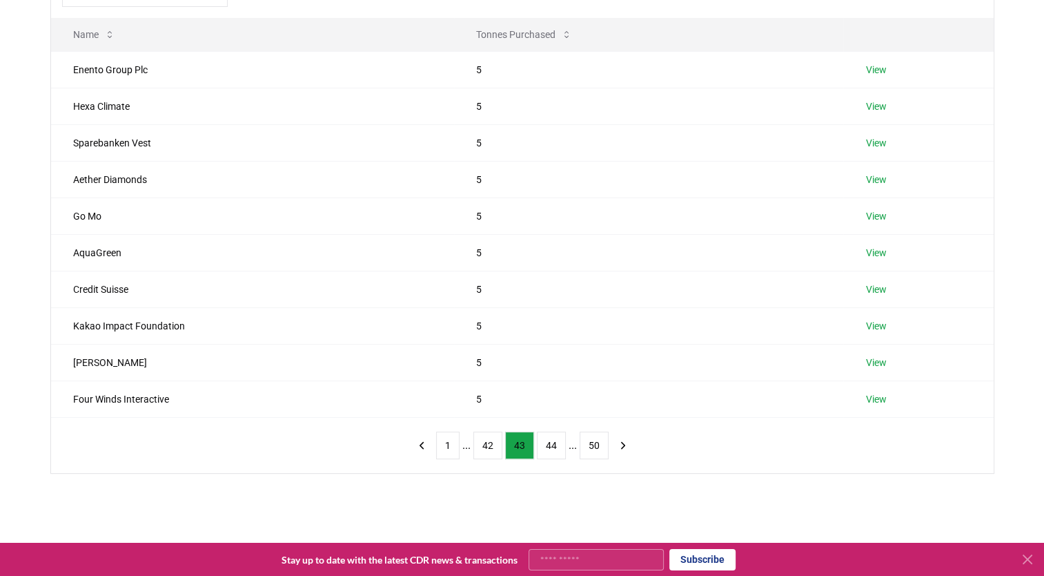
click at [551, 446] on button "44" at bounding box center [551, 445] width 29 height 28
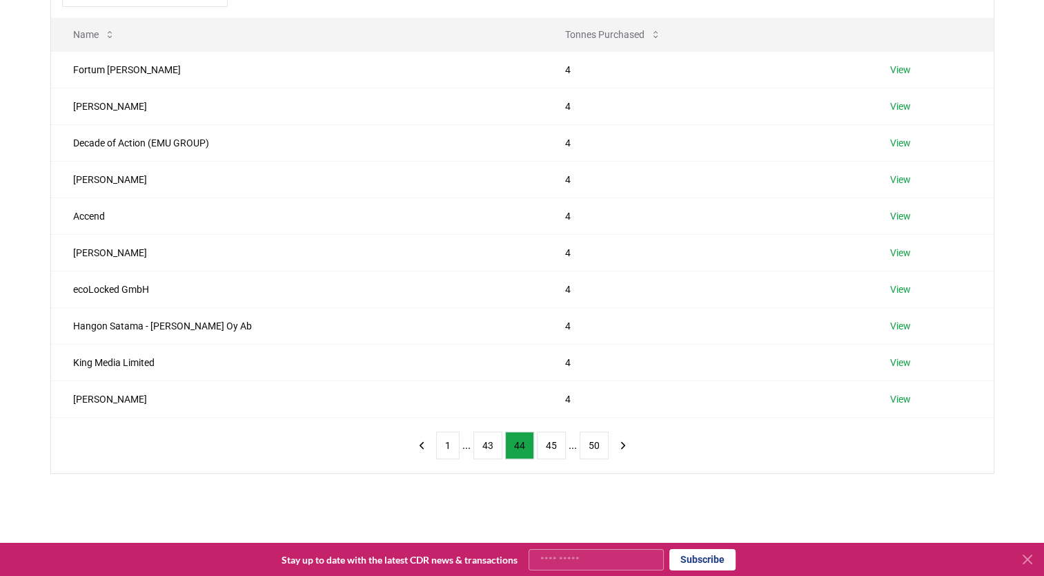
click at [551, 446] on button "45" at bounding box center [551, 445] width 29 height 28
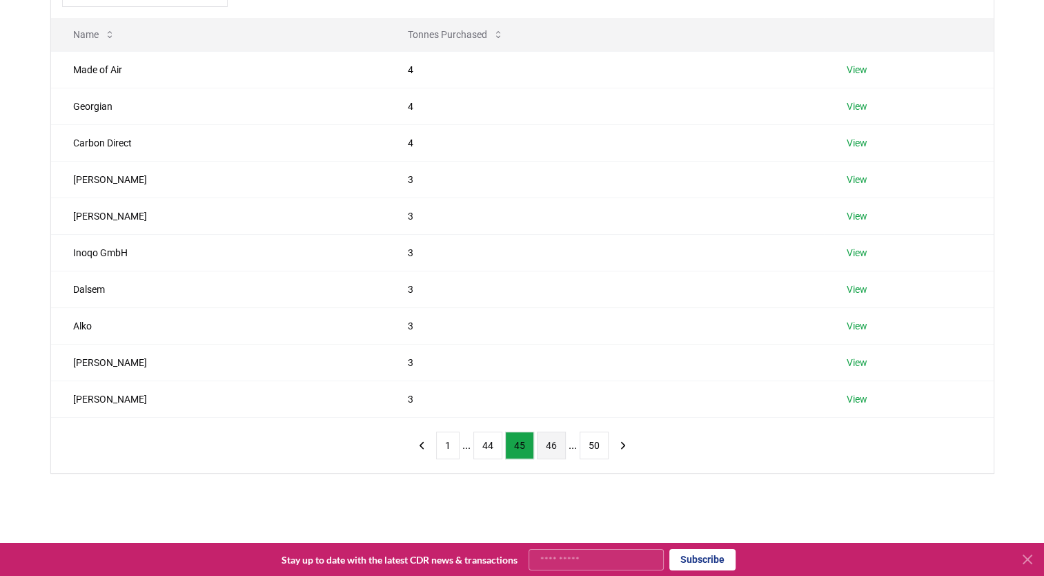
click at [551, 446] on button "46" at bounding box center [551, 445] width 29 height 28
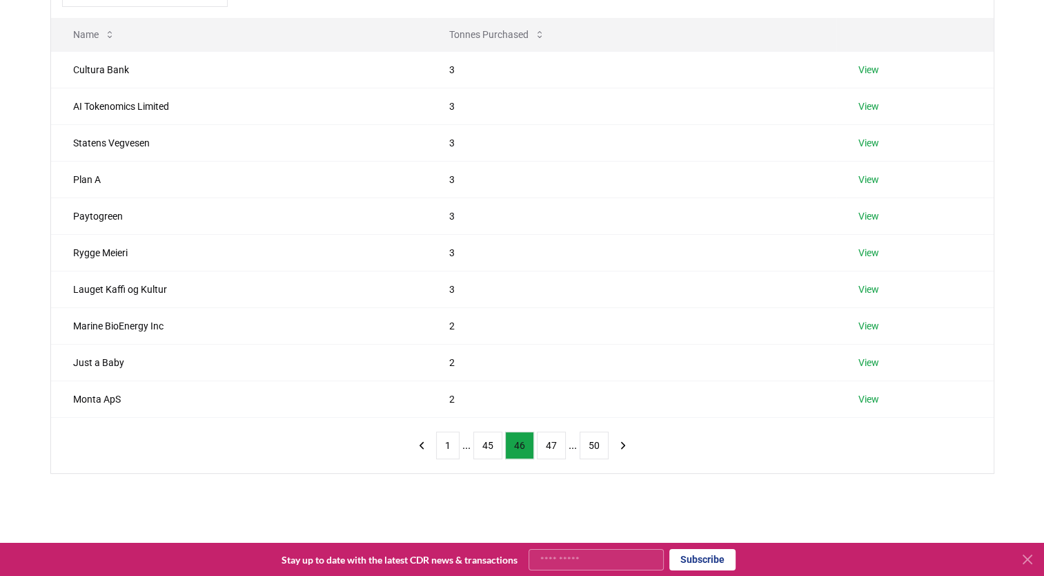
click at [551, 446] on button "47" at bounding box center [551, 445] width 29 height 28
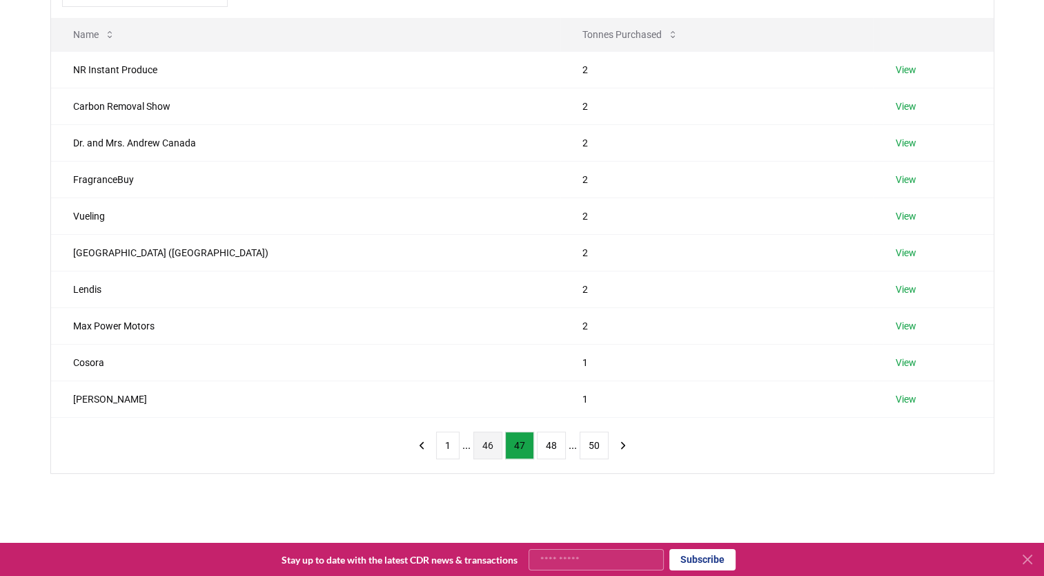
click at [551, 446] on button "48" at bounding box center [551, 445] width 29 height 28
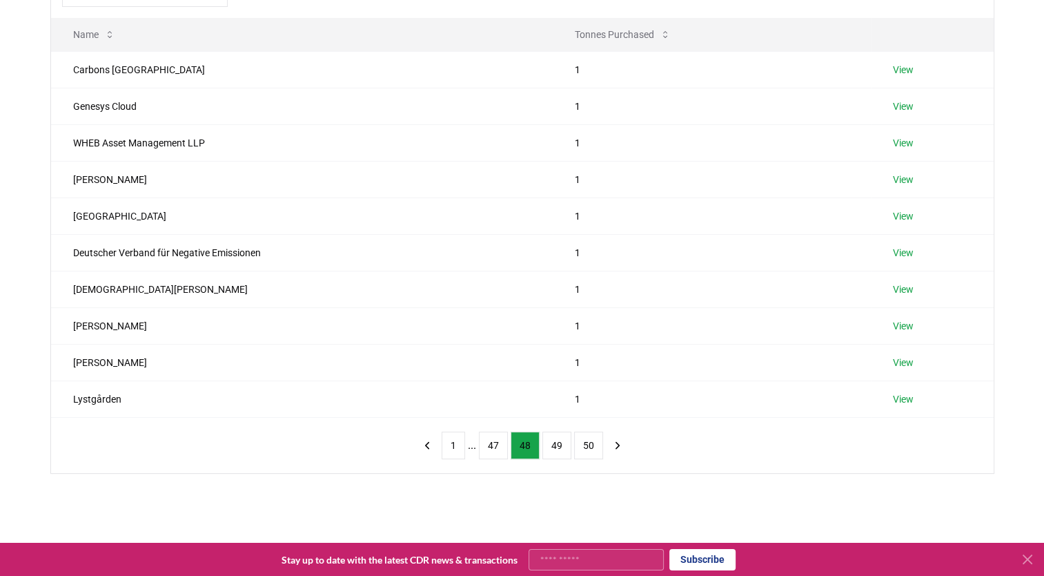
click at [551, 446] on button "49" at bounding box center [557, 445] width 29 height 28
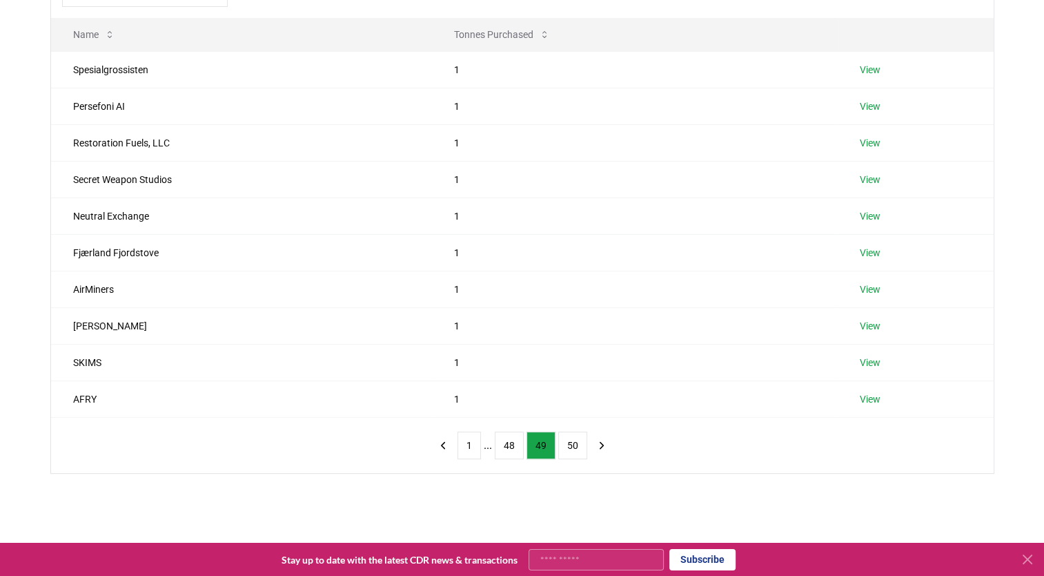
click at [551, 446] on button "49" at bounding box center [541, 445] width 29 height 28
click at [583, 451] on button "50" at bounding box center [572, 445] width 29 height 28
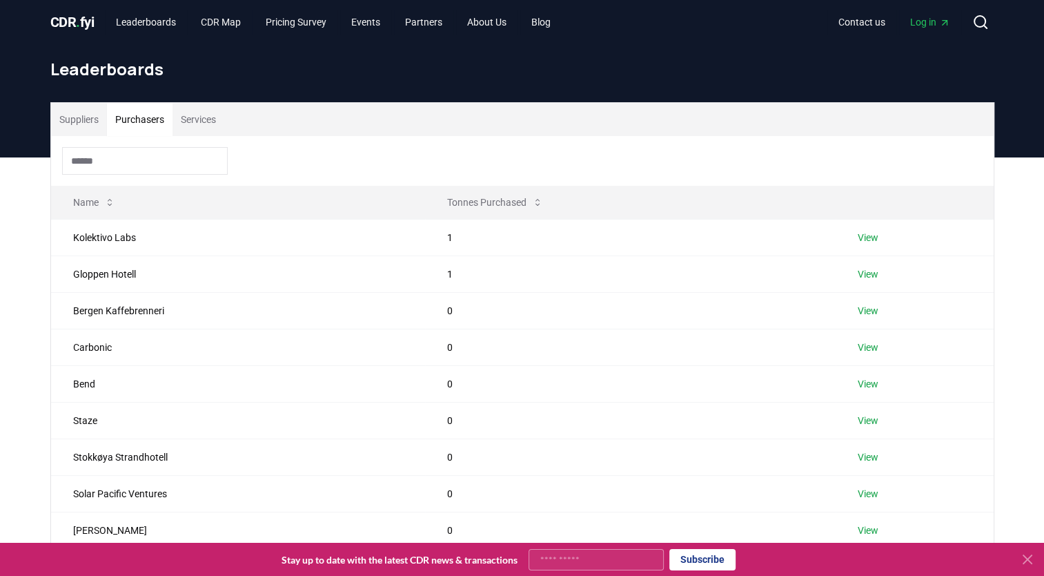
scroll to position [0, 0]
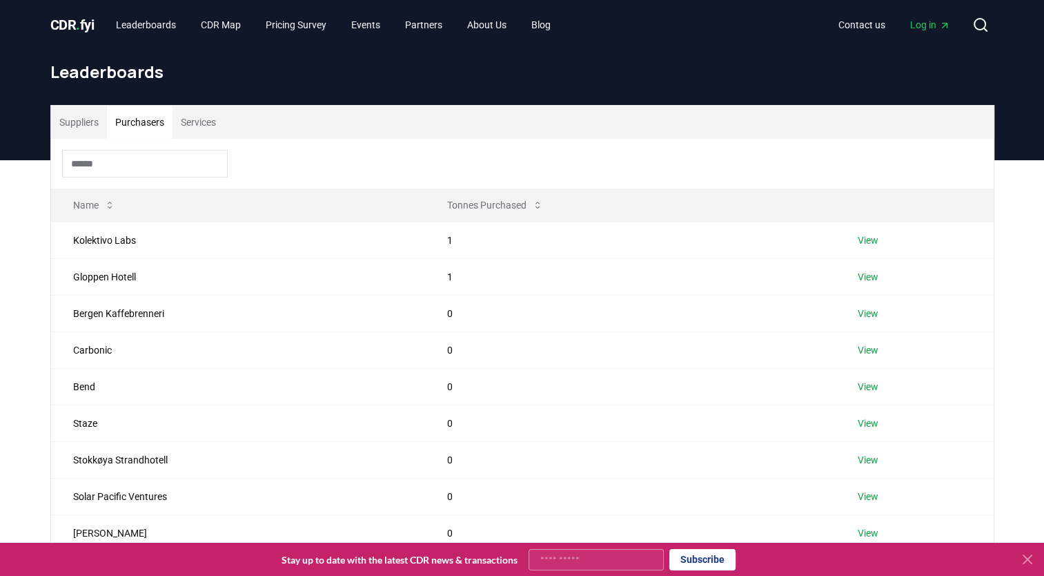
click at [130, 150] on input at bounding box center [145, 164] width 166 height 28
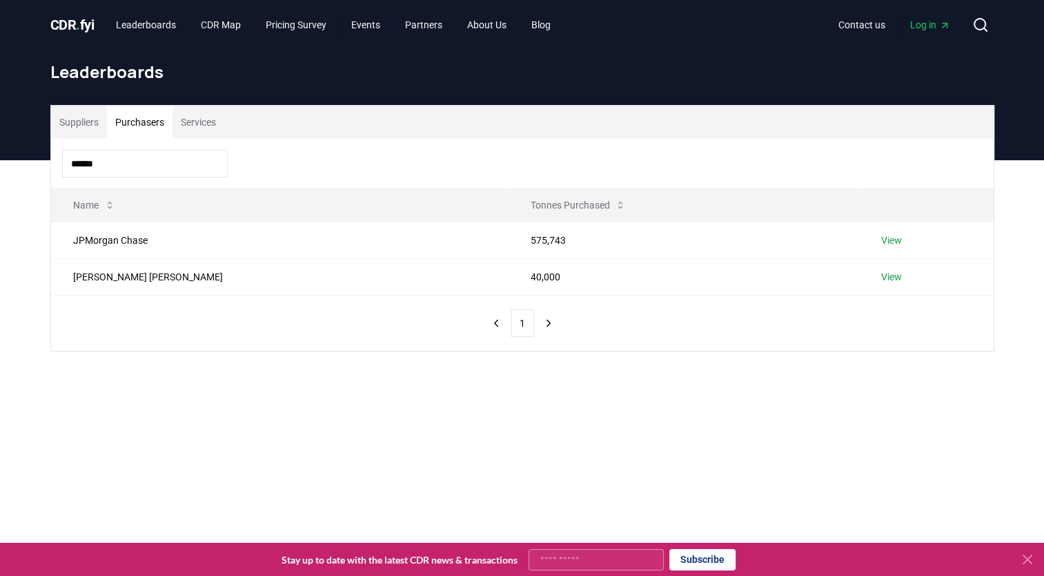
type input "******"
click at [881, 242] on link "View" at bounding box center [891, 240] width 21 height 14
